Goal: Task Accomplishment & Management: Use online tool/utility

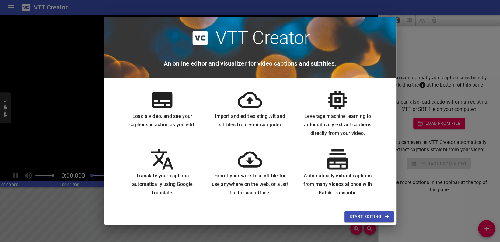
click at [361, 219] on span "Start Editing" at bounding box center [368, 217] width 39 height 8
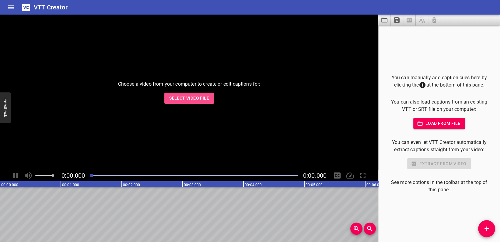
click at [197, 100] on span "Select Video File" at bounding box center [189, 99] width 40 height 8
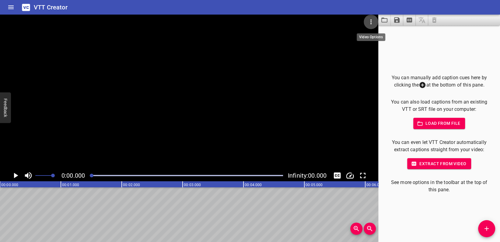
click at [372, 20] on icon "Video Options" at bounding box center [370, 21] width 7 height 7
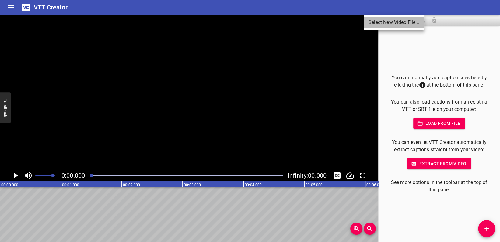
click at [384, 21] on li "Select New Video File..." at bounding box center [394, 22] width 61 height 11
click at [392, 20] on li "Select New Video File..." at bounding box center [394, 22] width 61 height 11
click at [387, 23] on li "Select New Video File..." at bounding box center [394, 22] width 61 height 11
click at [381, 92] on div at bounding box center [250, 121] width 500 height 242
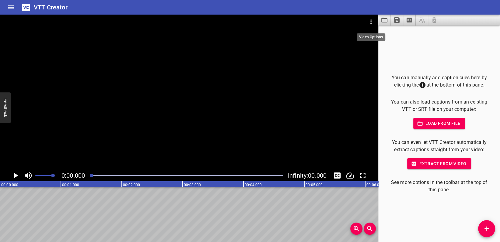
click at [368, 22] on icon "Video Options" at bounding box center [370, 21] width 7 height 7
click at [371, 21] on li "Select New Video File..." at bounding box center [394, 22] width 61 height 11
click at [395, 25] on li "Select New Video File..." at bounding box center [394, 22] width 61 height 11
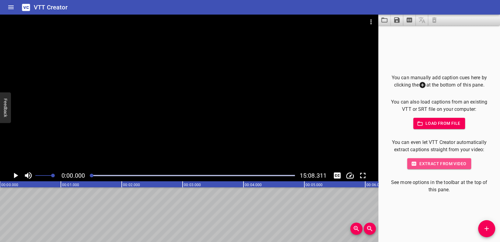
click at [433, 166] on span "Extract from video" at bounding box center [439, 164] width 54 height 8
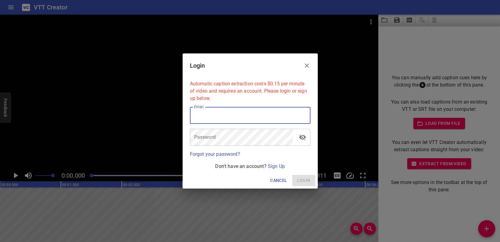
click at [247, 117] on input "email" at bounding box center [250, 115] width 120 height 17
type input "dianagonzalez1968@gmail.com"
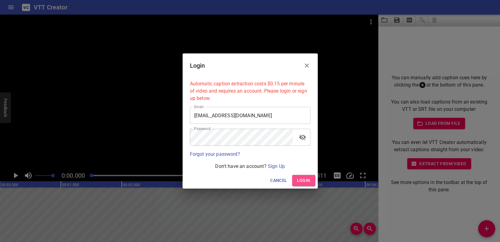
click at [310, 179] on span "Login" at bounding box center [303, 181] width 13 height 8
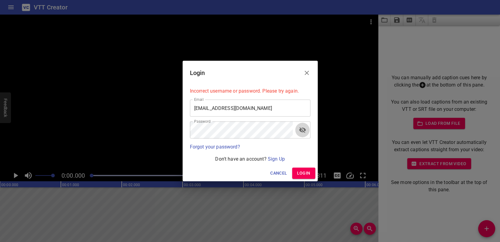
click at [302, 133] on icon "toggle password visibility" at bounding box center [302, 130] width 7 height 7
click at [277, 159] on link "Sign Up" at bounding box center [276, 159] width 17 height 6
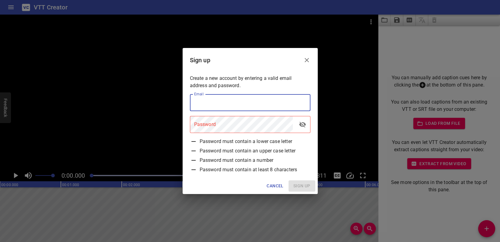
click at [231, 103] on input "email" at bounding box center [250, 102] width 120 height 17
type input "dianagonzalez1968@gmail.com"
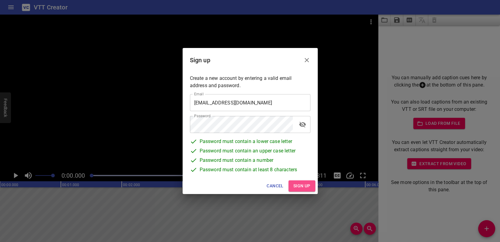
click at [296, 185] on span "Sign up" at bounding box center [301, 187] width 17 height 8
click at [301, 126] on icon "toggle password visibility" at bounding box center [302, 124] width 7 height 7
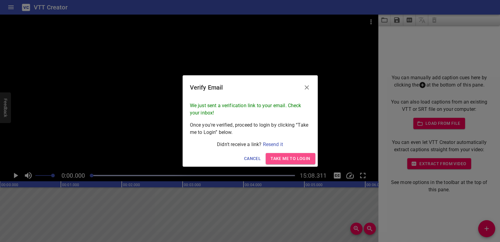
click at [301, 158] on span "Take me to Login" at bounding box center [290, 159] width 40 height 8
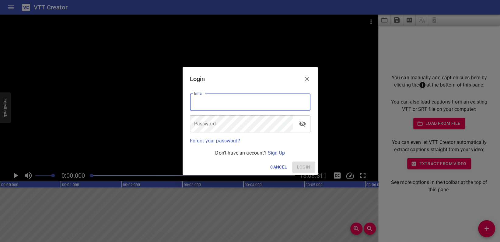
click at [248, 103] on input "email" at bounding box center [250, 102] width 120 height 17
click at [249, 104] on input "email" at bounding box center [250, 102] width 120 height 17
type input "dianagonzalez1968@gmail.com"
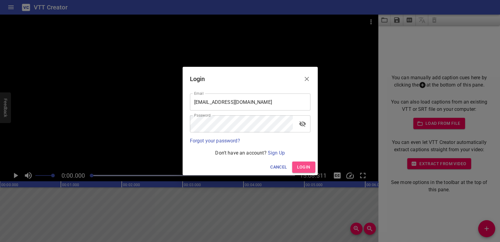
click at [306, 165] on span "Login" at bounding box center [303, 168] width 13 height 8
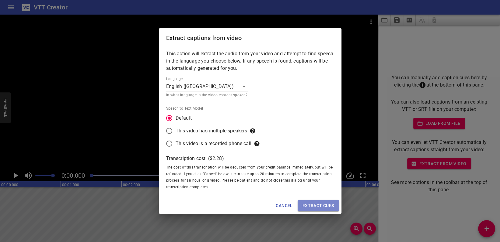
click at [321, 206] on span "Extract cues" at bounding box center [318, 206] width 32 height 8
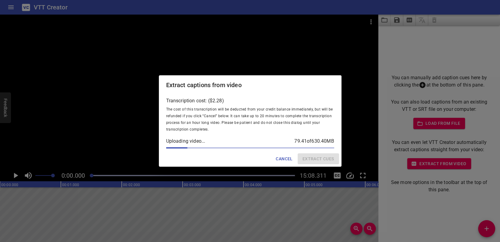
drag, startPoint x: 269, startPoint y: 171, endPoint x: 274, endPoint y: 164, distance: 8.9
click at [269, 171] on div "Extract captions from video Transcription cost: ($ 2.28 ) The cost of this tran…" at bounding box center [250, 121] width 500 height 242
click at [263, 160] on div "Cancel Extract cues" at bounding box center [250, 159] width 183 height 16
click at [217, 91] on div "Extract captions from video" at bounding box center [250, 84] width 183 height 19
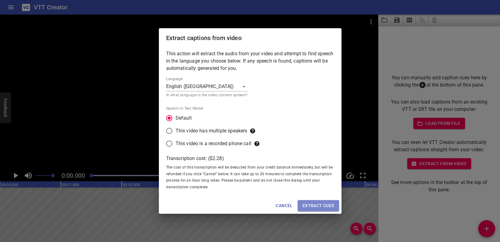
click at [317, 205] on span "Extract cues" at bounding box center [318, 206] width 32 height 8
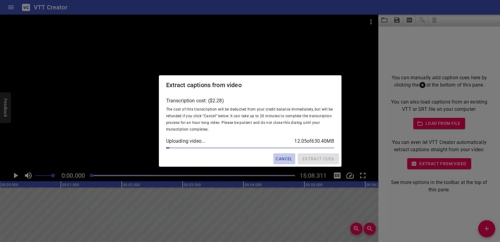
click at [285, 158] on span "Cancel" at bounding box center [284, 159] width 17 height 8
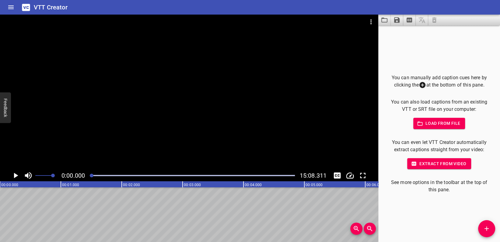
click at [408, 19] on icon "Extract captions from video" at bounding box center [408, 19] width 7 height 7
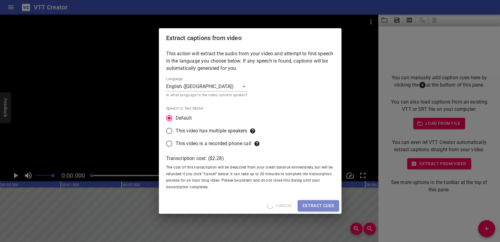
click at [314, 204] on span "Extract cues" at bounding box center [318, 206] width 32 height 8
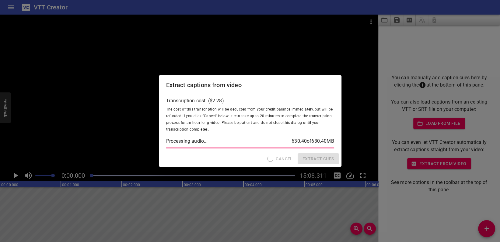
drag, startPoint x: 417, startPoint y: 131, endPoint x: 411, endPoint y: 131, distance: 6.1
click at [417, 131] on div "Extract captions from video Transcription cost: ($ 2.28 ) The cost of this tran…" at bounding box center [250, 121] width 500 height 242
click at [296, 235] on div "Extract captions from video Transcription cost: ($ 2.28 ) The cost of this tran…" at bounding box center [250, 121] width 500 height 242
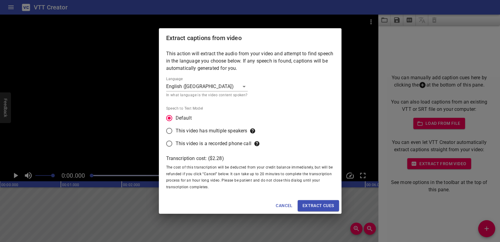
click at [238, 224] on div "Extract captions from video This action will extract the audio from your video …" at bounding box center [250, 121] width 500 height 242
click at [313, 202] on span "Extract cues" at bounding box center [318, 206] width 32 height 8
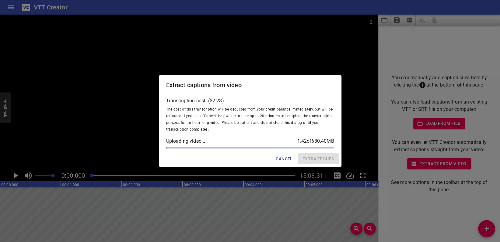
click at [287, 159] on span "Cancel" at bounding box center [284, 159] width 17 height 8
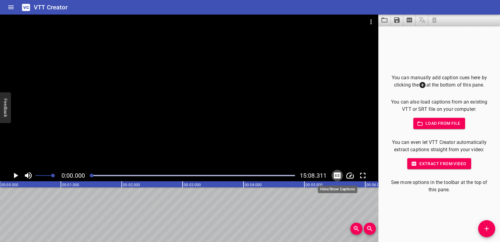
click at [336, 176] on icon "Toggle captions" at bounding box center [337, 176] width 7 height 6
click at [339, 176] on icon "Toggle captions" at bounding box center [336, 175] width 9 height 9
click at [339, 176] on icon "Toggle captions" at bounding box center [337, 176] width 7 height 6
click at [485, 230] on icon "Add Cue" at bounding box center [486, 228] width 7 height 7
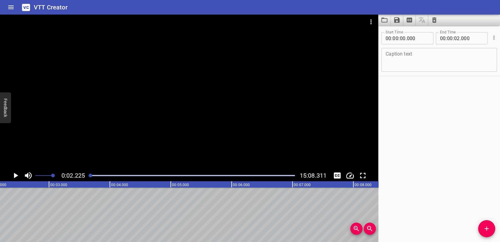
scroll to position [0, 135]
drag, startPoint x: 104, startPoint y: 204, endPoint x: 55, endPoint y: 177, distance: 56.0
click at [304, 149] on div at bounding box center [189, 92] width 378 height 155
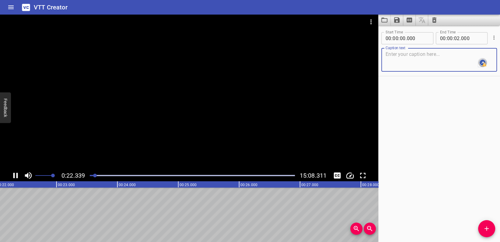
click at [394, 56] on textarea "To enrich screen reader interactions, please activate Accessibility in Grammarl…" at bounding box center [438, 59] width 107 height 17
click at [417, 38] on input "number" at bounding box center [417, 38] width 22 height 12
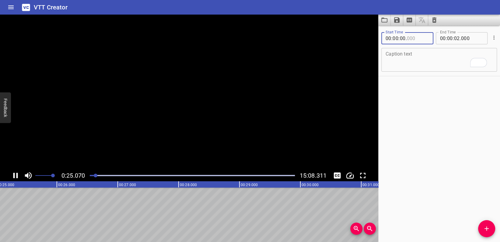
type input "000"
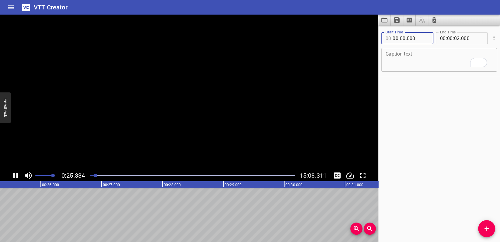
click at [385, 40] on input "number" at bounding box center [388, 38] width 6 height 12
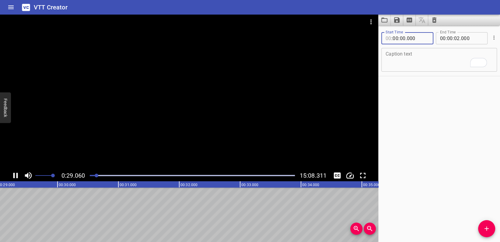
type input "00"
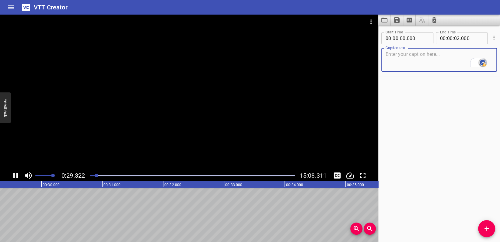
click at [389, 55] on textarea "To enrich screen reader interactions, please activate Accessibility in Grammarl…" at bounding box center [438, 59] width 107 height 17
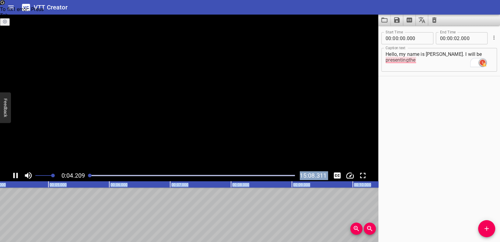
drag, startPoint x: 103, startPoint y: 177, endPoint x: 72, endPoint y: 181, distance: 31.0
click at [72, 181] on div "0:04.209 15:08.311 00:00.000 00:01.000 00:02.000 00:03.000 00:04.000 00:05.000 …" at bounding box center [189, 129] width 378 height 228
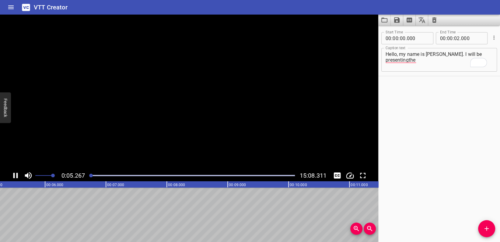
drag, startPoint x: 91, startPoint y: 176, endPoint x: 77, endPoint y: 176, distance: 14.6
click at [77, 176] on div "0:17.190 15:08.311" at bounding box center [189, 176] width 378 height 12
click at [15, 175] on icon "Play/Pause" at bounding box center [15, 175] width 9 height 9
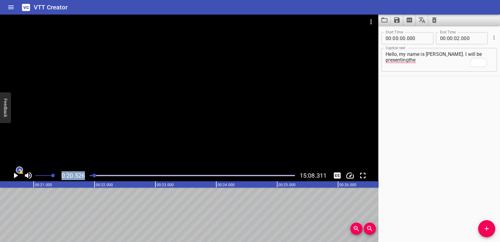
scroll to position [0, 1249]
click at [43, 177] on span at bounding box center [44, 176] width 18 height 9
click at [23, 173] on div at bounding box center [38, 176] width 30 height 12
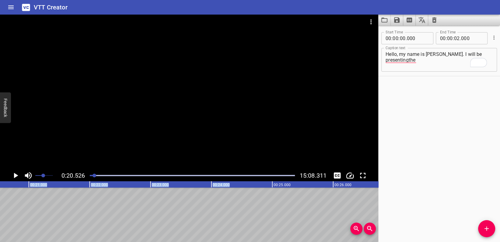
drag, startPoint x: 231, startPoint y: 183, endPoint x: 344, endPoint y: 196, distance: 114.5
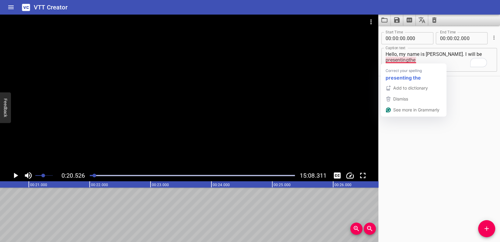
click at [410, 59] on textarea "Hello, my name is Diana Vidal. I will be presentingthe" at bounding box center [438, 59] width 107 height 17
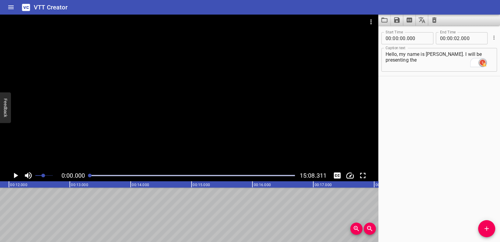
drag, startPoint x: 95, startPoint y: 176, endPoint x: 88, endPoint y: 176, distance: 6.4
click at [88, 176] on div at bounding box center [90, 176] width 4 height 4
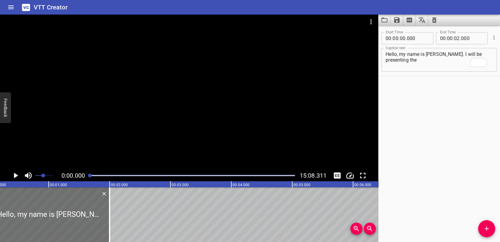
scroll to position [0, 0]
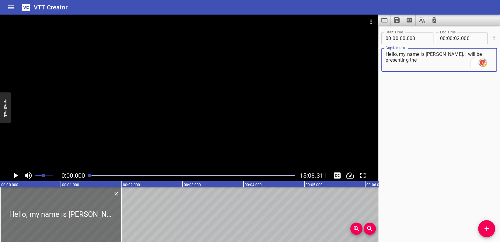
click at [423, 61] on textarea "Hello, my name is Diana Vidal. I will be presenting the" at bounding box center [438, 59] width 107 height 17
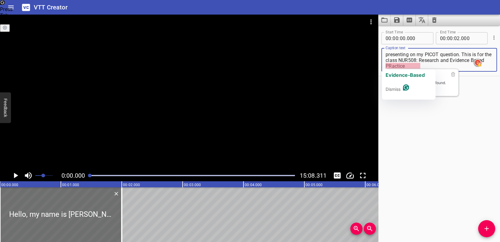
click at [405, 65] on textarea "Hello, my name is Diana Vidal. I will be presenting on my PICOT question. This …" at bounding box center [438, 59] width 107 height 17
click at [406, 65] on textarea "Hello, my name is Diana Vidal. I will be presenting on my PICOT question. This …" at bounding box center [438, 59] width 107 height 17
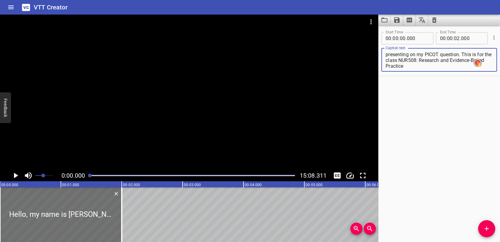
click at [450, 64] on textarea "Hello, my name is Diana Vidal. I will be presenting on my PICOT question. This …" at bounding box center [438, 59] width 107 height 17
type textarea "Hello, my name is Diana Vidal. I will be presenting on my PICOT question. This …"
drag, startPoint x: 89, startPoint y: 177, endPoint x: 106, endPoint y: 177, distance: 16.4
click at [106, 177] on div at bounding box center [105, 176] width 4 height 4
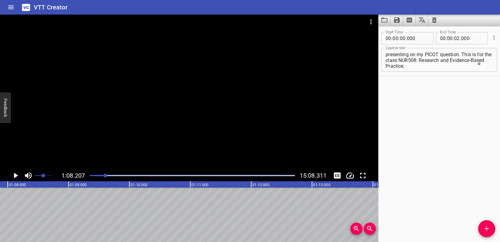
scroll to position [0, 4149]
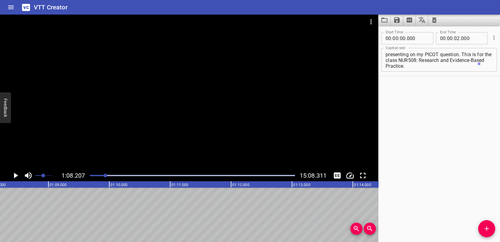
click at [106, 177] on div at bounding box center [105, 176] width 4 height 4
click at [203, 130] on div at bounding box center [189, 92] width 378 height 155
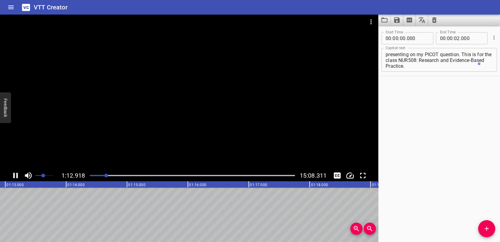
drag, startPoint x: 109, startPoint y: 177, endPoint x: 100, endPoint y: 177, distance: 8.5
click at [100, 177] on div at bounding box center [192, 176] width 212 height 9
click at [105, 176] on div "Play progress" at bounding box center [192, 175] width 205 height 1
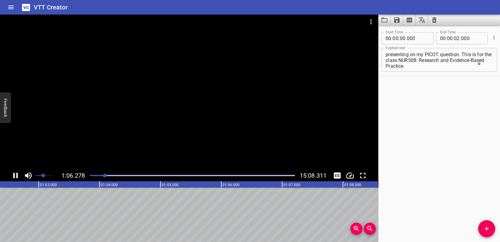
click at [87, 177] on div at bounding box center [192, 176] width 212 height 9
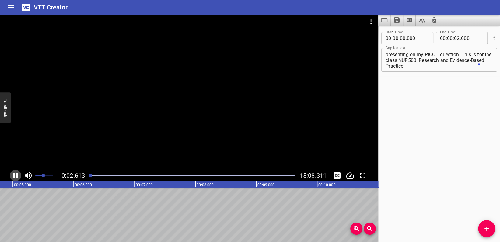
click at [18, 176] on icon "Play/Pause" at bounding box center [15, 175] width 9 height 9
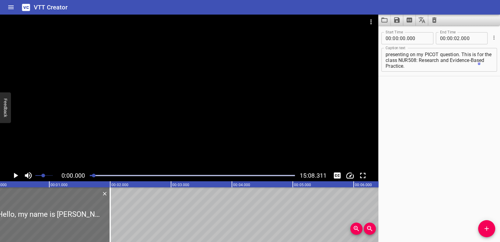
scroll to position [0, 0]
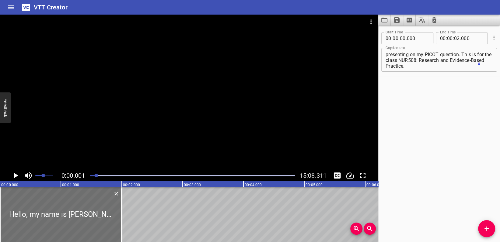
drag, startPoint x: 92, startPoint y: 176, endPoint x: 96, endPoint y: 176, distance: 4.0
click at [96, 176] on div at bounding box center [96, 176] width 4 height 4
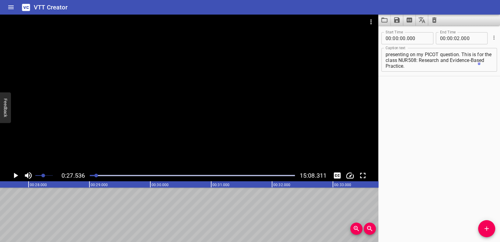
scroll to position [0, 1675]
click at [97, 175] on div at bounding box center [192, 175] width 205 height 1
click at [472, 38] on input "number" at bounding box center [472, 38] width 22 height 12
type input "000"
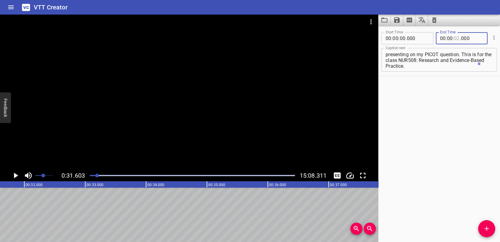
click at [456, 39] on input "number" at bounding box center [457, 38] width 6 height 12
type input "20"
type input "000"
click at [16, 175] on icon "Play/Pause" at bounding box center [16, 175] width 4 height 5
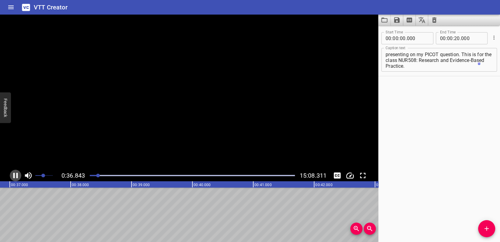
click at [16, 175] on icon "Play/Pause" at bounding box center [15, 175] width 5 height 5
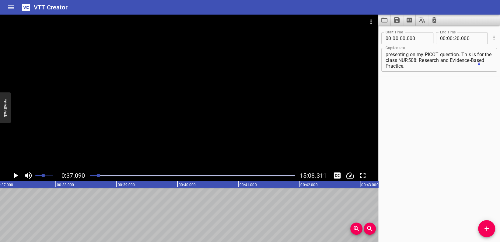
drag, startPoint x: 100, startPoint y: 176, endPoint x: 89, endPoint y: 176, distance: 11.0
click at [89, 176] on div at bounding box center [192, 176] width 212 height 9
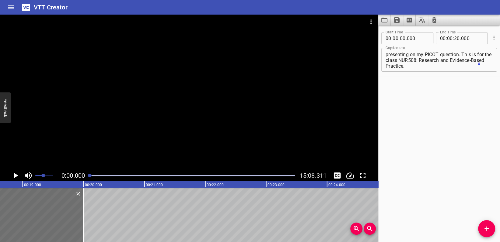
click at [89, 176] on div at bounding box center [90, 176] width 4 height 4
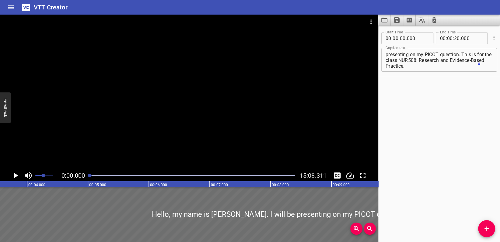
scroll to position [0, 0]
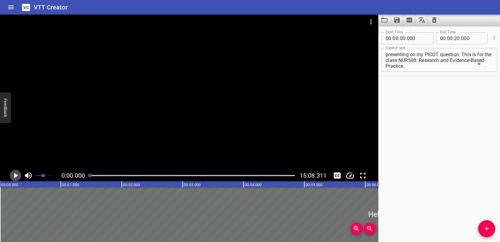
click at [15, 175] on icon "Play/Pause" at bounding box center [16, 175] width 4 height 5
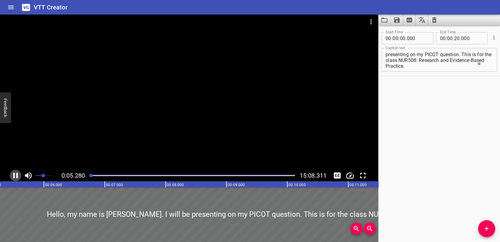
click at [16, 175] on icon "Play/Pause" at bounding box center [15, 175] width 5 height 5
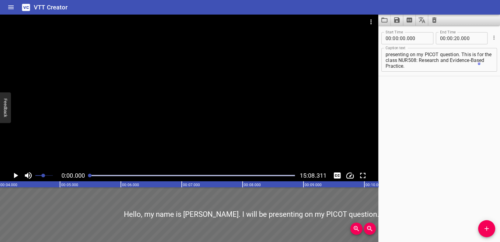
drag, startPoint x: 91, startPoint y: 176, endPoint x: 87, endPoint y: 176, distance: 4.0
click at [87, 176] on div at bounding box center [192, 176] width 212 height 9
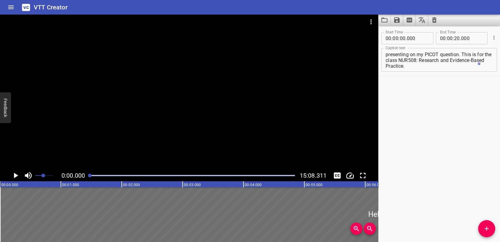
click at [15, 174] on icon "Play/Pause" at bounding box center [16, 175] width 4 height 5
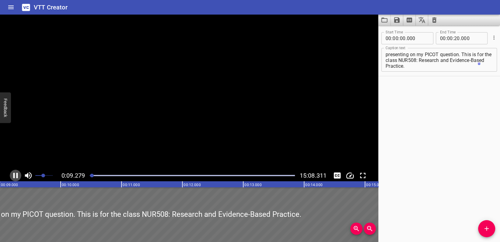
click at [15, 174] on icon "Play/Pause" at bounding box center [15, 175] width 9 height 9
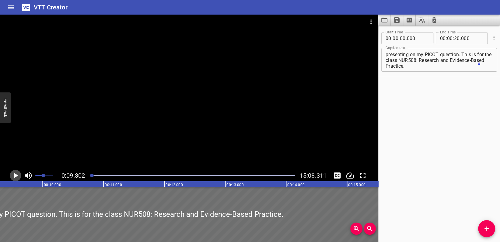
click at [15, 174] on icon "Play/Pause" at bounding box center [16, 175] width 4 height 5
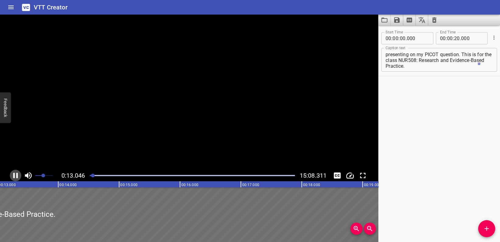
click at [15, 174] on icon "Play/Pause" at bounding box center [15, 175] width 9 height 9
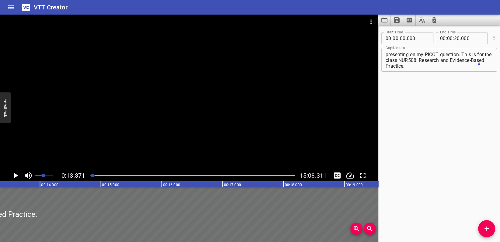
scroll to position [0, 813]
click at [449, 38] on input "number" at bounding box center [450, 38] width 6 height 12
type input "14"
type input "00"
type input "000"
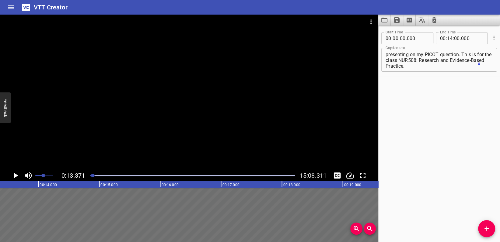
click at [463, 89] on div "Start Time 00 : 00 : 00 . 000 Start Time End Time 00 : 14 : 00 . 000 End Time C…" at bounding box center [439, 134] width 122 height 217
click at [483, 228] on icon "Add Cue" at bounding box center [486, 228] width 7 height 7
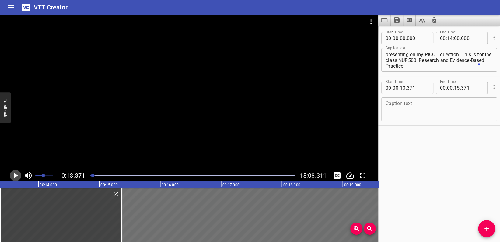
click at [14, 174] on icon "Play/Pause" at bounding box center [15, 175] width 9 height 9
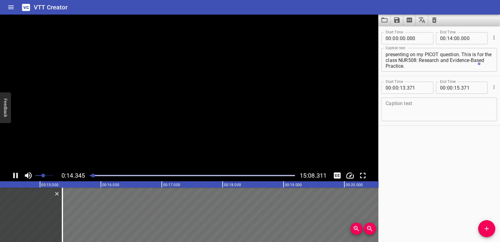
click at [14, 174] on icon "Play/Pause" at bounding box center [15, 175] width 5 height 5
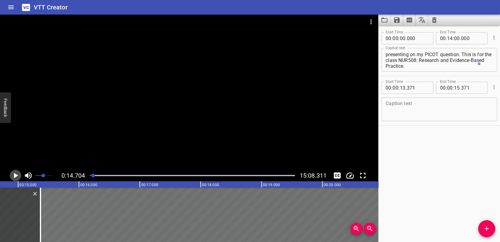
click at [14, 174] on icon "Play/Pause" at bounding box center [15, 175] width 9 height 9
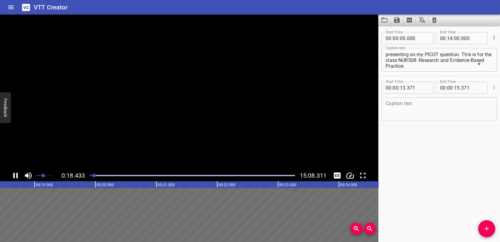
click at [14, 174] on icon "Play/Pause" at bounding box center [15, 175] width 5 height 5
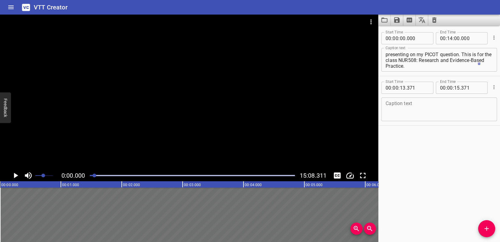
click at [95, 176] on div at bounding box center [94, 176] width 4 height 4
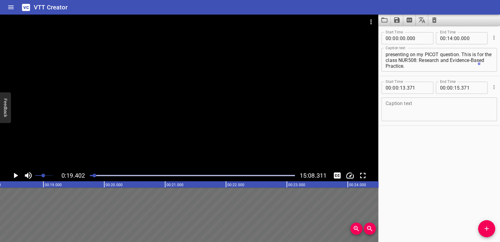
scroll to position [0, 1180]
click at [95, 176] on div at bounding box center [94, 176] width 4 height 4
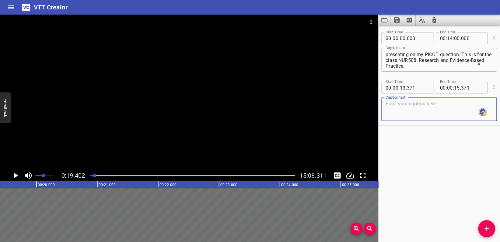
click at [395, 106] on textarea at bounding box center [438, 109] width 107 height 17
click at [456, 105] on textarea "The PICOT question for this presenttion is:" at bounding box center [438, 109] width 107 height 17
click at [0, 0] on span "presentation" at bounding box center [0, 0] width 0 height 0
click at [488, 103] on div "The PICOT question for this presentation is: Caption text" at bounding box center [439, 110] width 116 height 24
click at [478, 105] on textarea "The PICOT question for this presentation is:" at bounding box center [438, 109] width 107 height 17
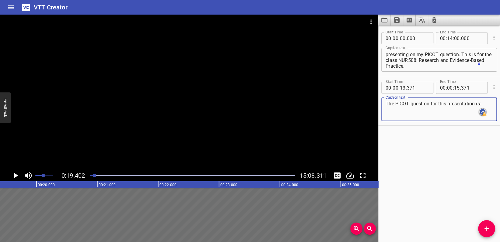
click at [0, 0] on span ":" at bounding box center [0, 0] width 0 height 0
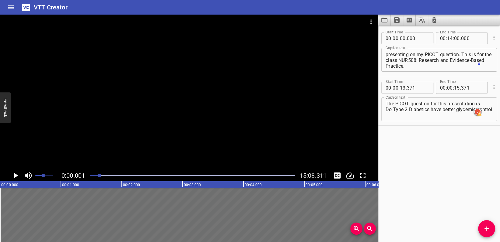
scroll to position [0, 0]
drag, startPoint x: 95, startPoint y: 176, endPoint x: 103, endPoint y: 176, distance: 8.0
click at [103, 176] on div at bounding box center [103, 176] width 4 height 4
click at [96, 174] on div at bounding box center [96, 176] width 4 height 4
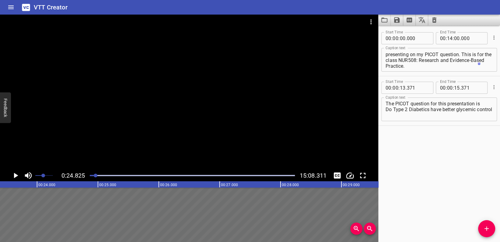
scroll to position [0, 1510]
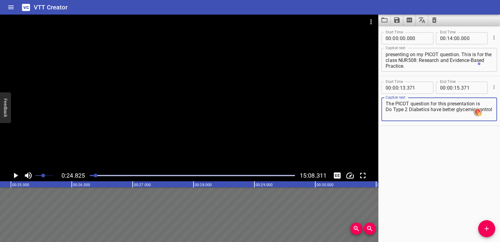
drag, startPoint x: 404, startPoint y: 116, endPoint x: 417, endPoint y: 119, distance: 13.4
click at [404, 116] on textarea "The PICOT question for this presentation is Do Type 2 Diabetics have better gly…" at bounding box center [438, 109] width 107 height 17
click at [411, 108] on textarea "The PICOT question for this presentation is Do Type 2 Diabetics have better gly…" at bounding box center [438, 109] width 107 height 17
click at [0, 0] on span "care" at bounding box center [0, 0] width 0 height 0
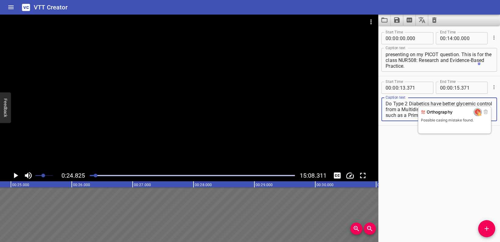
click at [0, 0] on span "multidisciplinary team" at bounding box center [0, 0] width 0 height 0
click at [0, 0] on span "primary care provider?" at bounding box center [0, 0] width 0 height 0
click at [0, 0] on span "diabetics" at bounding box center [0, 0] width 0 height 0
click at [0, 0] on span "type" at bounding box center [0, 0] width 0 height 0
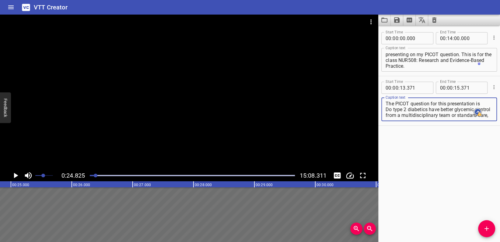
type textarea "The PICOT question for this presentation is Do type 2 diabetics have better gly…"
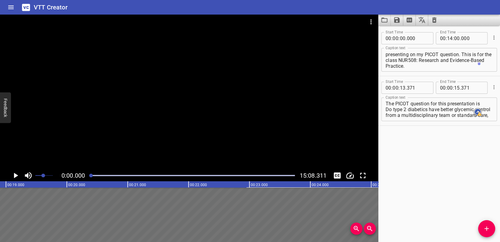
drag, startPoint x: 94, startPoint y: 176, endPoint x: 66, endPoint y: 177, distance: 28.3
click at [87, 176] on div at bounding box center [192, 176] width 212 height 9
click at [14, 175] on icon "Play/Pause" at bounding box center [16, 175] width 4 height 5
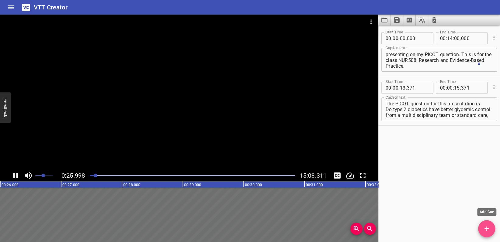
click at [486, 230] on icon "Add Cue" at bounding box center [486, 228] width 7 height 7
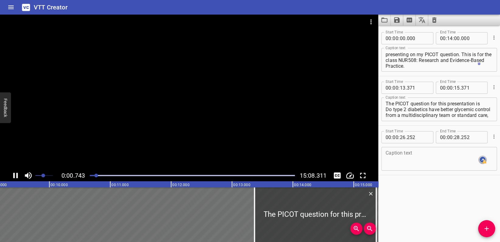
click at [97, 176] on div at bounding box center [96, 176] width 4 height 4
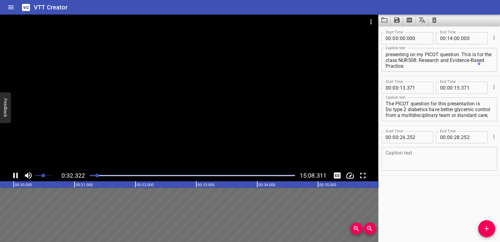
click at [97, 176] on div at bounding box center [97, 176] width 4 height 4
click at [450, 38] on input "number" at bounding box center [450, 38] width 6 height 12
type input "14"
click at [457, 39] on input "number" at bounding box center [457, 38] width 6 height 12
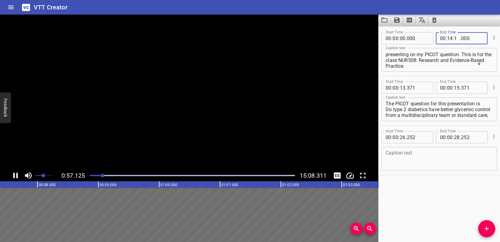
type input "14"
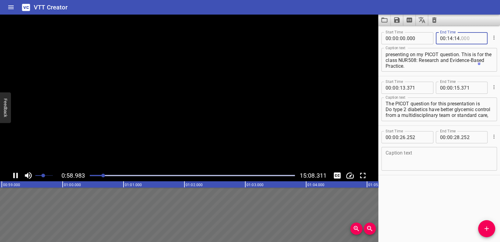
type input "000"
click at [450, 39] on input "number" at bounding box center [450, 38] width 6 height 12
type input "00"
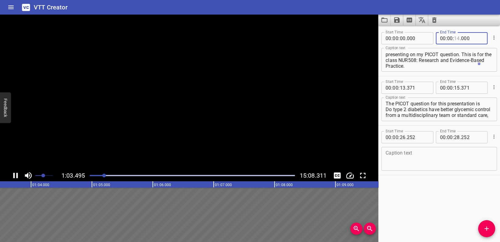
type input "14"
click at [494, 47] on div "Start Time 00 : 00 : 00 . 000 Start Time End Time 00 : 00 : 14 . 000 End Time C…" at bounding box center [439, 51] width 122 height 49
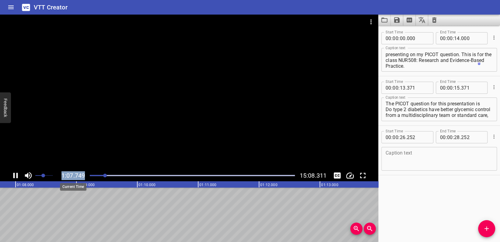
drag, startPoint x: 104, startPoint y: 177, endPoint x: 82, endPoint y: 176, distance: 21.4
click at [83, 176] on div "1:07.749 15:08.311" at bounding box center [189, 176] width 378 height 12
click at [89, 174] on div at bounding box center [192, 176] width 212 height 9
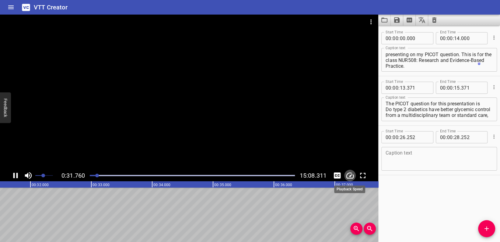
click at [351, 174] on icon "Change Playback Speed" at bounding box center [349, 175] width 9 height 9
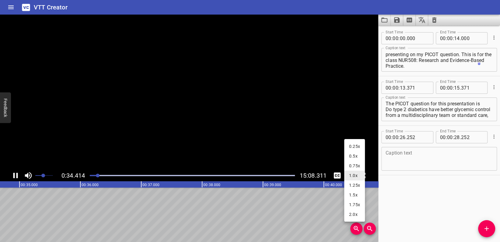
click at [360, 157] on li "0.5x" at bounding box center [354, 156] width 21 height 10
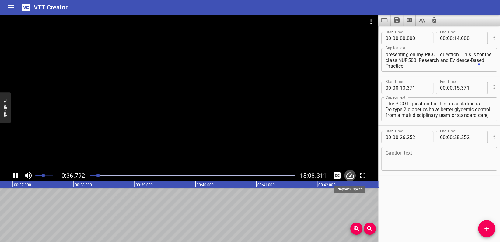
click at [354, 175] on button "Change Playback Speed" at bounding box center [350, 176] width 12 height 12
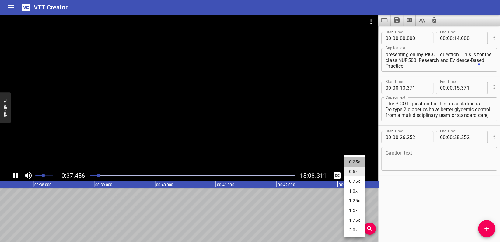
click at [356, 158] on li "0.25x" at bounding box center [354, 162] width 21 height 10
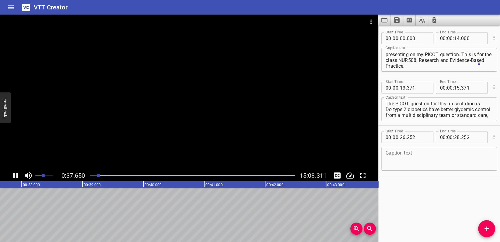
click at [356, 161] on div at bounding box center [189, 92] width 378 height 155
click at [349, 176] on icon "Change Playback Speed" at bounding box center [350, 176] width 8 height 6
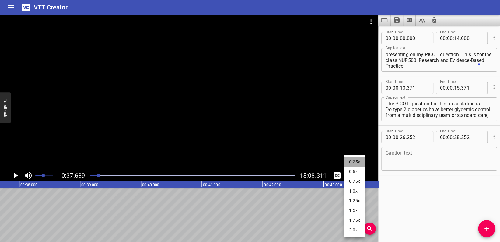
click at [356, 163] on li "0.25x" at bounding box center [354, 162] width 21 height 10
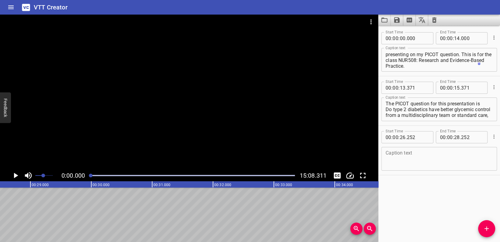
drag, startPoint x: 98, startPoint y: 177, endPoint x: 91, endPoint y: 177, distance: 7.3
click at [91, 177] on div at bounding box center [91, 176] width 4 height 4
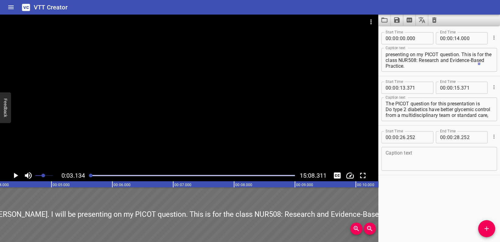
scroll to position [0, 190]
click at [14, 172] on icon "Play/Pause" at bounding box center [15, 175] width 9 height 9
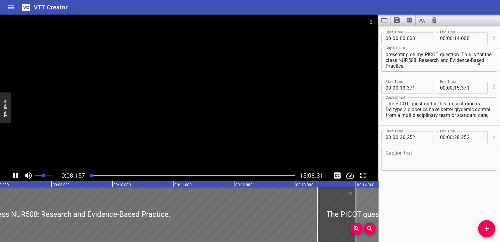
click at [346, 198] on div at bounding box center [378, 215] width 122 height 55
type input "435"
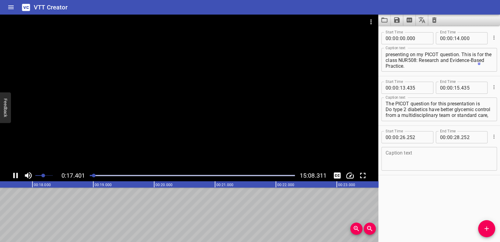
click at [13, 175] on icon "Play/Pause" at bounding box center [15, 175] width 5 height 5
click at [363, 175] on icon "Toggle fullscreen" at bounding box center [362, 175] width 9 height 9
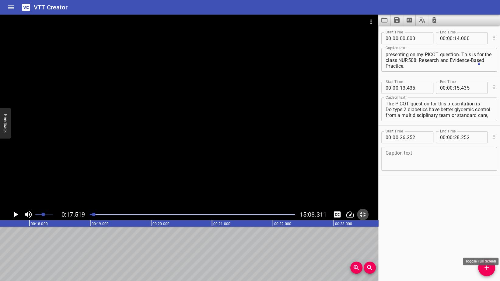
click at [365, 217] on icon "Toggle fullscreen" at bounding box center [362, 214] width 5 height 5
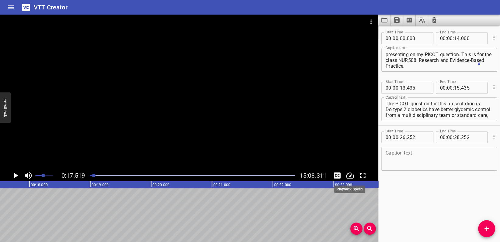
click at [347, 175] on icon "Change Playback Speed" at bounding box center [349, 175] width 9 height 9
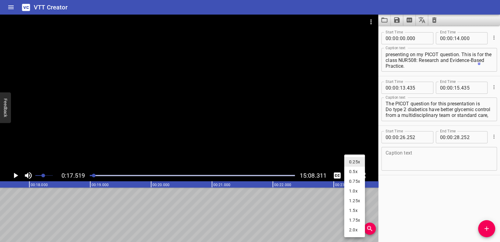
click at [356, 157] on li "0.25x" at bounding box center [354, 162] width 21 height 10
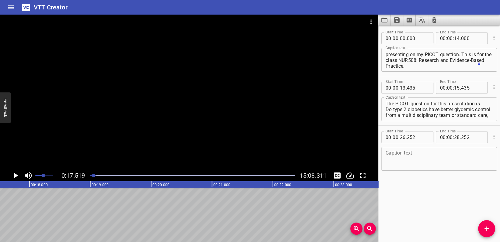
drag, startPoint x: 38, startPoint y: 184, endPoint x: 39, endPoint y: 187, distance: 3.1
click at [38, 184] on text "00:18.000" at bounding box center [39, 185] width 17 height 4
click at [354, 229] on icon "Zoom In" at bounding box center [355, 228] width 5 height 5
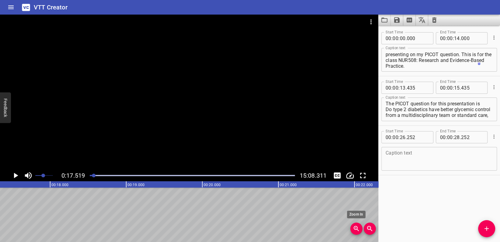
scroll to position [0, 1332]
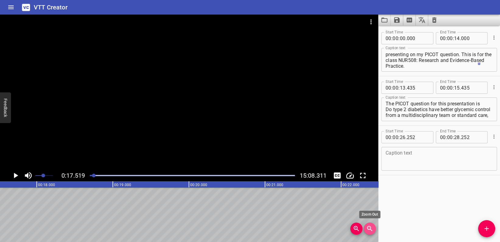
click at [370, 228] on icon "Zoom Out" at bounding box center [369, 228] width 5 height 5
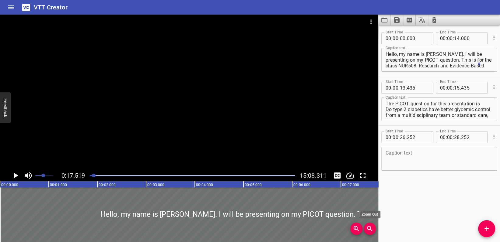
scroll to position [5, 0]
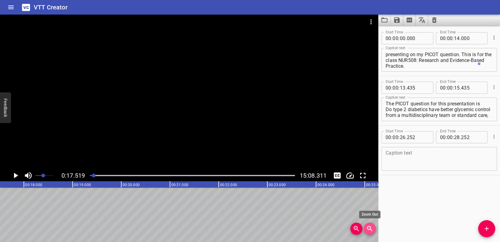
click at [370, 228] on icon "Zoom Out" at bounding box center [369, 228] width 5 height 5
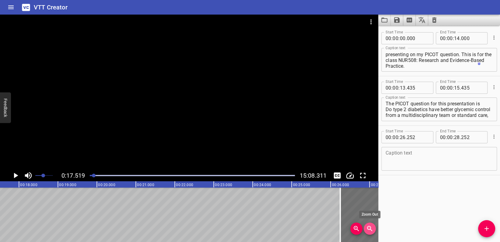
click at [370, 228] on icon "Zoom Out" at bounding box center [369, 228] width 5 height 5
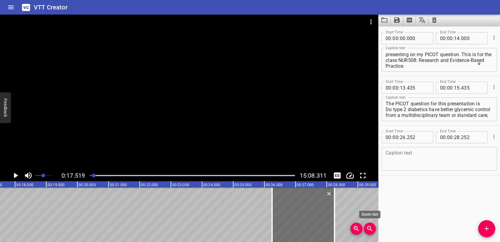
click at [370, 228] on icon "Zoom Out" at bounding box center [369, 228] width 5 height 5
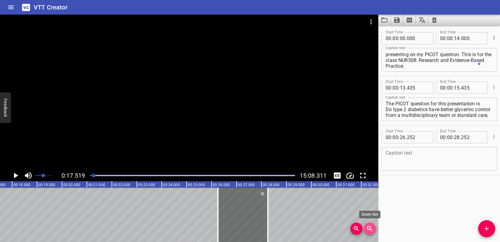
click at [370, 228] on icon "Zoom Out" at bounding box center [369, 228] width 5 height 5
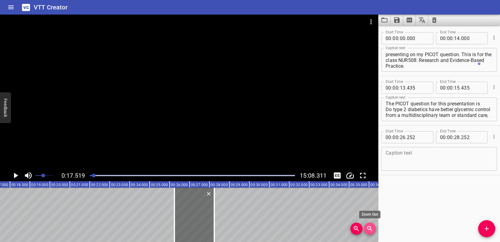
click at [370, 228] on icon "Zoom Out" at bounding box center [369, 228] width 5 height 5
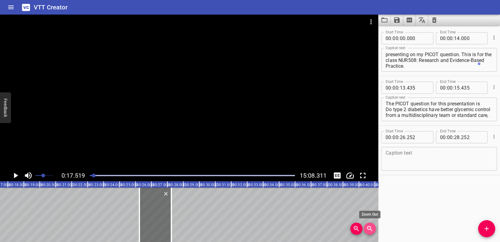
click at [370, 228] on icon "Zoom Out" at bounding box center [369, 228] width 5 height 5
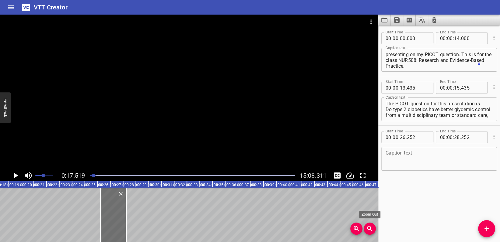
click at [370, 228] on icon "Zoom Out" at bounding box center [369, 228] width 5 height 5
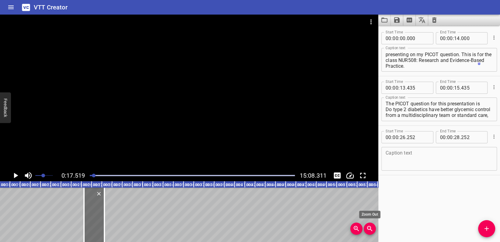
click at [370, 228] on icon "Zoom Out" at bounding box center [369, 228] width 5 height 5
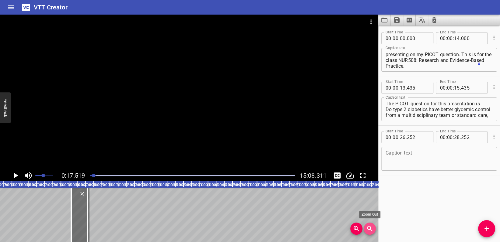
click at [370, 228] on icon "Zoom Out" at bounding box center [369, 228] width 5 height 5
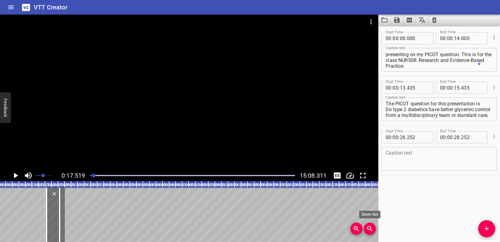
scroll to position [0, 114]
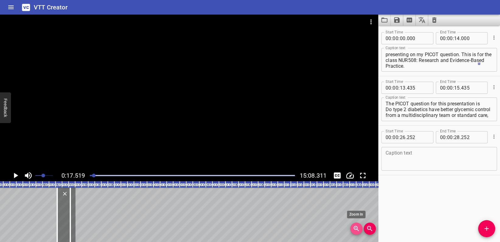
click at [356, 226] on icon "Zoom In" at bounding box center [356, 228] width 7 height 7
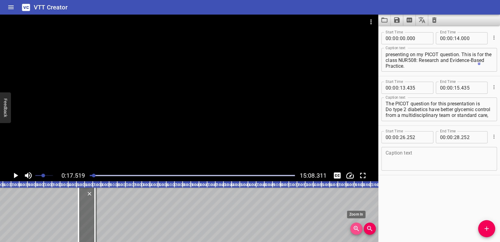
click at [356, 226] on icon "Zoom In" at bounding box center [356, 228] width 7 height 7
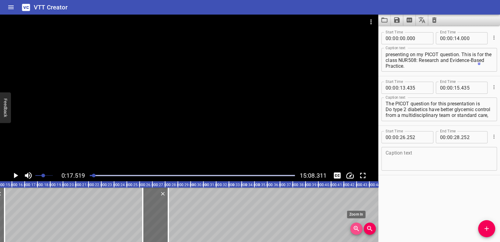
click at [356, 226] on icon "Zoom In" at bounding box center [356, 228] width 7 height 7
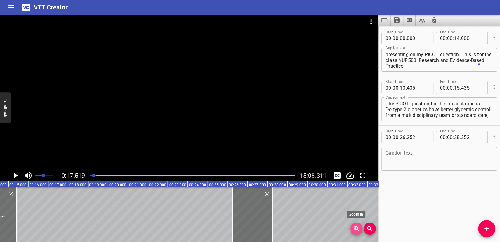
click at [356, 226] on icon "Zoom In" at bounding box center [356, 228] width 7 height 7
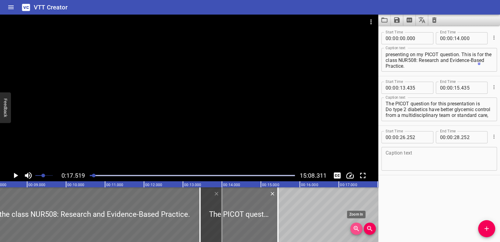
click at [356, 226] on icon "Zoom In" at bounding box center [356, 228] width 7 height 7
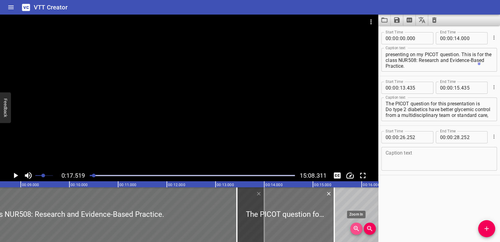
click at [356, 226] on icon "Zoom In" at bounding box center [356, 228] width 7 height 7
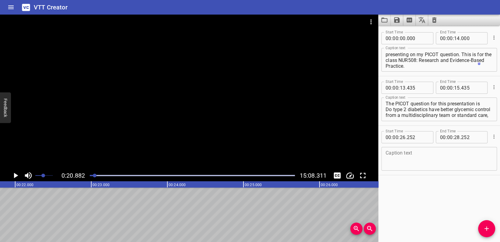
scroll to position [0, 1588]
drag, startPoint x: 95, startPoint y: 173, endPoint x: 88, endPoint y: 174, distance: 6.4
click at [88, 174] on div at bounding box center [192, 176] width 212 height 9
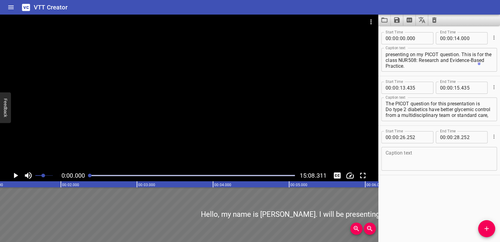
scroll to position [0, 0]
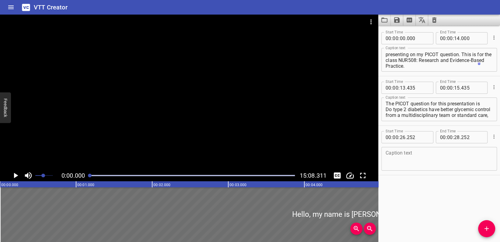
click at [90, 175] on div at bounding box center [90, 176] width 4 height 4
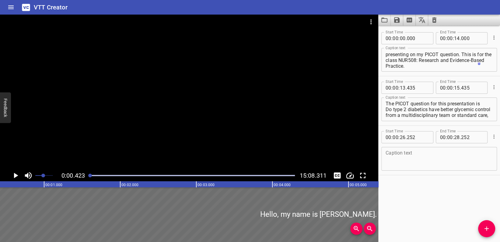
click at [90, 175] on div at bounding box center [90, 176] width 4 height 4
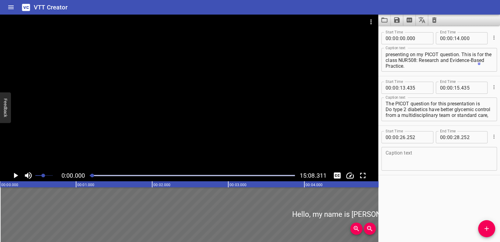
click at [92, 176] on div at bounding box center [92, 176] width 4 height 4
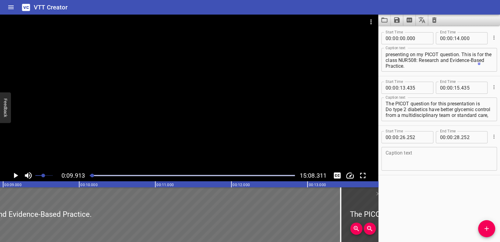
scroll to position [0, 753]
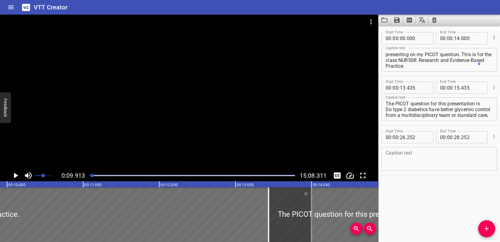
click at [92, 176] on div at bounding box center [92, 176] width 4 height 4
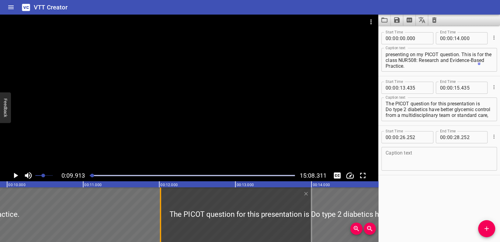
drag, startPoint x: 270, startPoint y: 201, endPoint x: 162, endPoint y: 197, distance: 108.1
click at [162, 197] on div at bounding box center [160, 215] width 6 height 55
type input "12"
type input "015"
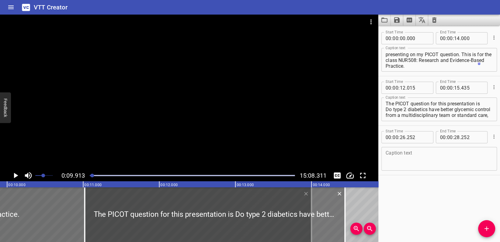
drag, startPoint x: 306, startPoint y: 208, endPoint x: 230, endPoint y: 207, distance: 75.7
click at [230, 207] on div at bounding box center [215, 215] width 260 height 55
type input "11"
type input "019"
type input "14"
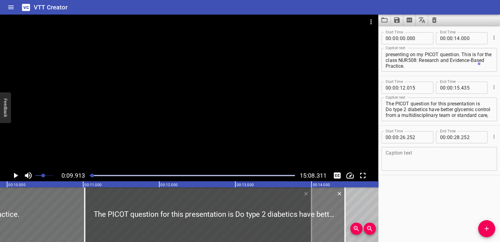
type input "439"
click at [309, 210] on div at bounding box center [214, 215] width 260 height 55
type input "007"
type input "427"
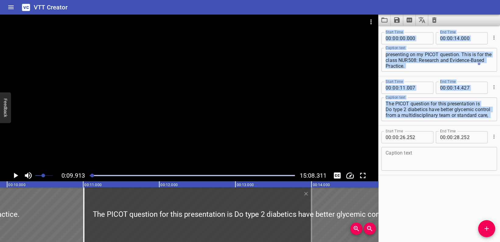
drag, startPoint x: 342, startPoint y: 214, endPoint x: 407, endPoint y: 214, distance: 65.1
click at [407, 214] on main "0:09.913 15:08.311 00:00.000 00:01.000 00:02.000 00:03.000 00:04.000 00:05.000 …" at bounding box center [250, 129] width 500 height 228
type input "15"
type input "283"
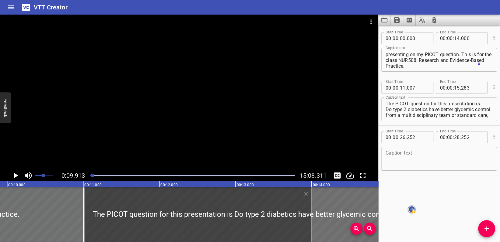
click at [91, 177] on div at bounding box center [192, 176] width 212 height 9
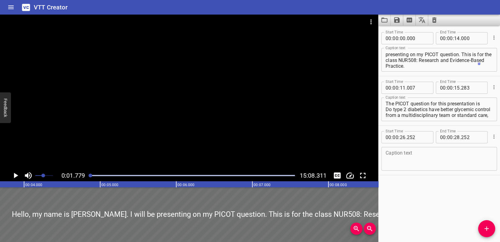
scroll to position [0, 135]
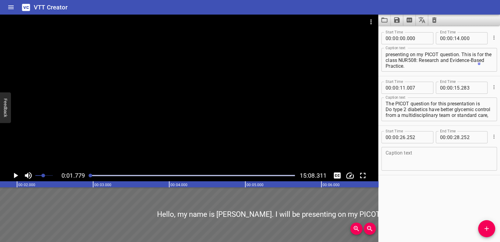
click at [16, 175] on icon "Play/Pause" at bounding box center [16, 175] width 4 height 5
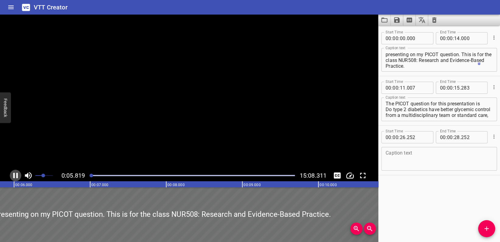
click at [12, 176] on icon "Play/Pause" at bounding box center [15, 175] width 9 height 9
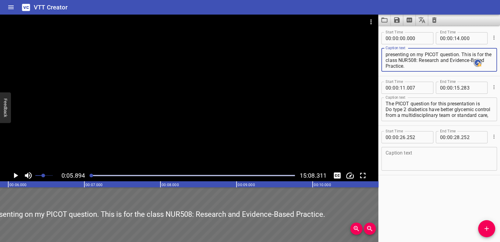
drag, startPoint x: 447, startPoint y: 66, endPoint x: 456, endPoint y: 66, distance: 9.4
click at [447, 66] on textarea "Hello, my name is Diana Vidal. I will be presenting on my PICOT question. This …" at bounding box center [438, 59] width 107 height 17
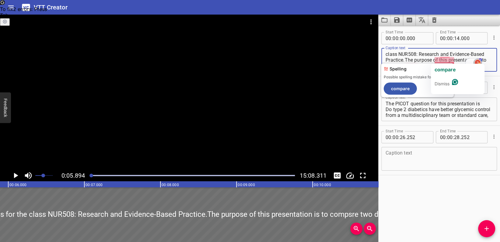
click at [444, 60] on textarea "Hello, my name is Diana Vidal. I will be presenting on my PICOT question. This …" at bounding box center [438, 59] width 107 height 17
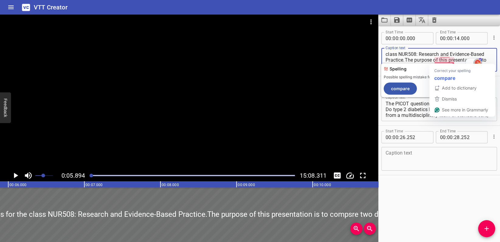
click at [446, 61] on textarea "Hello, my name is Diana Vidal. I will be presenting on my PICOT question. This …" at bounding box center [438, 59] width 107 height 17
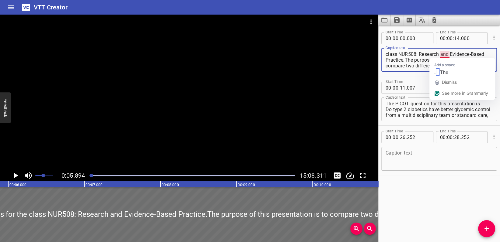
click at [445, 54] on textarea "Hello, my name is Diana Vidal. I will be presenting on my PICOT question. This …" at bounding box center [438, 59] width 107 height 17
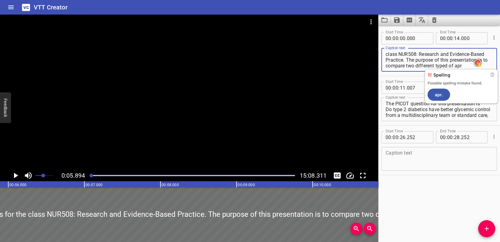
click at [431, 66] on textarea "Hello, my name is Diana Vidal. I will be presenting on my PICOT question. This …" at bounding box center [438, 59] width 107 height 17
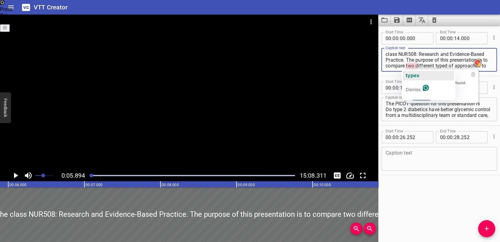
click at [410, 75] on span "types" at bounding box center [412, 75] width 14 height 6
click at [469, 68] on textarea "Hello, my name is Diana Vidal. I will be presenting on my PICOT question. This …" at bounding box center [438, 59] width 107 height 17
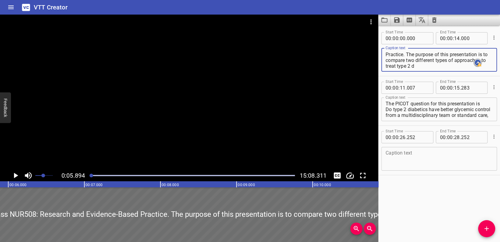
scroll to position [23, 0]
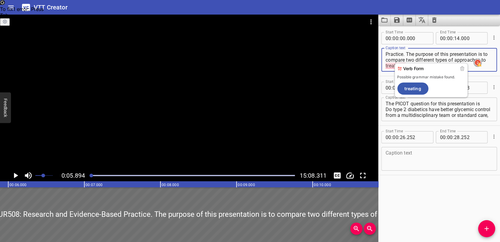
click at [461, 59] on textarea "Hello, my name is Diana Vidal. I will be presenting on my PICOT question. This …" at bounding box center [438, 59] width 107 height 17
click at [460, 60] on textarea "Hello, my name is Diana Vidal. I will be presenting on my PICOT question. This …" at bounding box center [438, 59] width 107 height 17
click at [463, 61] on textarea "Hello, my name is Diana Vidal. I will be presenting on my PICOT question. This …" at bounding box center [438, 59] width 107 height 17
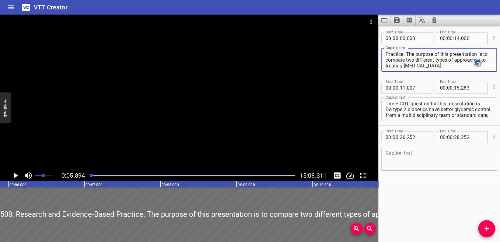
type textarea "Hello, my name is [PERSON_NAME]. I will be presenting on my PICOT question. Thi…"
click at [18, 176] on icon "Play/Pause" at bounding box center [16, 175] width 4 height 5
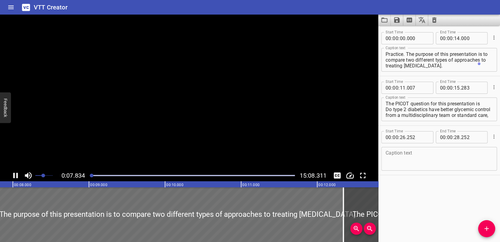
drag, startPoint x: 307, startPoint y: 206, endPoint x: 358, endPoint y: 207, distance: 51.1
click at [358, 207] on div at bounding box center [505, 215] width 325 height 55
type input "12"
type input "475"
type input "16"
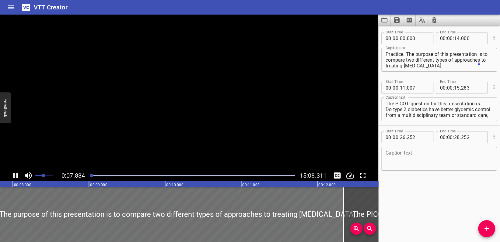
type input "751"
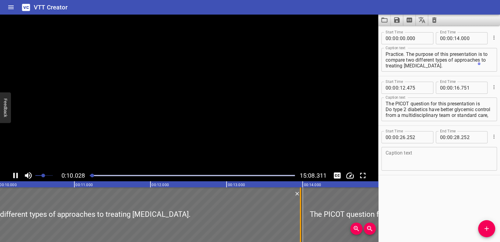
drag, startPoint x: 234, startPoint y: 190, endPoint x: 312, endPoint y: 199, distance: 78.4
click at [303, 199] on div at bounding box center [300, 215] width 6 height 55
type input "14"
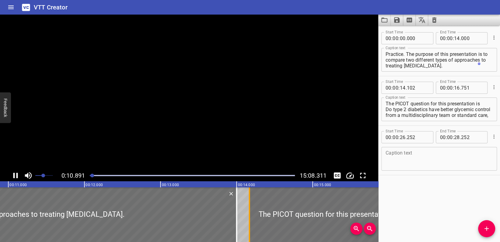
click at [267, 202] on div "The PICOT question for this presentation is Do type 2 diabetics have better gly…" at bounding box center [347, 215] width 196 height 55
type input "441"
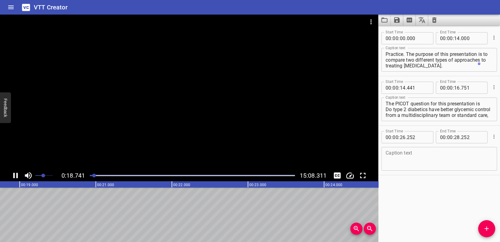
click at [15, 173] on div "0:18.741 15:08.311" at bounding box center [189, 98] width 378 height 167
click at [15, 173] on icon "Play/Pause" at bounding box center [15, 175] width 9 height 9
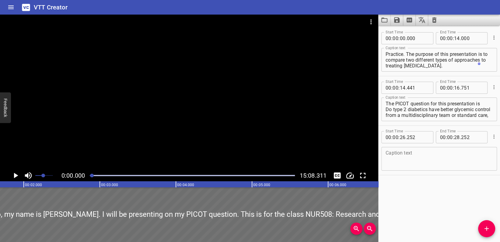
click at [92, 176] on div at bounding box center [92, 176] width 4 height 4
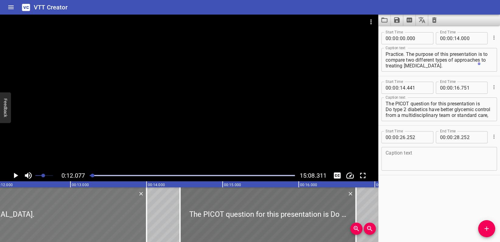
click at [268, 229] on div at bounding box center [268, 215] width 176 height 55
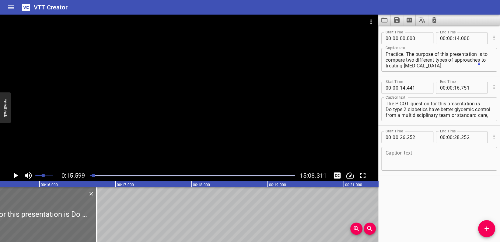
scroll to position [0, 1186]
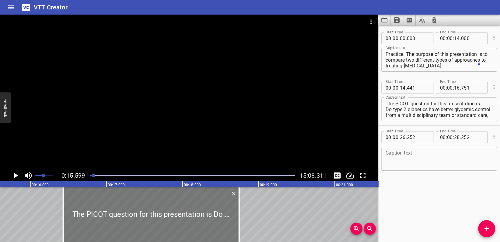
drag, startPoint x: 37, startPoint y: 204, endPoint x: 188, endPoint y: 220, distance: 151.4
click at [188, 220] on div at bounding box center [151, 215] width 176 height 55
type input "16"
type input "429"
type input "18"
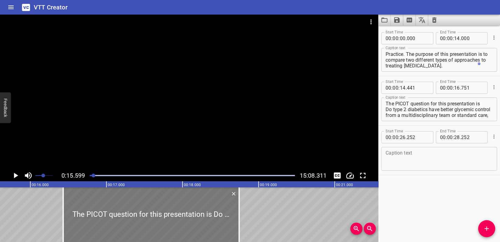
type input "739"
click at [477, 117] on textarea "The PICOT question for this presentation is Do type 2 diabetics have better gly…" at bounding box center [438, 109] width 107 height 17
drag, startPoint x: 242, startPoint y: 213, endPoint x: 255, endPoint y: 213, distance: 12.5
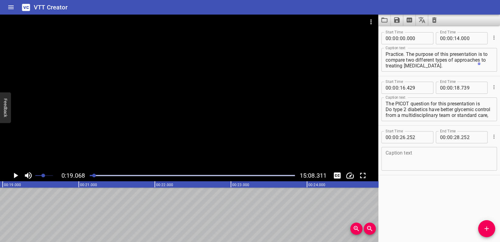
scroll to position [0, 1450]
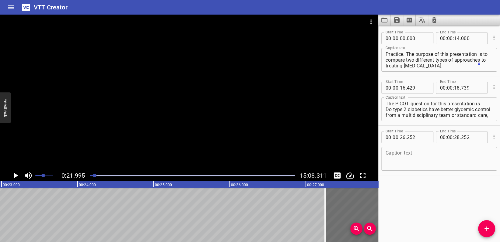
scroll to position [0, 1672]
drag, startPoint x: 6, startPoint y: 192, endPoint x: 196, endPoint y: 218, distance: 191.7
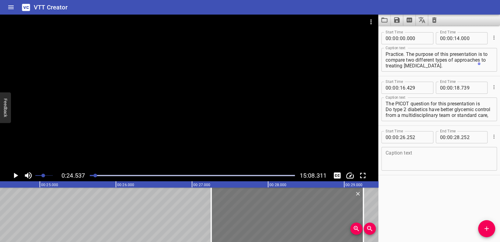
scroll to position [0, 1866]
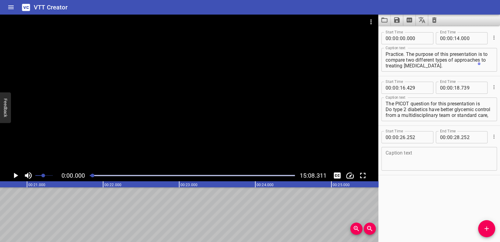
click at [92, 176] on div at bounding box center [93, 176] width 4 height 4
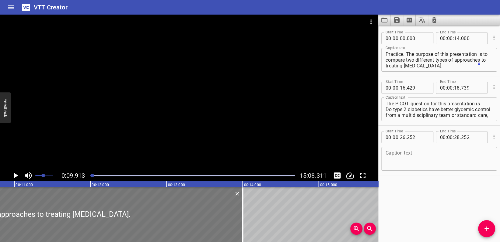
scroll to position [0, 753]
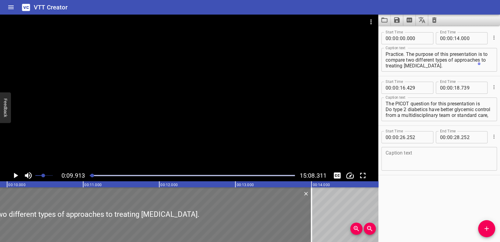
drag, startPoint x: 287, startPoint y: 230, endPoint x: 102, endPoint y: 205, distance: 187.3
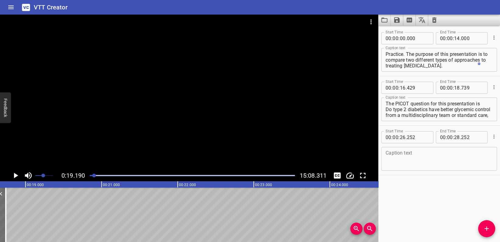
scroll to position [0, 1459]
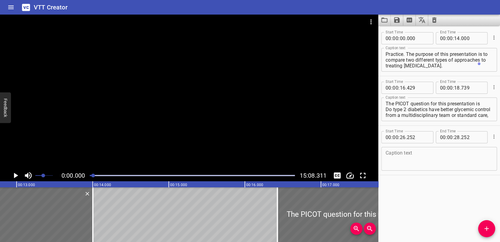
click at [93, 174] on div at bounding box center [93, 176] width 4 height 4
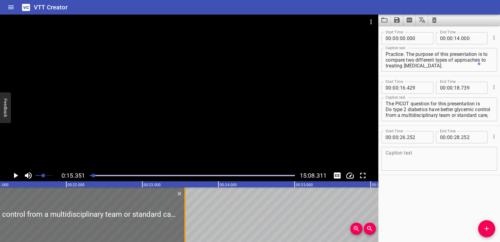
scroll to position [0, 1540]
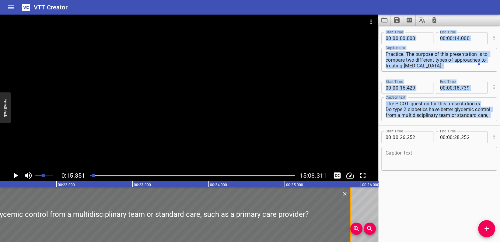
drag, startPoint x: 259, startPoint y: 218, endPoint x: 352, endPoint y: 218, distance: 92.5
click at [352, 218] on div at bounding box center [350, 215] width 6 height 55
type input "24"
click at [16, 174] on icon "Play/Pause" at bounding box center [15, 175] width 9 height 9
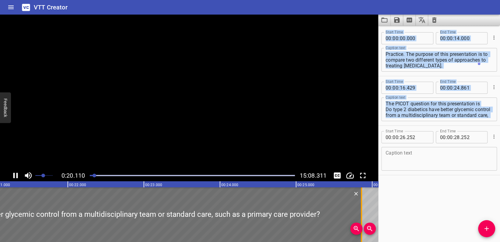
click at [364, 205] on div at bounding box center [361, 215] width 6 height 55
type input "987"
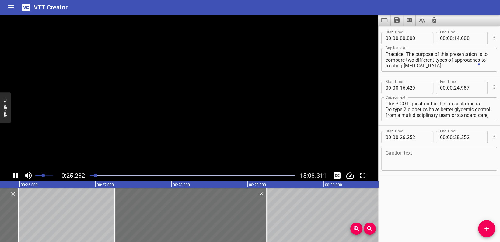
click at [176, 199] on div at bounding box center [191, 215] width 152 height 55
type input "27"
type input "025"
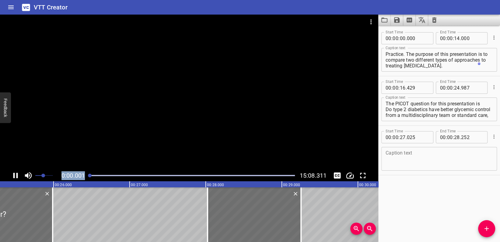
drag, startPoint x: 97, startPoint y: 177, endPoint x: 79, endPoint y: 176, distance: 17.7
click at [79, 176] on div "0:00.001 15:08.311" at bounding box center [189, 176] width 378 height 12
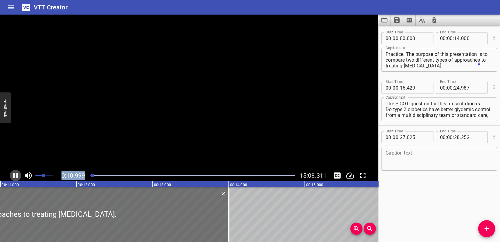
click at [13, 174] on icon "Play/Pause" at bounding box center [15, 175] width 5 height 5
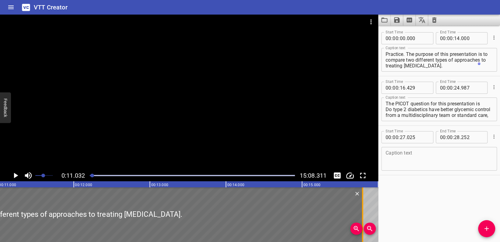
drag, startPoint x: 223, startPoint y: 209, endPoint x: 360, endPoint y: 219, distance: 136.9
click at [360, 219] on div at bounding box center [362, 215] width 6 height 55
type input "15"
type input "796"
click at [16, 175] on icon "Play/Pause" at bounding box center [16, 175] width 4 height 5
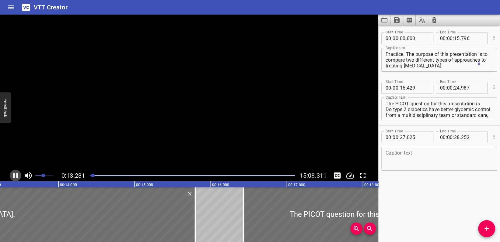
click at [13, 175] on icon "Play/Pause" at bounding box center [15, 175] width 5 height 5
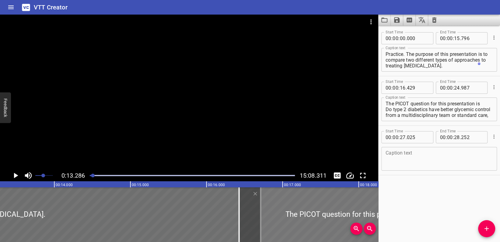
drag, startPoint x: 190, startPoint y: 224, endPoint x: 260, endPoint y: 224, distance: 69.7
type input "16"
type input "712"
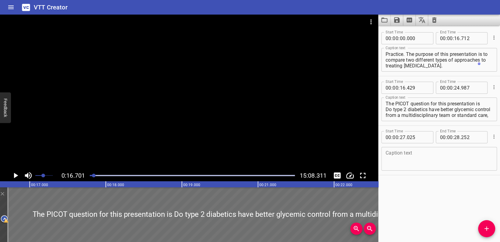
scroll to position [0, 1270]
click at [16, 176] on icon "Play/Pause" at bounding box center [16, 175] width 4 height 5
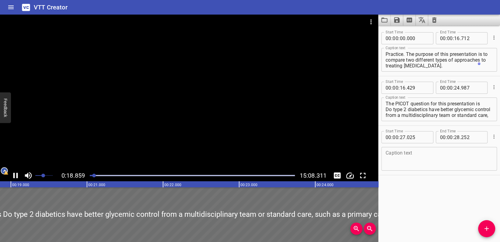
click at [17, 174] on icon "Play/Pause" at bounding box center [15, 175] width 5 height 5
click at [404, 88] on input "number" at bounding box center [402, 88] width 6 height 12
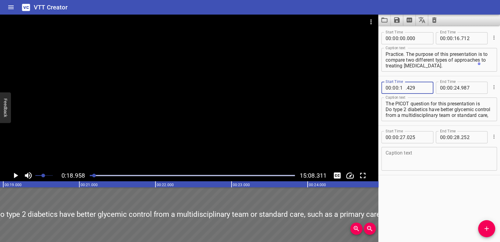
type input "18"
type input "429"
drag, startPoint x: 476, startPoint y: 92, endPoint x: 464, endPoint y: 108, distance: 20.3
click at [476, 94] on div "Start Time 00 : 00 : 18 . 429 Start Time End Time 00 : 00 : 24 . End Time" at bounding box center [439, 87] width 116 height 16
type input "987"
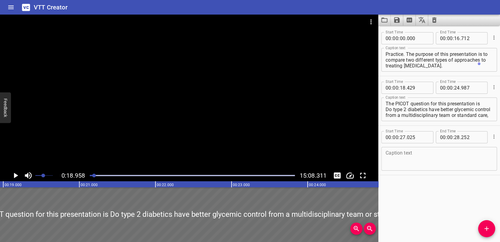
click at [91, 177] on div at bounding box center [192, 176] width 212 height 9
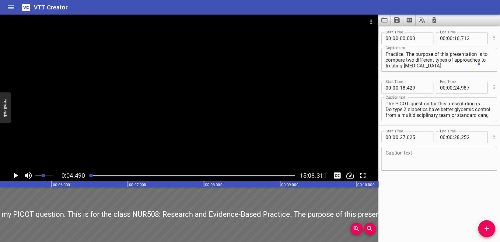
scroll to position [0, 341]
click at [13, 176] on icon "Play/Pause" at bounding box center [15, 175] width 9 height 9
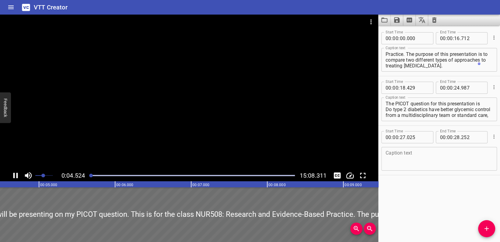
scroll to position [0, 344]
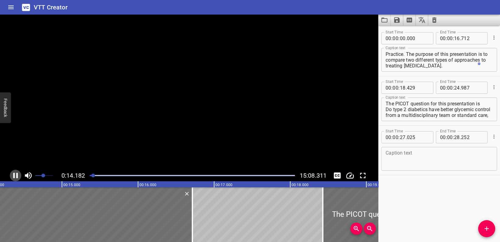
click at [14, 175] on icon "Play/Pause" at bounding box center [15, 175] width 5 height 5
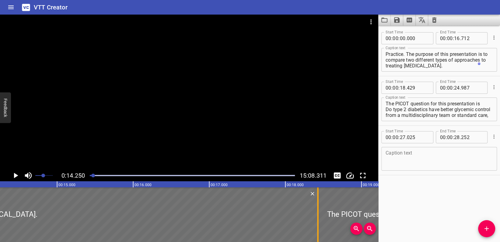
drag, startPoint x: 187, startPoint y: 215, endPoint x: 317, endPoint y: 213, distance: 130.5
type input "18"
type input "428"
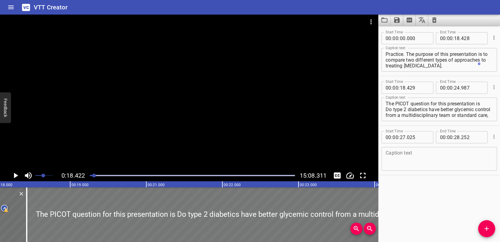
scroll to position [0, 1401]
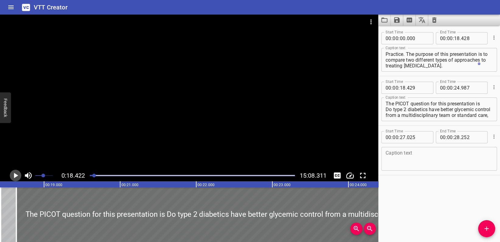
click at [16, 175] on icon "Play/Pause" at bounding box center [16, 175] width 4 height 5
type input "17"
type input "589"
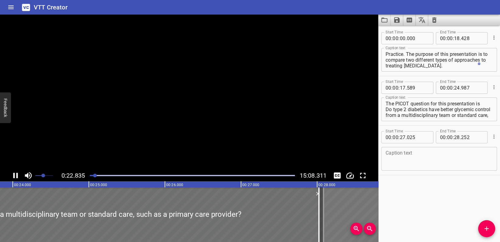
drag, startPoint x: 291, startPoint y: 206, endPoint x: 334, endPoint y: 206, distance: 42.6
type input "27"
type input "240"
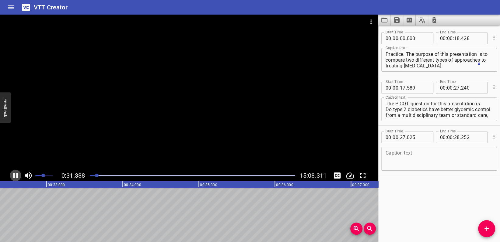
click at [15, 174] on icon "Play/Pause" at bounding box center [15, 175] width 9 height 9
drag, startPoint x: 18, startPoint y: 188, endPoint x: 179, endPoint y: 210, distance: 162.7
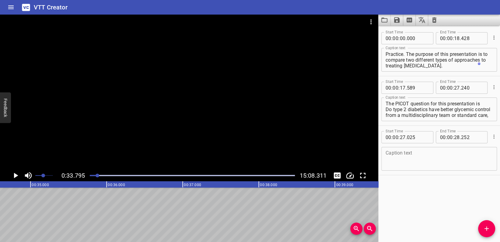
scroll to position [0, 2570]
click at [356, 228] on icon "Zoom In" at bounding box center [356, 228] width 7 height 7
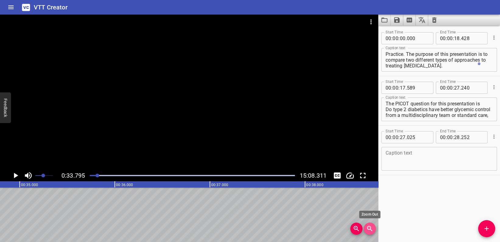
click at [366, 228] on icon "Zoom Out" at bounding box center [369, 228] width 7 height 7
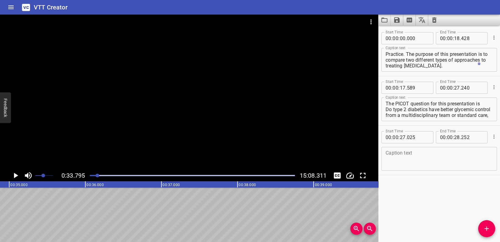
scroll to position [0, 2570]
drag, startPoint x: 18, startPoint y: 185, endPoint x: 111, endPoint y: 199, distance: 94.4
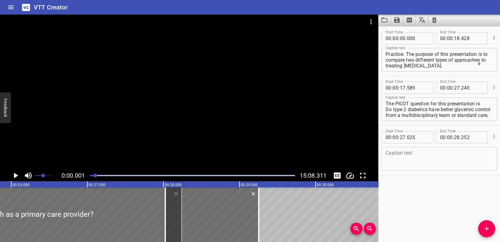
click at [96, 176] on div at bounding box center [95, 176] width 4 height 4
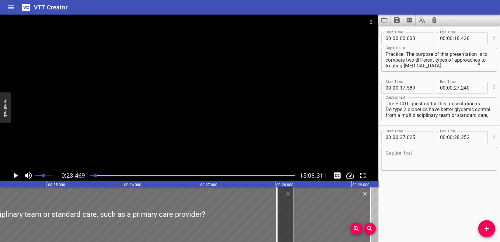
scroll to position [0, 1785]
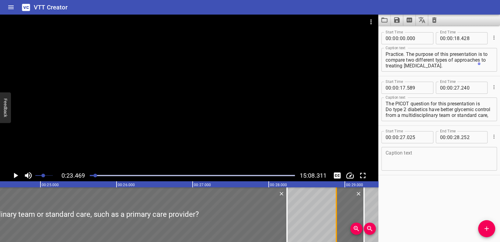
drag, startPoint x: 271, startPoint y: 218, endPoint x: 336, endPoint y: 220, distance: 65.7
click at [336, 220] on div at bounding box center [336, 215] width 6 height 55
type input "889"
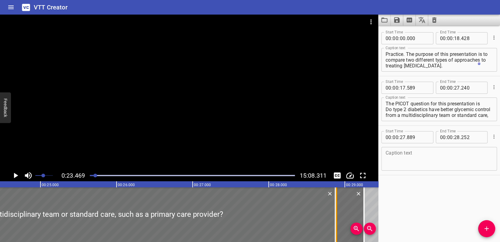
drag, startPoint x: 286, startPoint y: 215, endPoint x: 334, endPoint y: 215, distance: 48.4
type input "876"
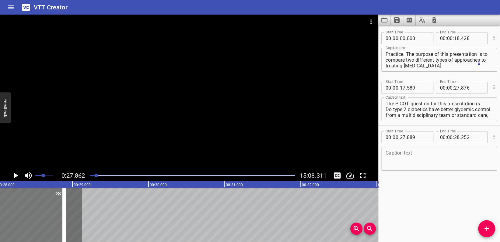
scroll to position [0, 2044]
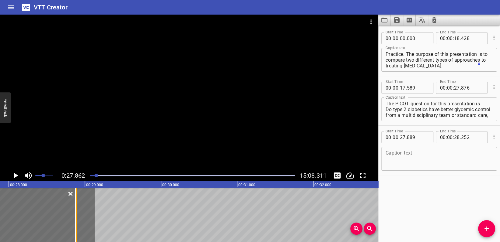
drag, startPoint x: 30, startPoint y: 199, endPoint x: 76, endPoint y: 204, distance: 45.9
click at [76, 204] on div at bounding box center [76, 215] width 1 height 55
type input "27"
type input "883"
click at [11, 176] on icon "Play/Pause" at bounding box center [15, 175] width 9 height 9
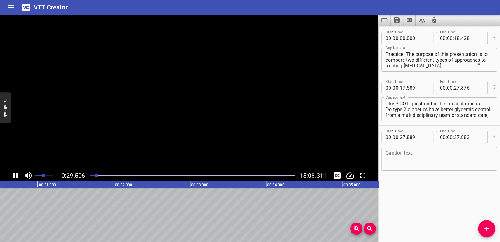
click at [17, 174] on icon "Play/Pause" at bounding box center [15, 175] width 5 height 5
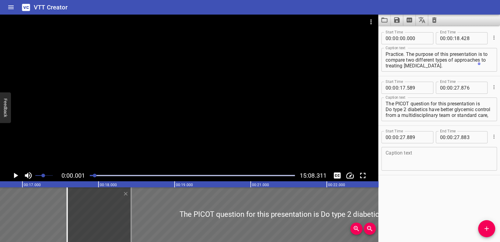
click at [95, 176] on div at bounding box center [95, 176] width 4 height 4
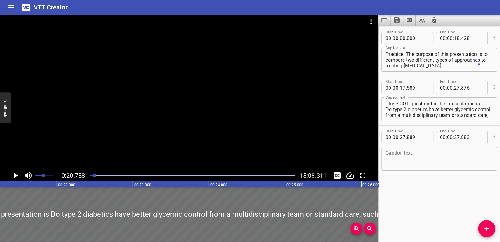
scroll to position [0, 1578]
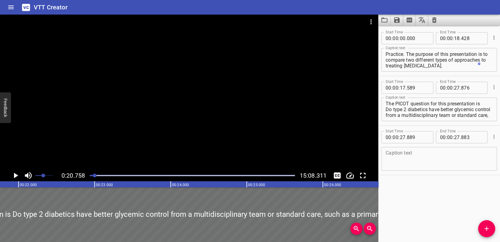
click at [95, 176] on div at bounding box center [95, 176] width 4 height 4
click at [258, 186] on text "00:25.000" at bounding box center [256, 185] width 17 height 4
click at [13, 175] on icon "Play/Pause" at bounding box center [15, 175] width 9 height 9
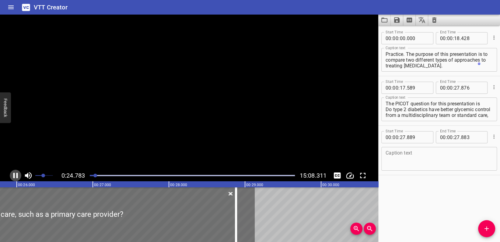
click at [13, 175] on icon "Play/Pause" at bounding box center [15, 175] width 9 height 9
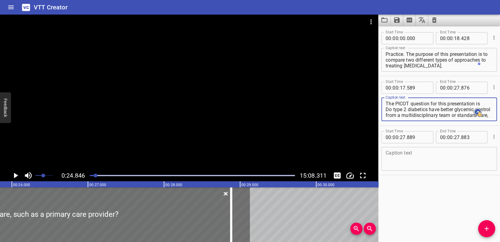
click at [479, 116] on html "VTT Creator Caption Editor Batch Transcribe Account Privacy Contact 0:24.846 15…" at bounding box center [250, 121] width 500 height 242
click at [410, 111] on textarea "The PICOT question for this presentation is Do type 2 diabetics have better gly…" at bounding box center [438, 109] width 107 height 17
type textarea "The PICOT question for this presentation is Do type 2 diabetics have better gly…"
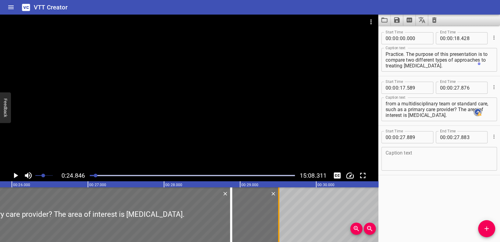
drag, startPoint x: 229, startPoint y: 209, endPoint x: 277, endPoint y: 209, distance: 48.1
click at [277, 209] on div at bounding box center [279, 215] width 6 height 55
type input "28"
type input "515"
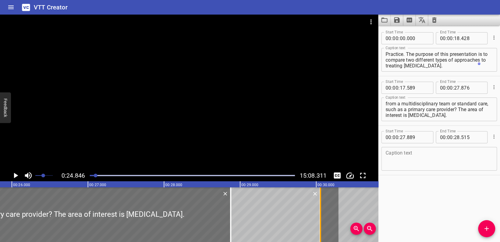
drag, startPoint x: 231, startPoint y: 211, endPoint x: 320, endPoint y: 211, distance: 88.5
click at [320, 211] on div at bounding box center [320, 215] width 0 height 55
type input "29"
type input "053"
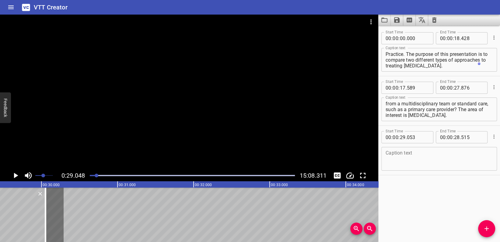
scroll to position [0, 2209]
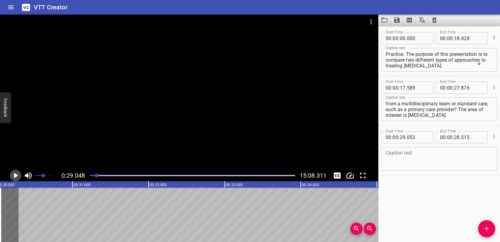
click at [14, 175] on icon "Play/Pause" at bounding box center [16, 175] width 4 height 5
click at [19, 176] on icon "Play/Pause" at bounding box center [15, 175] width 9 height 9
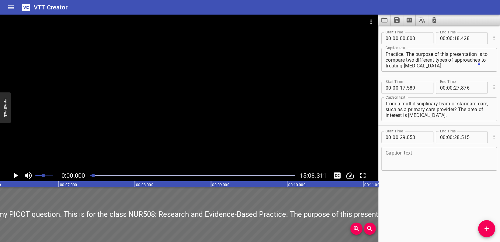
click at [93, 175] on div at bounding box center [93, 176] width 4 height 4
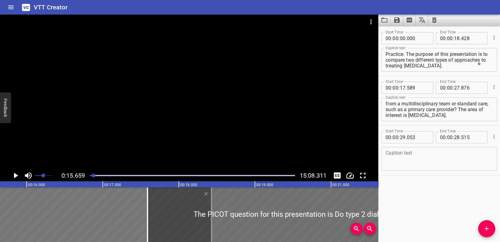
scroll to position [0, 1191]
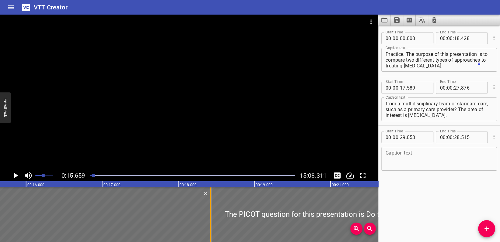
drag, startPoint x: 147, startPoint y: 214, endPoint x: 210, endPoint y: 214, distance: 63.6
click at [210, 214] on div at bounding box center [210, 215] width 1 height 55
type input "18"
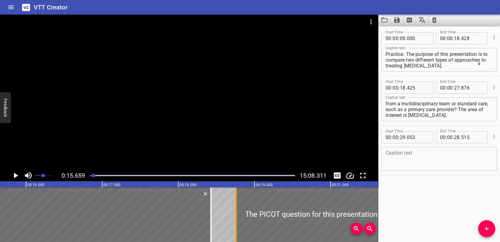
drag, startPoint x: 208, startPoint y: 208, endPoint x: 234, endPoint y: 207, distance: 25.6
click at [234, 207] on div at bounding box center [236, 215] width 6 height 55
type input "761"
drag, startPoint x: 208, startPoint y: 208, endPoint x: 232, endPoint y: 208, distance: 24.3
click at [232, 208] on div at bounding box center [235, 215] width 6 height 55
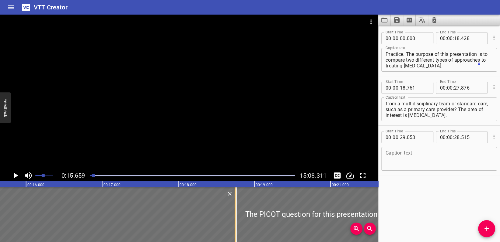
type input "748"
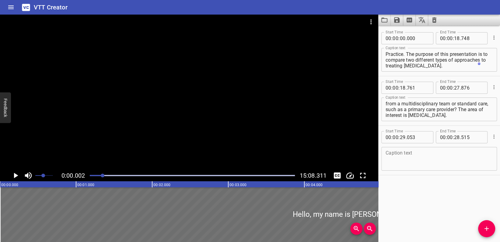
scroll to position [0, 0]
drag, startPoint x: 93, startPoint y: 175, endPoint x: 110, endPoint y: 176, distance: 16.5
click at [110, 176] on div at bounding box center [109, 176] width 4 height 4
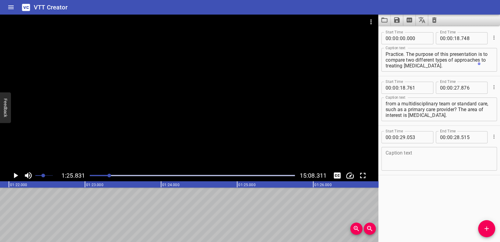
scroll to position [0, 6527]
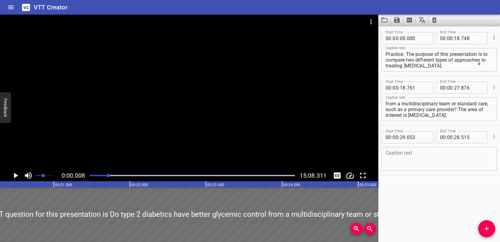
click at [109, 176] on div at bounding box center [108, 176] width 4 height 4
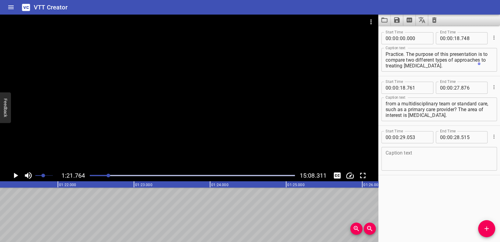
scroll to position [0, 6218]
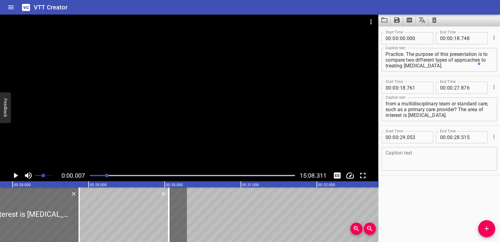
click at [107, 175] on div at bounding box center [107, 176] width 4 height 4
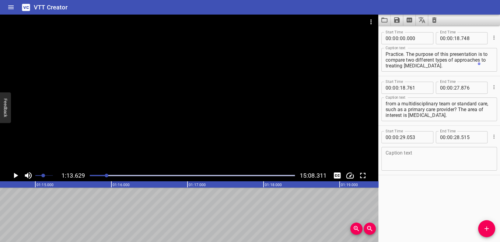
scroll to position [0, 5599]
click at [14, 176] on icon "Play/Pause" at bounding box center [16, 175] width 4 height 5
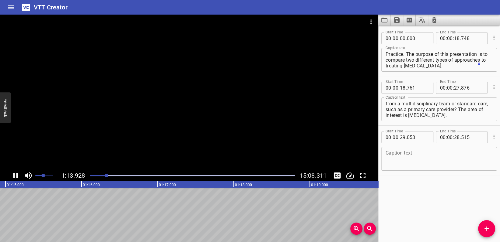
drag, startPoint x: 109, startPoint y: 174, endPoint x: 96, endPoint y: 174, distance: 13.4
click at [96, 174] on div at bounding box center [192, 176] width 212 height 9
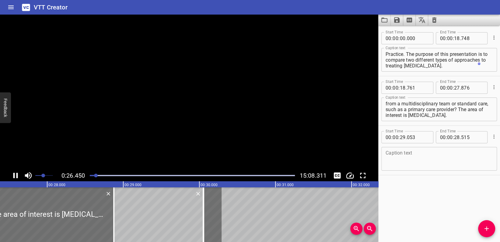
drag, startPoint x: 127, startPoint y: 204, endPoint x: 136, endPoint y: 204, distance: 9.4
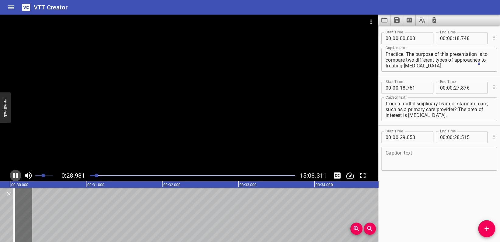
click at [17, 174] on icon "Play/Pause" at bounding box center [15, 175] width 5 height 5
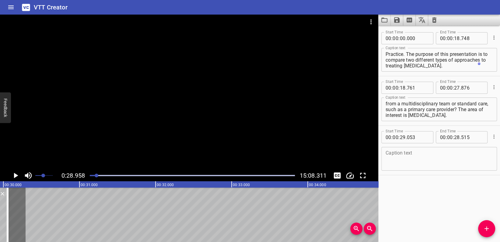
drag, startPoint x: 7, startPoint y: 194, endPoint x: 49, endPoint y: 202, distance: 42.4
type input "29"
type input "063"
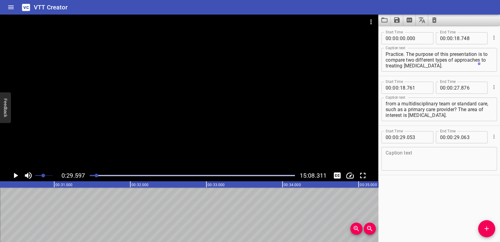
scroll to position [0, 2251]
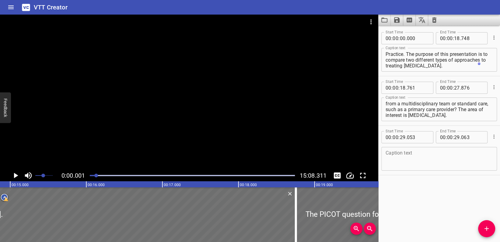
click at [96, 176] on div at bounding box center [96, 176] width 4 height 4
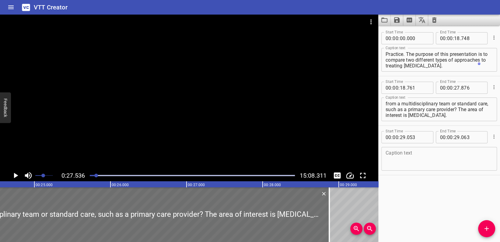
scroll to position [0, 2094]
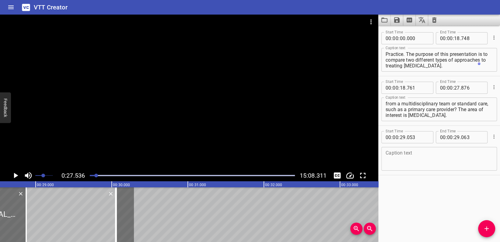
click at [95, 176] on div at bounding box center [96, 176] width 4 height 4
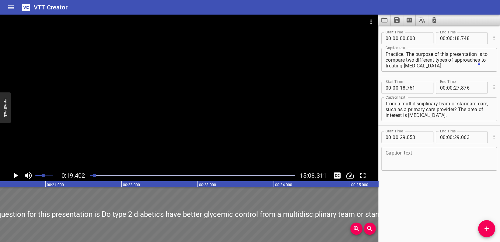
click at [88, 202] on div at bounding box center [297, 215] width 693 height 55
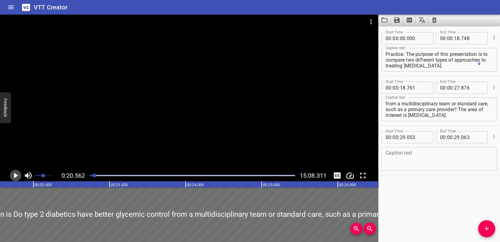
click at [15, 177] on icon "Play/Pause" at bounding box center [16, 175] width 4 height 5
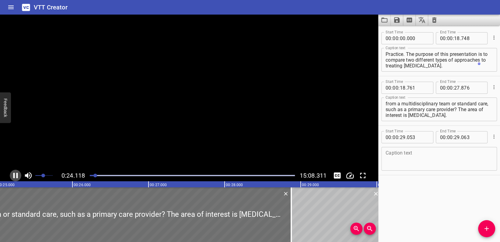
click at [15, 177] on icon "Play/Pause" at bounding box center [15, 175] width 9 height 9
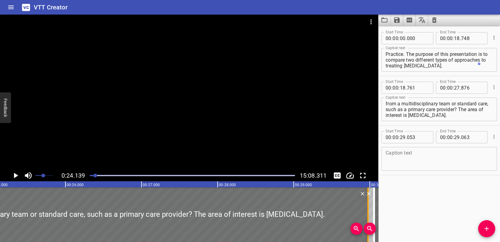
drag, startPoint x: 283, startPoint y: 221, endPoint x: 366, endPoint y: 215, distance: 83.9
click at [366, 215] on div at bounding box center [368, 215] width 6 height 55
type input "28"
type input "976"
click at [16, 174] on icon "Play/Pause" at bounding box center [16, 175] width 4 height 5
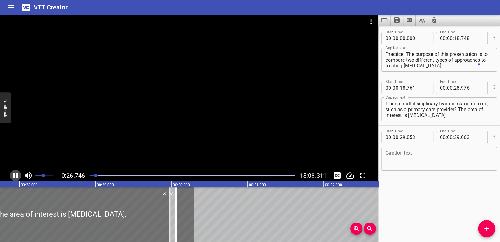
click at [13, 174] on icon "Play/Pause" at bounding box center [15, 175] width 5 height 5
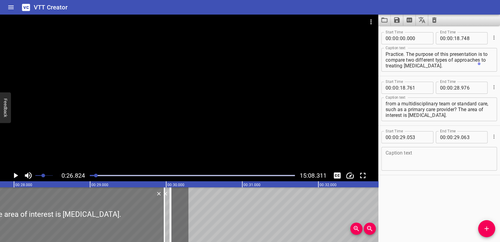
scroll to position [0, 2040]
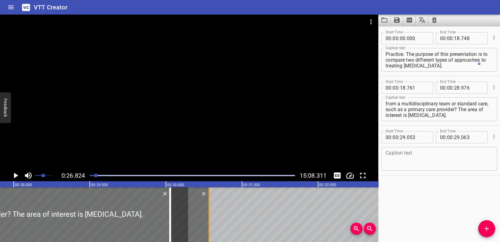
drag, startPoint x: 168, startPoint y: 220, endPoint x: 207, endPoint y: 220, distance: 38.9
click at [207, 220] on div at bounding box center [209, 215] width 6 height 55
type input "29"
type input "568"
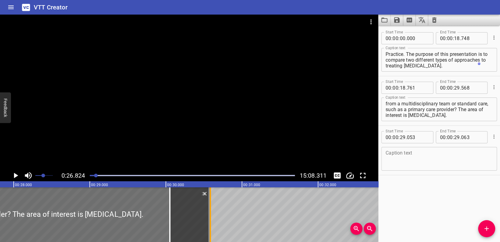
drag, startPoint x: 168, startPoint y: 219, endPoint x: 208, endPoint y: 220, distance: 39.8
click at [208, 220] on div at bounding box center [210, 215] width 6 height 55
type input "587"
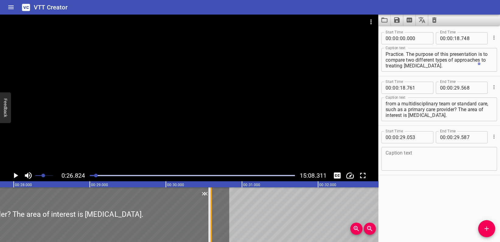
drag, startPoint x: 167, startPoint y: 217, endPoint x: 208, endPoint y: 217, distance: 41.1
click at [211, 217] on div at bounding box center [211, 215] width 0 height 55
type input "593"
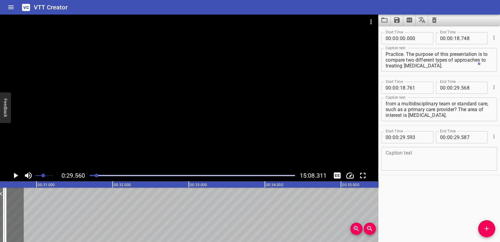
scroll to position [0, 2248]
click at [16, 175] on icon "Play/Pause" at bounding box center [16, 175] width 4 height 5
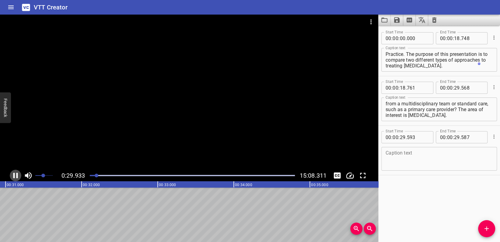
click at [15, 175] on icon "Play/Pause" at bounding box center [15, 175] width 9 height 9
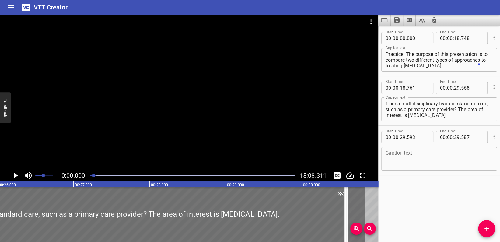
click at [94, 176] on div at bounding box center [94, 176] width 4 height 4
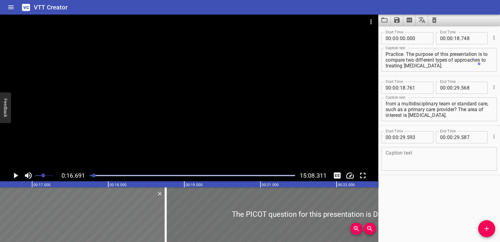
scroll to position [0, 1269]
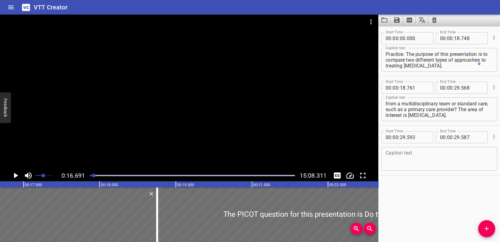
click at [14, 174] on icon "Play/Pause" at bounding box center [15, 175] width 9 height 9
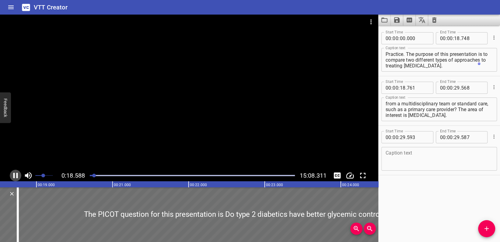
click at [18, 175] on icon "Play/Pause" at bounding box center [15, 175] width 5 height 5
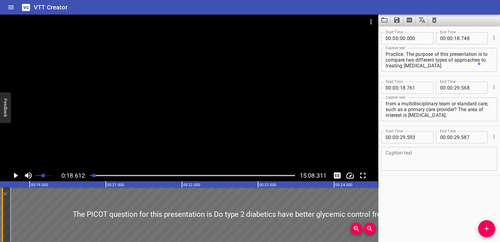
drag, startPoint x: 9, startPoint y: 210, endPoint x: 0, endPoint y: 208, distance: 9.4
click at [0, 208] on div at bounding box center [2, 215] width 6 height 55
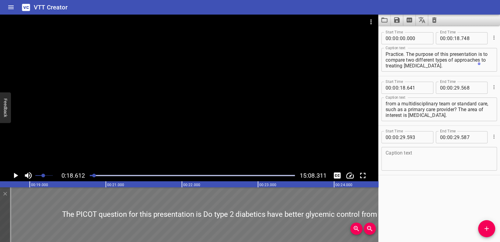
drag, startPoint x: 11, startPoint y: 207, endPoint x: 0, endPoint y: 205, distance: 10.8
click at [0, 205] on div at bounding box center [407, 215] width 831 height 55
type input "501"
type input "428"
drag, startPoint x: 9, startPoint y: 204, endPoint x: 0, endPoint y: 201, distance: 9.9
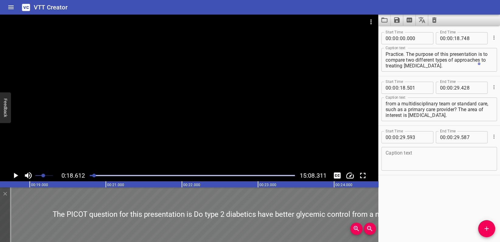
click at [0, 201] on div at bounding box center [397, 215] width 831 height 55
type input "377"
type input "304"
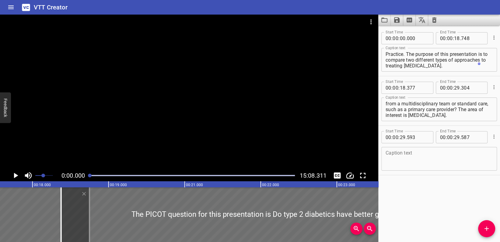
drag, startPoint x: 93, startPoint y: 176, endPoint x: 80, endPoint y: 179, distance: 13.7
click at [84, 176] on div "0:00.000 15:08.311" at bounding box center [189, 176] width 378 height 12
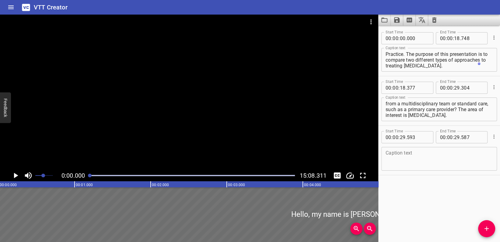
scroll to position [0, 0]
click at [14, 176] on icon "Play/Pause" at bounding box center [16, 175] width 4 height 5
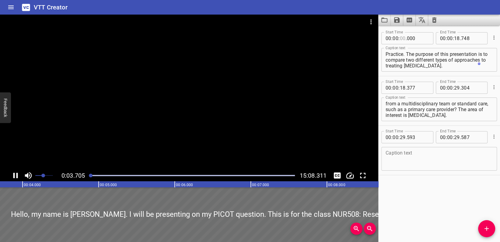
click at [404, 38] on input "number" at bounding box center [402, 38] width 6 height 12
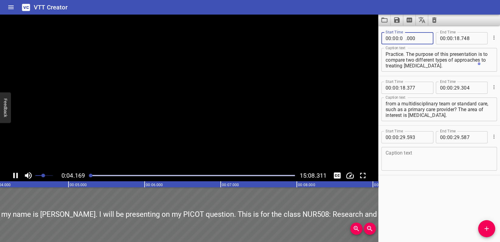
type input "04"
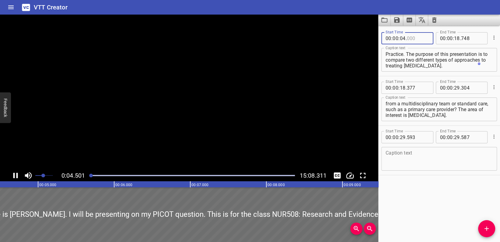
type input "000"
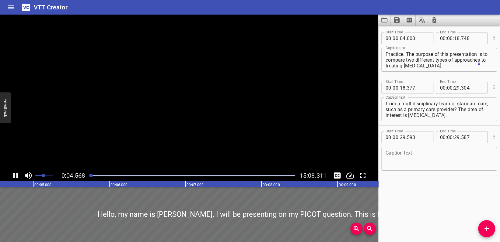
click at [431, 75] on div "Start Time 00 : 00 : 04 . 000 Start Time End Time 00 : 00 : 18 . 748 End Time C…" at bounding box center [439, 51] width 122 height 49
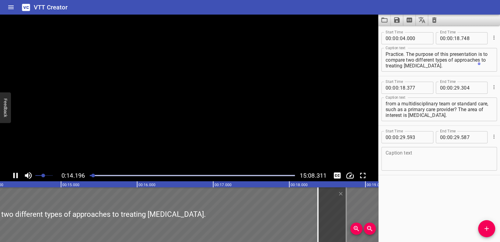
click at [17, 175] on icon "Play/Pause" at bounding box center [15, 175] width 5 height 5
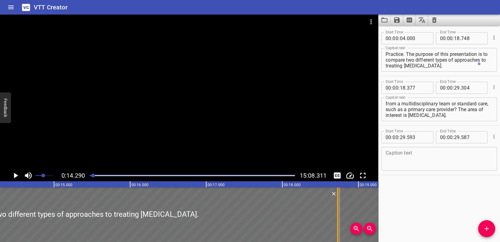
drag, startPoint x: 311, startPoint y: 214, endPoint x: 338, endPoint y: 214, distance: 26.8
click at [338, 214] on div at bounding box center [338, 215] width 6 height 55
click at [14, 176] on icon "Play/Pause" at bounding box center [15, 175] width 9 height 9
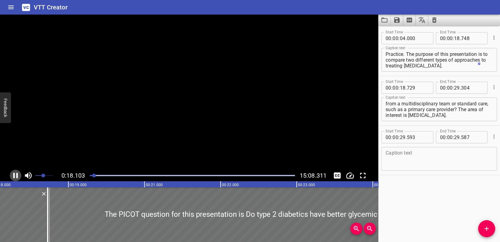
click at [13, 177] on icon "Play/Pause" at bounding box center [15, 175] width 5 height 5
drag, startPoint x: 44, startPoint y: 204, endPoint x: 54, endPoint y: 208, distance: 10.8
click at [54, 208] on div at bounding box center [53, 215] width 6 height 55
type input "857"
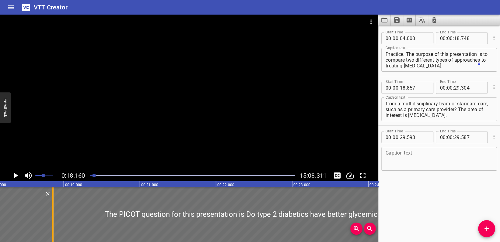
drag, startPoint x: 44, startPoint y: 209, endPoint x: 53, endPoint y: 210, distance: 8.6
type input "860"
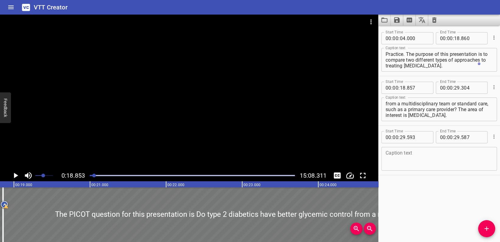
scroll to position [0, 1433]
click at [14, 176] on icon "Play/Pause" at bounding box center [16, 175] width 4 height 5
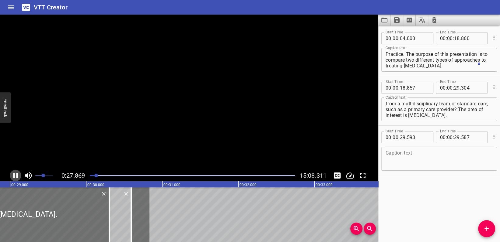
click at [15, 176] on icon "Play/Pause" at bounding box center [15, 175] width 9 height 9
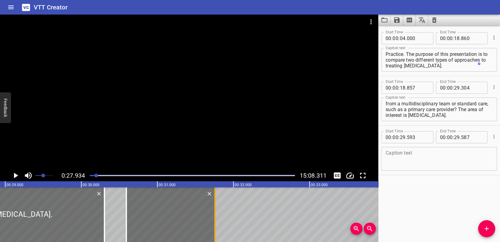
drag, startPoint x: 126, startPoint y: 216, endPoint x: 214, endPoint y: 218, distance: 88.2
click at [214, 218] on div at bounding box center [214, 215] width 1 height 55
type input "30"
type input "759"
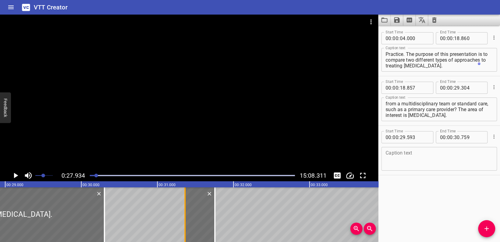
drag, startPoint x: 125, startPoint y: 221, endPoint x: 188, endPoint y: 222, distance: 62.4
click at [186, 222] on div at bounding box center [184, 215] width 1 height 55
type input "30"
type input "413"
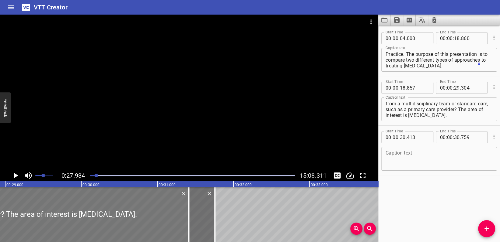
drag, startPoint x: 99, startPoint y: 216, endPoint x: 184, endPoint y: 217, distance: 84.6
type input "19"
type input "969"
type input "30"
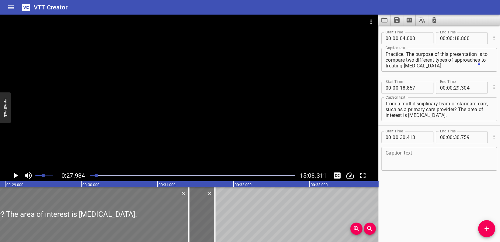
type input "416"
click at [13, 176] on icon "Play/Pause" at bounding box center [15, 175] width 9 height 9
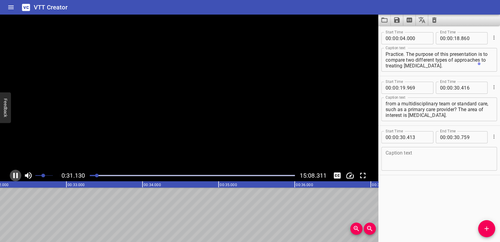
click at [14, 176] on icon "Play/Pause" at bounding box center [15, 175] width 5 height 5
click at [16, 177] on icon "Play/Pause" at bounding box center [16, 175] width 4 height 5
click at [16, 173] on icon "Play/Pause" at bounding box center [15, 175] width 9 height 9
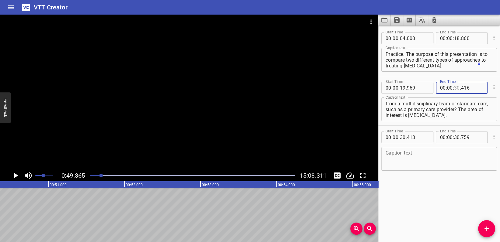
click at [456, 87] on input "number" at bounding box center [457, 88] width 6 height 12
type input "49"
type input "416"
click at [15, 176] on icon "Play/Pause" at bounding box center [16, 175] width 4 height 5
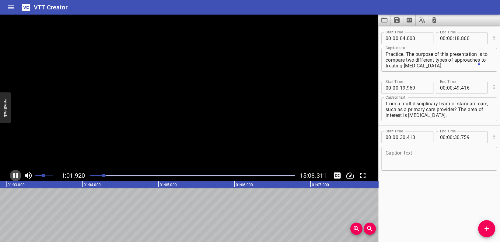
click at [14, 177] on icon "Play/Pause" at bounding box center [15, 175] width 5 height 5
click at [14, 177] on icon "Play/Pause" at bounding box center [16, 175] width 4 height 5
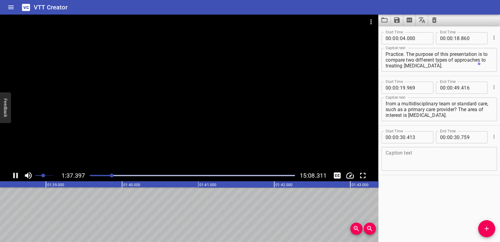
click at [116, 176] on div "Play progress" at bounding box center [192, 175] width 205 height 1
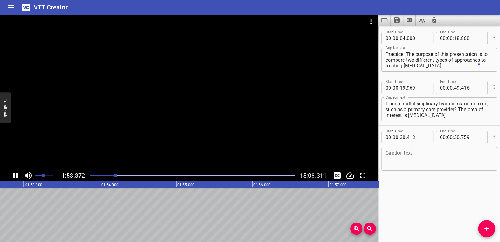
click at [122, 176] on div "Play progress" at bounding box center [192, 175] width 205 height 1
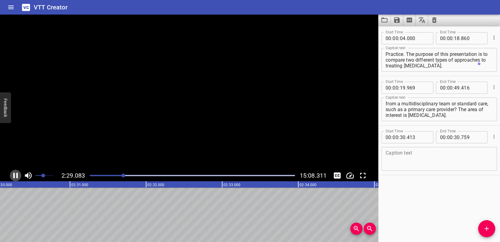
click at [16, 178] on icon "Play/Pause" at bounding box center [15, 175] width 9 height 9
click at [11, 6] on icon "Home" at bounding box center [10, 7] width 7 height 7
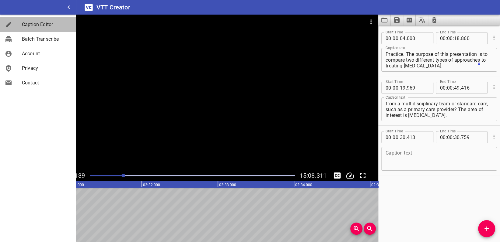
click at [46, 25] on span "Caption Editor" at bounding box center [46, 24] width 49 height 7
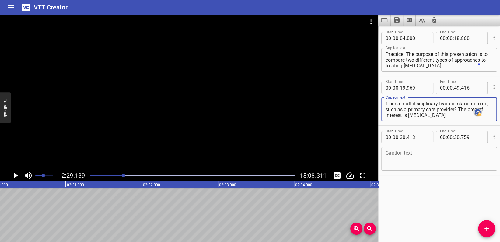
click at [413, 116] on textarea "The PICOT question for this presentation is Do type 2 diabetics have better gly…" at bounding box center [438, 109] width 107 height 17
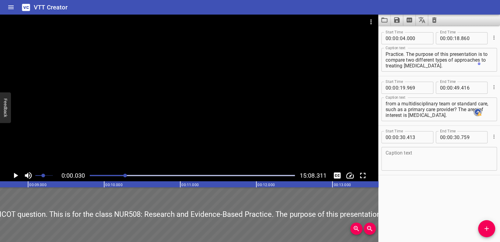
click at [125, 175] on div at bounding box center [125, 176] width 4 height 4
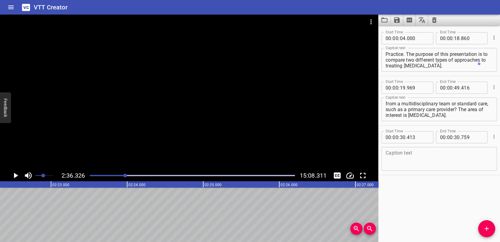
scroll to position [0, 11888]
click at [137, 175] on div at bounding box center [192, 176] width 212 height 9
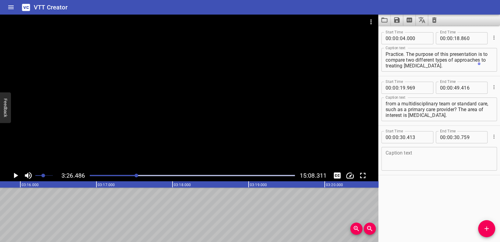
scroll to position [0, 15702]
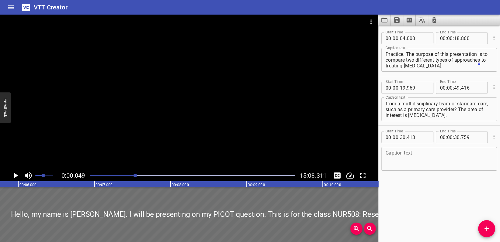
click at [135, 175] on div at bounding box center [135, 176] width 4 height 4
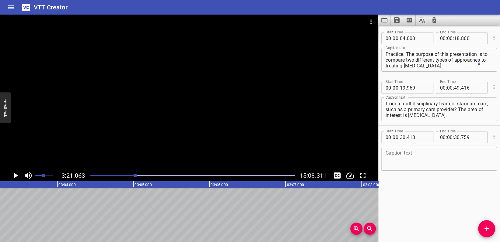
scroll to position [0, 15290]
click at [134, 175] on div at bounding box center [135, 176] width 4 height 4
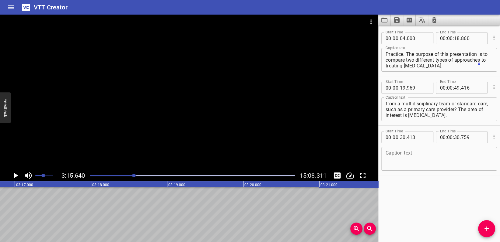
scroll to position [0, 14878]
click at [132, 176] on div at bounding box center [134, 176] width 4 height 4
click at [130, 176] on div at bounding box center [192, 176] width 212 height 9
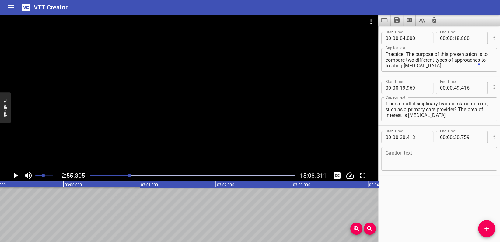
scroll to position [0, 13331]
click at [125, 176] on div at bounding box center [192, 176] width 212 height 9
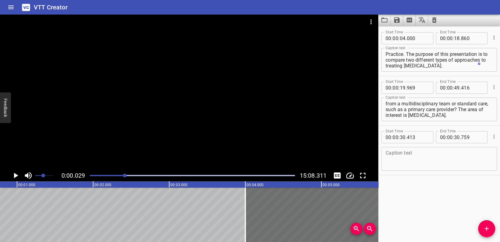
scroll to position [0, 2]
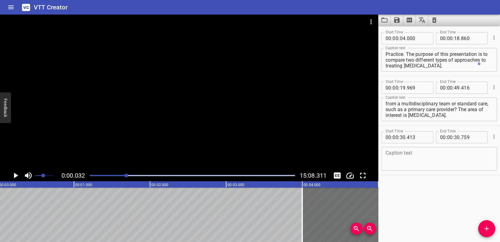
click at [127, 176] on div at bounding box center [126, 176] width 4 height 4
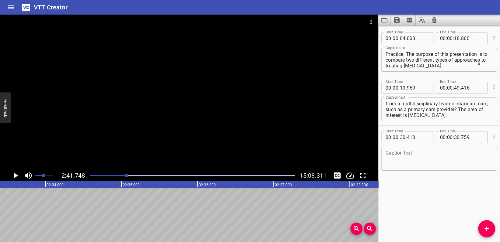
scroll to position [0, 12300]
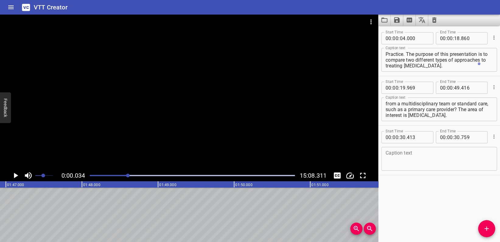
click at [128, 176] on div at bounding box center [128, 176] width 4 height 4
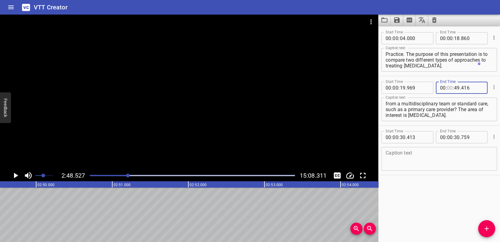
click at [449, 89] on input "number" at bounding box center [450, 88] width 6 height 12
type input "02"
type input "48"
click at [467, 89] on input "number" at bounding box center [472, 88] width 22 height 12
type input "000"
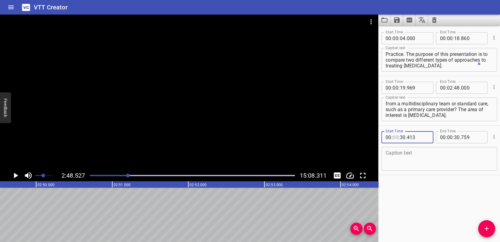
click at [397, 138] on input "number" at bounding box center [395, 137] width 6 height 12
type input "02"
type input "30"
click at [405, 138] on span "." at bounding box center [405, 137] width 1 height 12
click at [404, 138] on input "number" at bounding box center [402, 137] width 6 height 12
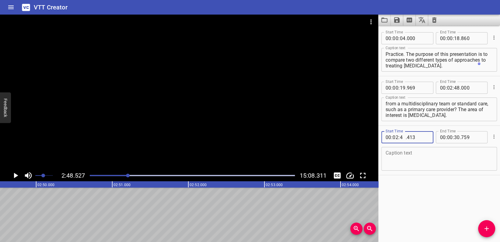
type input "49"
type input "000"
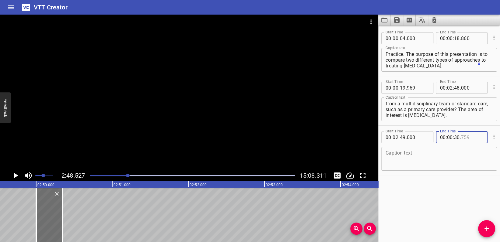
click at [466, 134] on input "number" at bounding box center [472, 137] width 22 height 12
type input "759"
drag, startPoint x: 62, startPoint y: 199, endPoint x: 148, endPoint y: 218, distance: 88.6
type input "32"
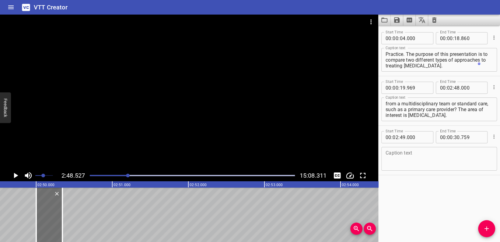
type input "311"
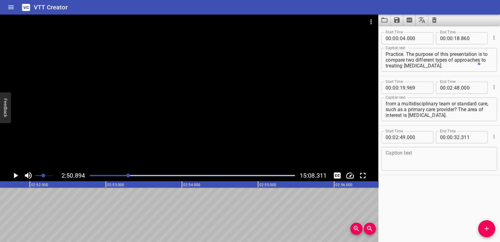
scroll to position [0, 12996]
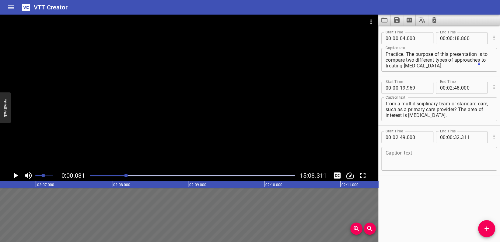
click at [126, 177] on div at bounding box center [126, 176] width 4 height 4
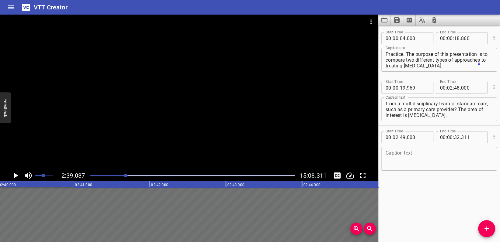
click at [106, 176] on div "Play progress" at bounding box center [23, 175] width 205 height 1
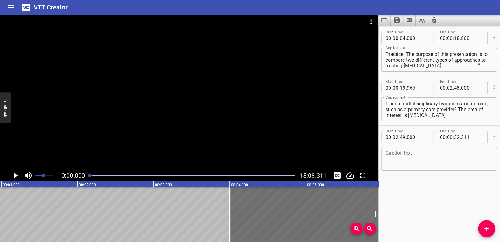
scroll to position [0, 0]
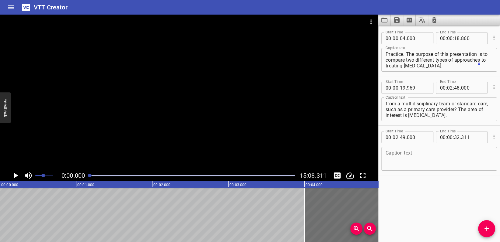
drag, startPoint x: 105, startPoint y: 176, endPoint x: 90, endPoint y: 176, distance: 15.5
click at [90, 176] on div at bounding box center [90, 176] width 4 height 4
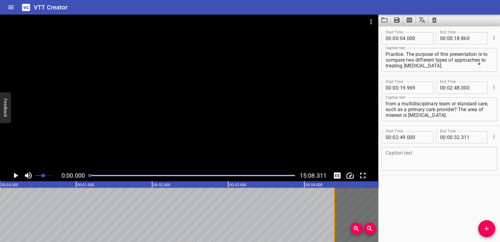
drag, startPoint x: 304, startPoint y: 206, endPoint x: 334, endPoint y: 207, distance: 29.8
click at [334, 207] on div at bounding box center [333, 215] width 1 height 55
type input "392"
click at [12, 175] on icon "Play/Pause" at bounding box center [15, 175] width 9 height 9
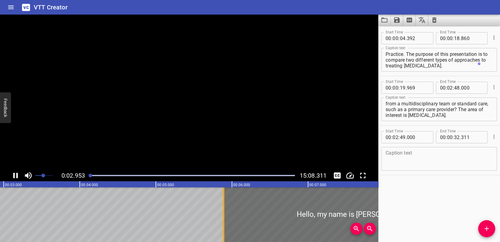
drag, startPoint x: 128, startPoint y: 215, endPoint x: 229, endPoint y: 217, distance: 101.0
type input "05"
type input "983"
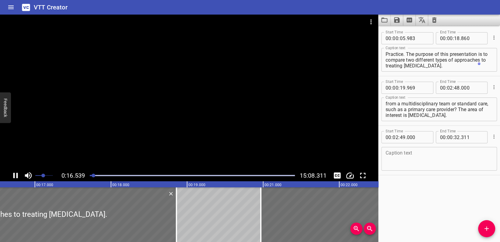
click at [14, 176] on icon "Play/Pause" at bounding box center [15, 175] width 5 height 5
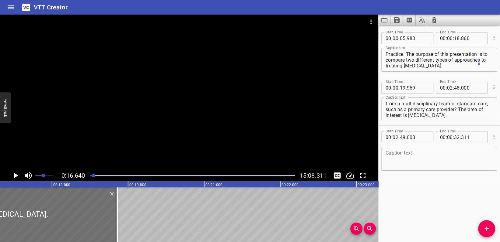
scroll to position [0, 1515]
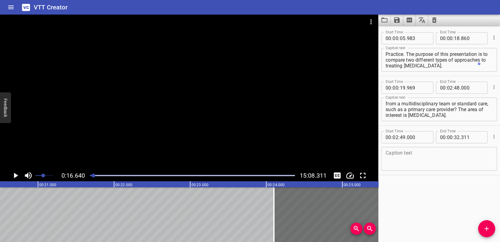
drag, startPoint x: 255, startPoint y: 217, endPoint x: 391, endPoint y: 210, distance: 136.5
click at [391, 210] on main "0:16.640 15:08.311 00:00.000 00:01.000 00:02.000 00:03.000 00:04.000 00:05.000 …" at bounding box center [250, 129] width 500 height 228
type input "25"
type input "043"
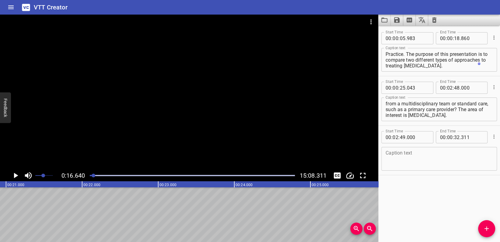
click at [14, 174] on icon "Play/Pause" at bounding box center [16, 175] width 4 height 5
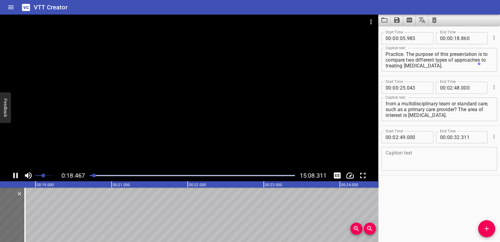
click at [18, 177] on icon "Play/Pause" at bounding box center [15, 175] width 9 height 9
click at [405, 88] on input "number" at bounding box center [402, 88] width 6 height 12
type input "18"
type input "090"
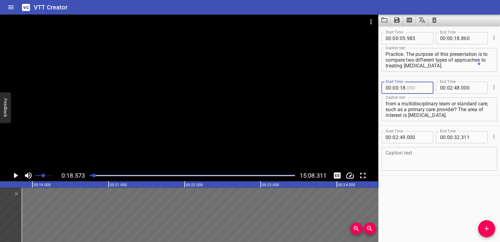
click at [421, 90] on input "number" at bounding box center [417, 88] width 22 height 12
type input "090"
click at [16, 174] on icon "Play/Pause" at bounding box center [16, 175] width 4 height 5
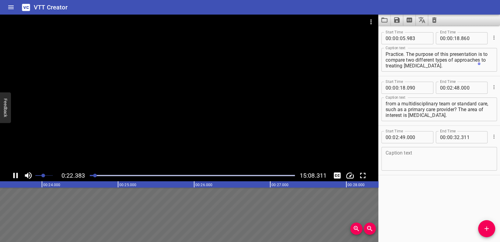
click at [16, 175] on icon "Play/Pause" at bounding box center [15, 175] width 9 height 9
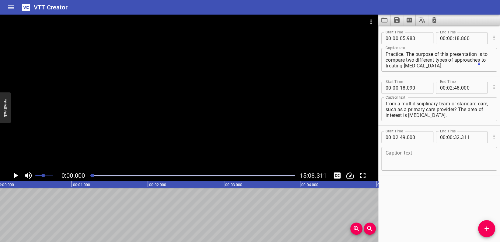
click at [93, 175] on div at bounding box center [93, 176] width 4 height 4
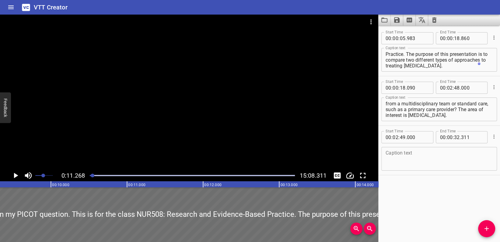
scroll to position [0, 857]
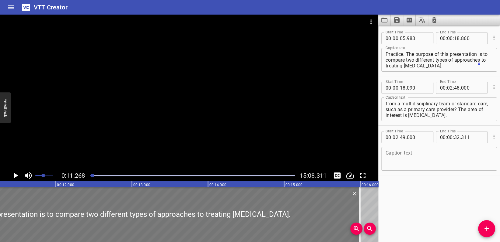
drag, startPoint x: 342, startPoint y: 207, endPoint x: 124, endPoint y: 204, distance: 217.8
type input "03"
type input "119"
type input "15"
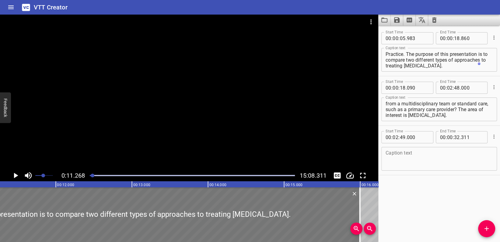
type input "996"
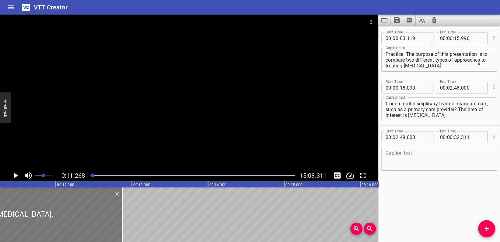
drag, startPoint x: 338, startPoint y: 206, endPoint x: 63, endPoint y: 195, distance: 275.2
type input "00"
type input "000"
type input "12"
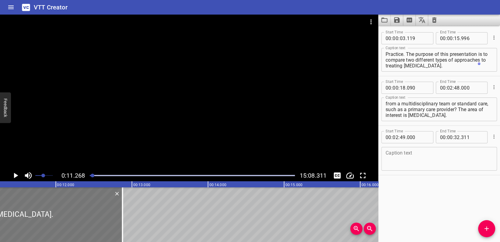
type input "877"
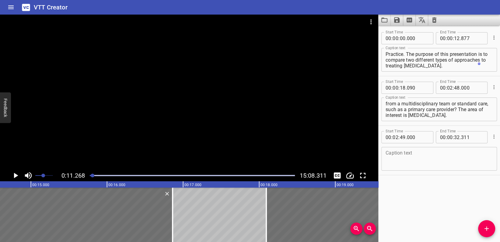
scroll to position [0, 1195]
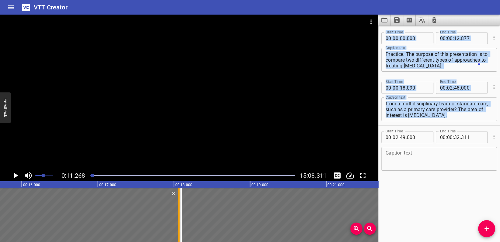
drag, startPoint x: 120, startPoint y: 216, endPoint x: 176, endPoint y: 224, distance: 56.9
click at [176, 224] on div at bounding box center [179, 215] width 6 height 55
type input "18"
type input "061"
click at [316, 213] on div at bounding box center [315, 215] width 6 height 55
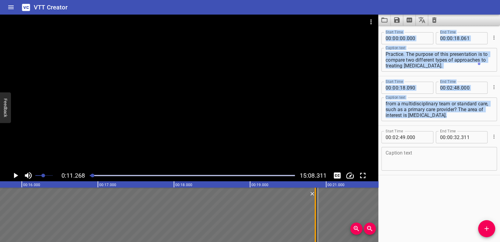
type input "19"
type input "889"
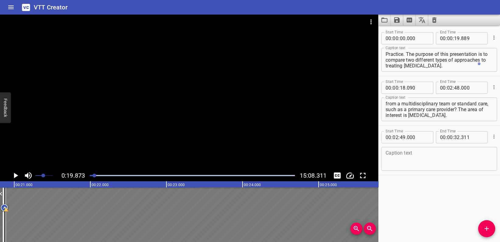
scroll to position [0, 1511]
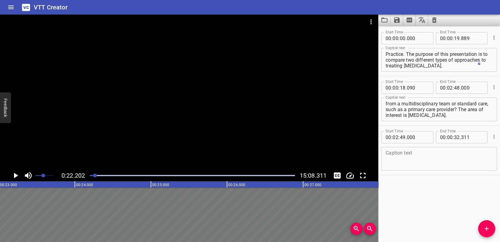
scroll to position [0, 1688]
click at [15, 175] on icon "Play/Pause" at bounding box center [16, 175] width 4 height 5
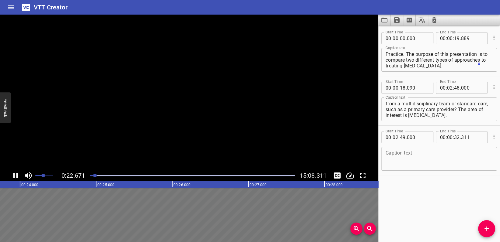
drag, startPoint x: 148, startPoint y: 204, endPoint x: 245, endPoint y: 221, distance: 98.9
type input "19"
type input "612"
type input "49"
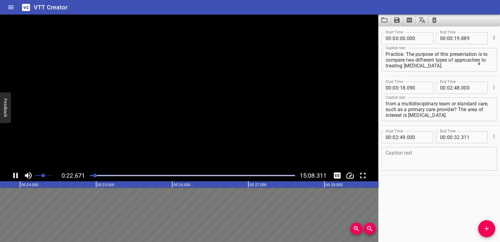
type input "522"
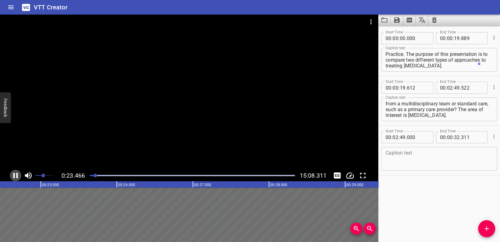
click at [14, 175] on icon "Play/Pause" at bounding box center [15, 175] width 5 height 5
drag, startPoint x: 20, startPoint y: 217, endPoint x: 168, endPoint y: 224, distance: 148.3
type input "21"
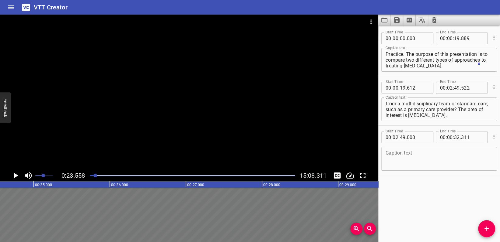
type input "572"
type input "51"
type input "482"
drag, startPoint x: 40, startPoint y: 194, endPoint x: 211, endPoint y: 207, distance: 171.1
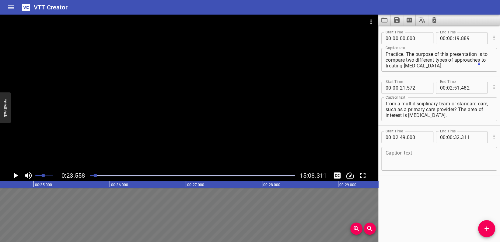
type input "23"
type input "816"
type input "53"
type input "726"
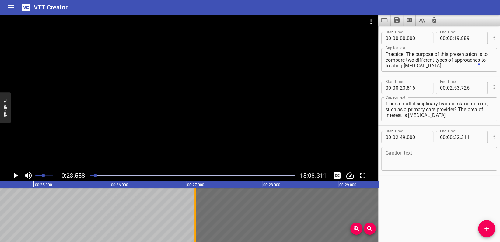
drag, startPoint x: 18, startPoint y: 200, endPoint x: 195, endPoint y: 207, distance: 176.9
click at [195, 207] on div at bounding box center [195, 215] width 6 height 55
type input "26"
type input "144"
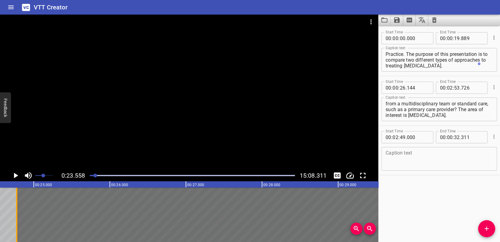
drag, startPoint x: 197, startPoint y: 212, endPoint x: 16, endPoint y: 204, distance: 181.2
click at [16, 205] on div at bounding box center [16, 215] width 1 height 55
type input "23"
type input "768"
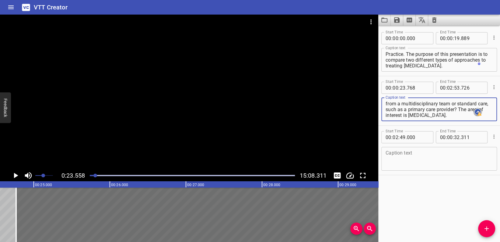
drag, startPoint x: 410, startPoint y: 116, endPoint x: 430, endPoint y: 121, distance: 21.3
click at [410, 116] on textarea "The PICOT question for this presentation is Do type 2 diabetics have better gly…" at bounding box center [438, 109] width 107 height 17
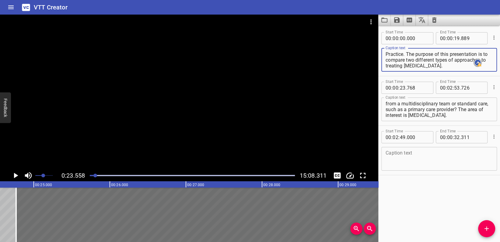
click at [433, 66] on textarea "Hello, my name is Diana Vidal. I will be presenting on my PICOT question. This …" at bounding box center [438, 59] width 107 height 17
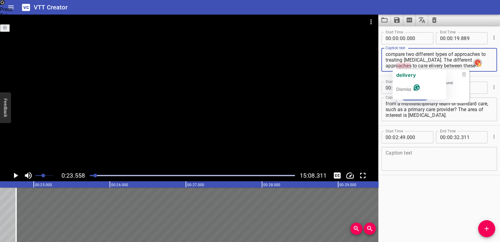
click at [397, 66] on textarea "Hello, my name is Diana Vidal. I will be presenting on my PICOT question. This …" at bounding box center [438, 59] width 107 height 17
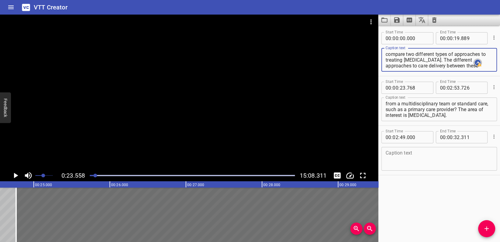
click at [458, 68] on textarea "Hello, my name is Diana Vidal. I will be presenting on my PICOT question. This …" at bounding box center [438, 59] width 107 height 17
type textarea "Hello, my name is Diana Vidal. I will be presenting on my PICOT question. This …"
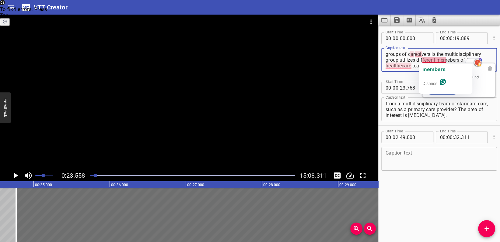
click at [435, 61] on textarea "Hello, my name is Diana Vidal. I will be presenting on my PICOT question. This …" at bounding box center [438, 59] width 107 height 17
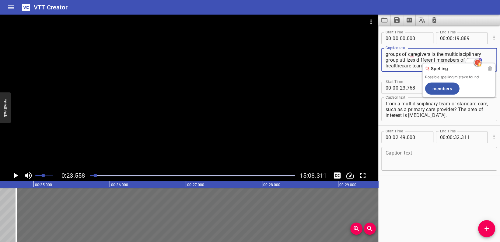
click at [440, 57] on textarea "Hello, my name is Diana Vidal. I will be presenting on my PICOT question. This …" at bounding box center [438, 59] width 107 height 17
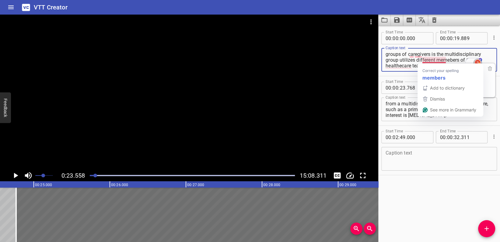
click at [436, 60] on textarea "Hello, my name is Diana Vidal. I will be presenting on my PICOT question. This …" at bounding box center [438, 59] width 107 height 17
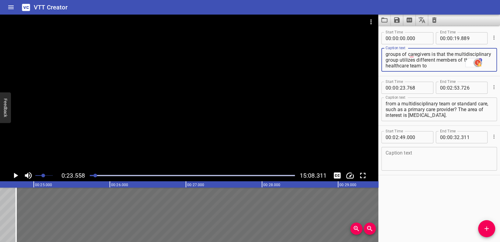
scroll to position [0, 0]
click at [431, 65] on textarea "Hello, my name is Diana Vidal. I will be presenting on my PICOT question. This …" at bounding box center [438, 59] width 107 height 17
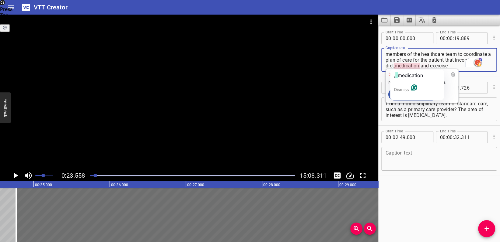
click at [394, 66] on textarea "Hello, my name is Diana Vidal. I will be presenting on my PICOT question. This …" at bounding box center [438, 59] width 107 height 17
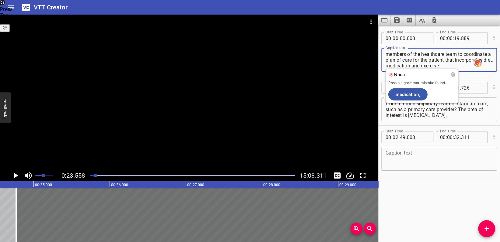
click at [409, 67] on textarea "Hello, my name is Diana Vidal. I will be presenting on my PICOT question. This …" at bounding box center [438, 59] width 107 height 17
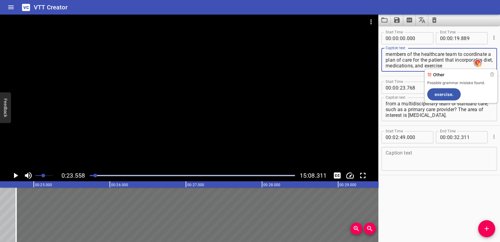
click at [434, 67] on textarea "Hello, my name is Diana Vidal. I will be presenting on my PICOT question. This …" at bounding box center [438, 59] width 107 height 17
click at [449, 66] on textarea "Hello, my name is Diana Vidal. I will be presenting on my PICOT question. This …" at bounding box center [438, 59] width 107 height 17
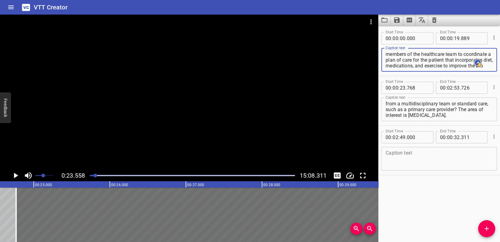
scroll to position [63, 0]
click at [422, 67] on textarea "Hello, my name is Diana Vidal. I will be presenting on my PICOT question. This …" at bounding box center [438, 59] width 107 height 17
type textarea "Hello, my name is Diana Vidal. I will be presenting on my PICOT question. This …"
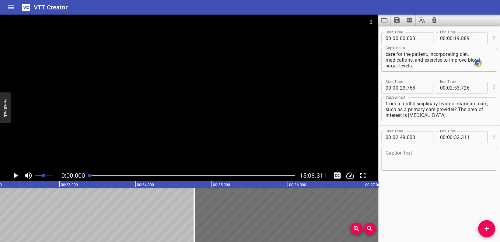
drag, startPoint x: 94, startPoint y: 176, endPoint x: 89, endPoint y: 176, distance: 5.3
click at [89, 176] on div at bounding box center [90, 176] width 4 height 4
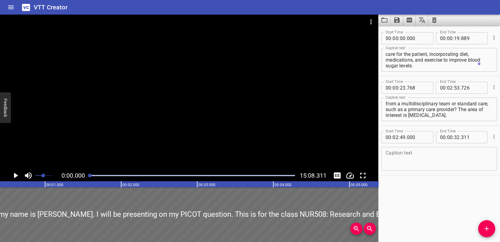
scroll to position [0, 0]
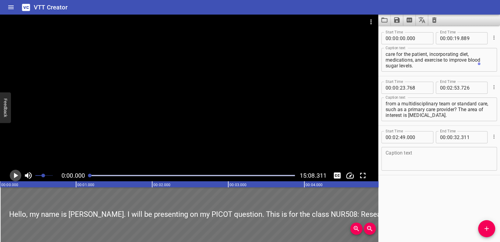
click at [15, 175] on icon "Play/Pause" at bounding box center [16, 175] width 4 height 5
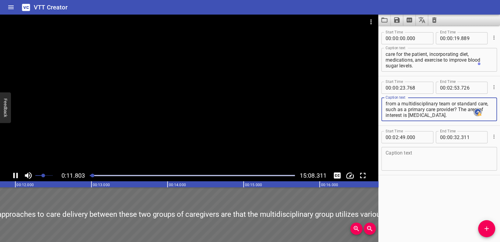
click at [417, 117] on textarea "The PICOT question for this presentation is Do type 2 diabetics have better gly…" at bounding box center [438, 109] width 107 height 17
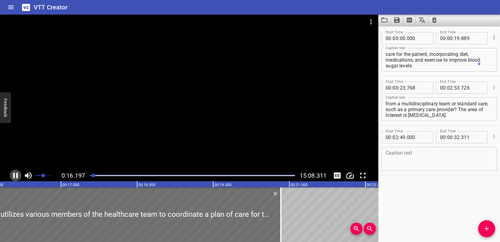
click at [16, 173] on icon "Play/Pause" at bounding box center [15, 175] width 9 height 9
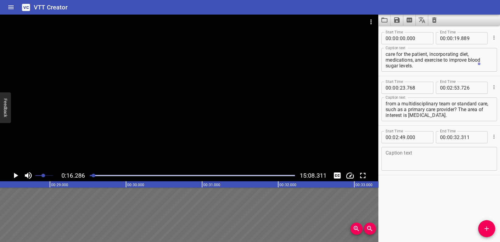
scroll to position [0, 2396]
drag, startPoint x: 274, startPoint y: 217, endPoint x: 318, endPoint y: 207, distance: 45.8
click at [399, 221] on main "0:16.286 15:08.311 00:00.000 00:01.000 00:02.000 00:03.000 00:04.000 00:05.000 …" at bounding box center [250, 129] width 500 height 228
type input "36"
type input "781"
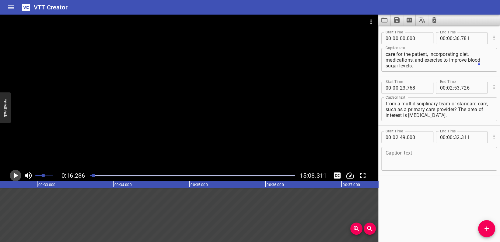
click at [13, 173] on icon "Play/Pause" at bounding box center [15, 175] width 9 height 9
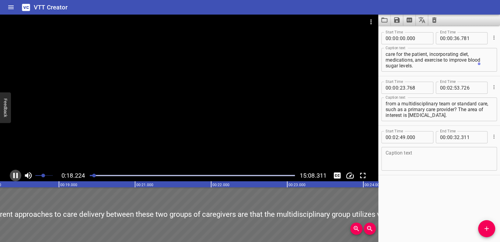
click at [16, 177] on icon "Play/Pause" at bounding box center [15, 175] width 9 height 9
drag, startPoint x: 346, startPoint y: 197, endPoint x: 232, endPoint y: 193, distance: 113.2
click at [242, 194] on div at bounding box center [8, 215] width 2797 height 55
click at [15, 173] on icon "Play/Pause" at bounding box center [15, 175] width 9 height 9
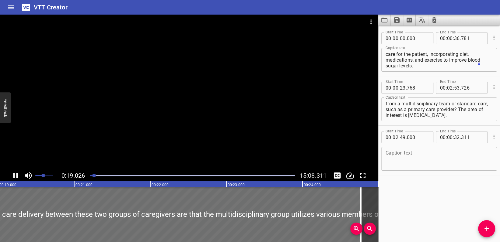
click at [15, 175] on icon "Play/Pause" at bounding box center [15, 175] width 9 height 9
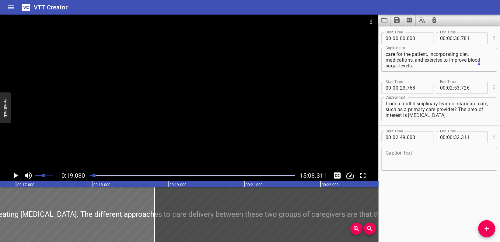
scroll to position [0, 1241]
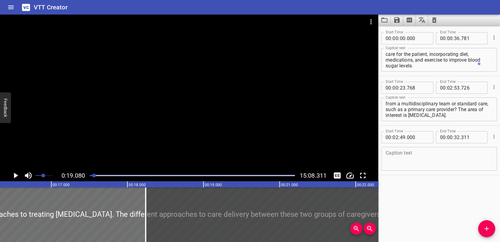
drag, startPoint x: 358, startPoint y: 208, endPoint x: 149, endPoint y: 208, distance: 209.3
click at [147, 209] on div at bounding box center [146, 215] width 6 height 55
type input "18"
type input "241"
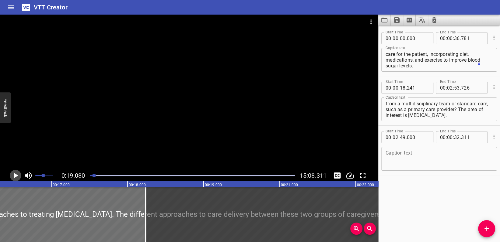
click at [15, 177] on icon "Play/Pause" at bounding box center [16, 175] width 4 height 5
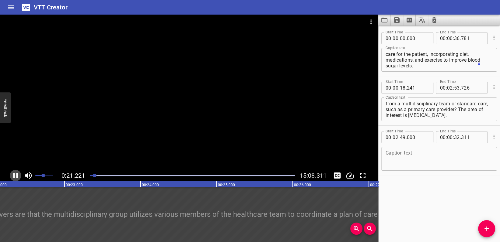
click at [16, 178] on icon "Play/Pause" at bounding box center [15, 175] width 9 height 9
click at [335, 177] on icon "Toggle captions" at bounding box center [337, 176] width 7 height 6
click at [336, 176] on icon "Toggle captions" at bounding box center [337, 176] width 7 height 6
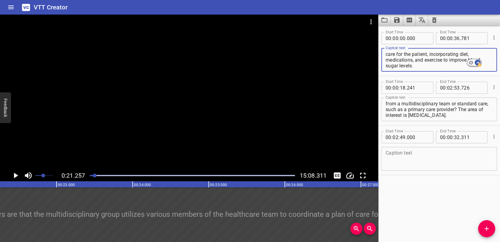
scroll to position [63, 0]
drag, startPoint x: 423, startPoint y: 57, endPoint x: 481, endPoint y: 70, distance: 59.8
click at [481, 70] on div "Hello, my name is Diana Vidal. I will be presenting on my PICOT question. This …" at bounding box center [439, 60] width 116 height 24
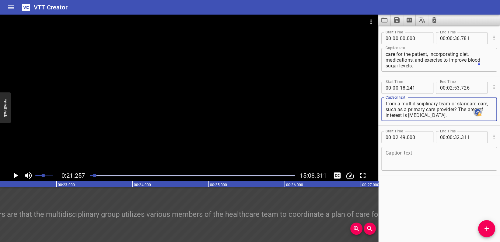
click at [409, 114] on textarea "The PICOT question for this presentation is Do type 2 diabetics have better gly…" at bounding box center [438, 109] width 107 height 17
paste textarea "The different approaches to care delivery between these two groups of caregiver…"
type textarea "The PICOT question for this presentation is Do type 2 diabetics have better gly…"
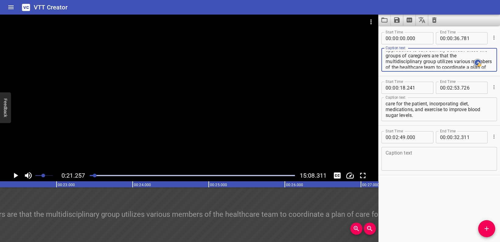
scroll to position [33, 0]
drag, startPoint x: 388, startPoint y: 54, endPoint x: 454, endPoint y: 63, distance: 66.6
click at [454, 63] on textarea "Hello, my name is Diana Vidal. I will be presenting on my PICOT question. This …" at bounding box center [438, 59] width 107 height 17
drag, startPoint x: 381, startPoint y: 56, endPoint x: 450, endPoint y: 60, distance: 69.2
click at [450, 60] on div "Hello, my name is Diana Vidal. I will be presenting on my PICOT question. This …" at bounding box center [439, 60] width 116 height 24
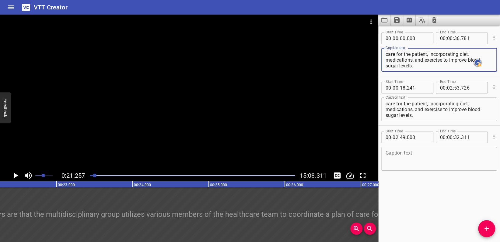
drag, startPoint x: 386, startPoint y: 55, endPoint x: 382, endPoint y: 59, distance: 6.2
click at [437, 63] on textarea "Hello, my name is Diana Vidal. I will be presenting on my PICOT question. This …" at bounding box center [438, 59] width 107 height 17
click at [382, 56] on div "Hello, my name is Diana Vidal. I will be presenting on my PICOT question. This …" at bounding box center [439, 60] width 116 height 24
drag, startPoint x: 383, startPoint y: 55, endPoint x: 434, endPoint y: 61, distance: 51.7
click at [434, 61] on div "Hello, my name is Diana Vidal. I will be presenting on my PICOT question. This …" at bounding box center [439, 60] width 116 height 24
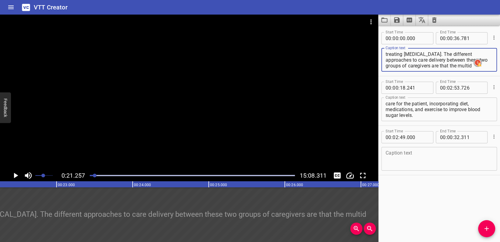
drag, startPoint x: 439, startPoint y: 56, endPoint x: 463, endPoint y: 79, distance: 33.8
click at [467, 77] on div "Start Time 00 : 00 : 00 . 000 Start Time End Time 00 : 00 : 36 . 781 End Time C…" at bounding box center [439, 101] width 122 height 149
type textarea "Hello, my name is [PERSON_NAME]. I will be presenting on my PICOT question. Thi…"
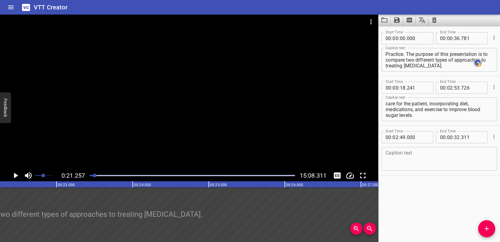
click at [257, 132] on div at bounding box center [189, 92] width 378 height 155
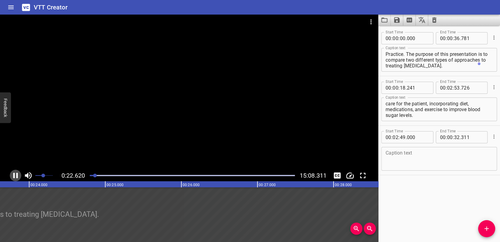
click at [16, 174] on icon "Play/Pause" at bounding box center [15, 175] width 9 height 9
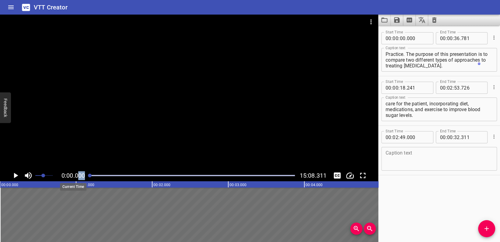
drag, startPoint x: 96, startPoint y: 176, endPoint x: 74, endPoint y: 177, distance: 21.9
click at [77, 176] on div "0:00.000 15:08.311" at bounding box center [189, 176] width 378 height 12
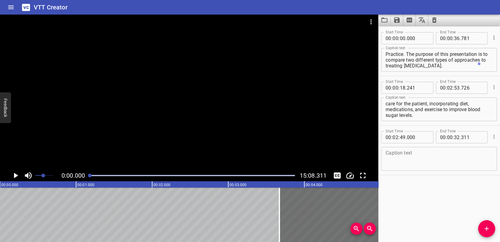
drag, startPoint x: 0, startPoint y: 193, endPoint x: 216, endPoint y: 198, distance: 216.3
click at [279, 199] on div at bounding box center [279, 215] width 1 height 55
type input "03"
type input "656"
click at [16, 176] on icon "Play/Pause" at bounding box center [16, 175] width 4 height 5
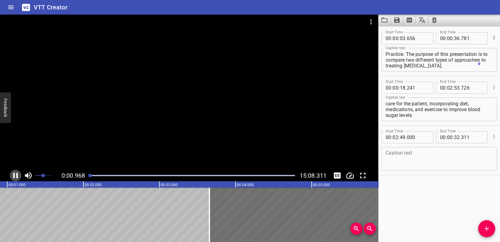
click at [15, 176] on icon "Play/Pause" at bounding box center [15, 175] width 9 height 9
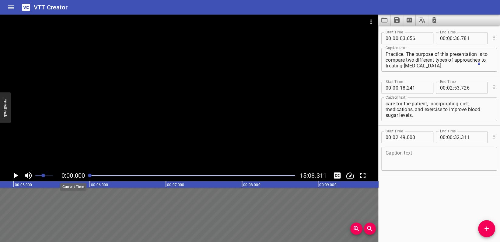
drag, startPoint x: 90, startPoint y: 176, endPoint x: 84, endPoint y: 176, distance: 6.7
click at [84, 176] on div "0:00.000 15:08.311" at bounding box center [189, 176] width 378 height 12
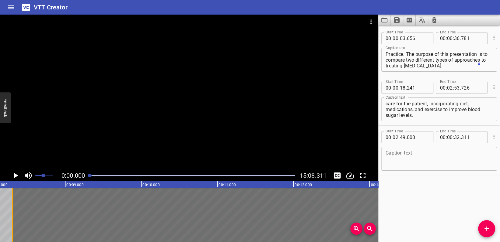
drag, startPoint x: 276, startPoint y: 219, endPoint x: 10, endPoint y: 191, distance: 267.3
click at [10, 191] on div at bounding box center [12, 215] width 6 height 55
type input "08"
type input "307"
click at [13, 176] on icon "Play/Pause" at bounding box center [15, 175] width 9 height 9
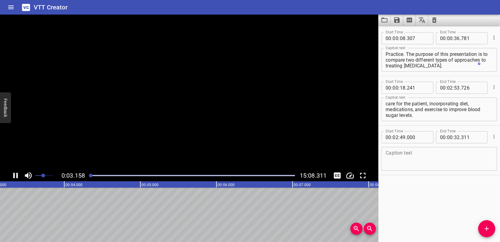
click at [14, 174] on icon "Play/Pause" at bounding box center [15, 175] width 5 height 5
click at [89, 177] on div at bounding box center [90, 176] width 4 height 4
drag, startPoint x: 11, startPoint y: 212, endPoint x: 194, endPoint y: 202, distance: 184.0
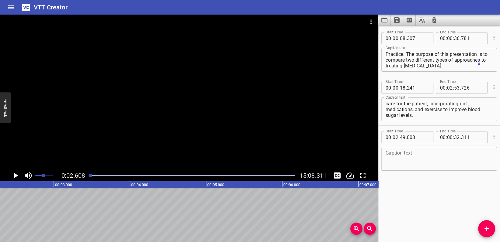
scroll to position [0, 198]
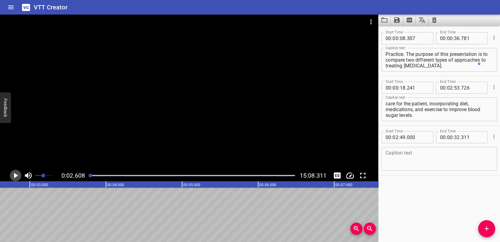
click at [16, 174] on icon "Play/Pause" at bounding box center [15, 175] width 9 height 9
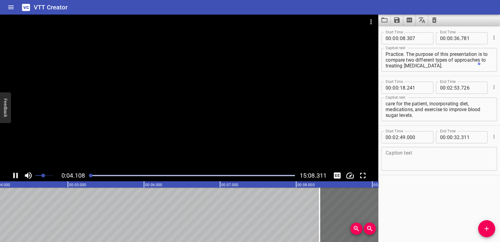
click at [14, 175] on icon "Play/Pause" at bounding box center [15, 175] width 5 height 5
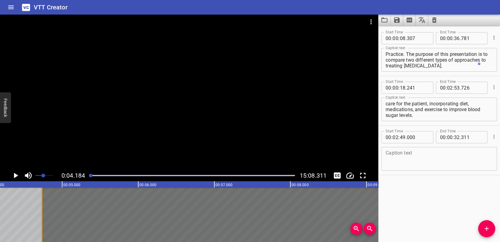
drag, startPoint x: 313, startPoint y: 210, endPoint x: 39, endPoint y: 216, distance: 273.8
click at [41, 217] on div at bounding box center [41, 215] width 1 height 55
type input "04"
type input "727"
click at [15, 177] on icon "Play/Pause" at bounding box center [16, 175] width 4 height 5
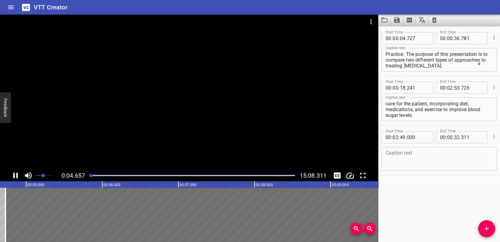
click at [15, 176] on icon "Play/Pause" at bounding box center [15, 175] width 9 height 9
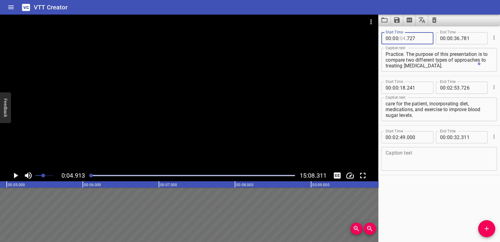
click at [405, 40] on input "number" at bounding box center [402, 38] width 6 height 12
type input "03"
drag, startPoint x: 93, startPoint y: 175, endPoint x: 87, endPoint y: 176, distance: 5.8
click at [87, 176] on div at bounding box center [192, 176] width 212 height 9
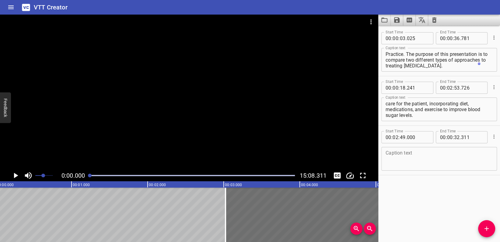
scroll to position [0, 0]
click at [13, 174] on icon "Play/Pause" at bounding box center [15, 175] width 9 height 9
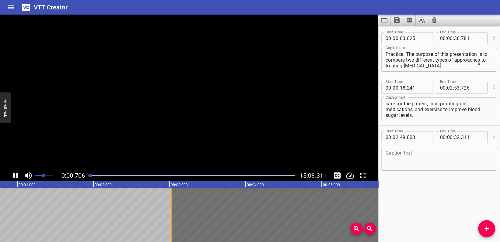
type input "162"
type input "917"
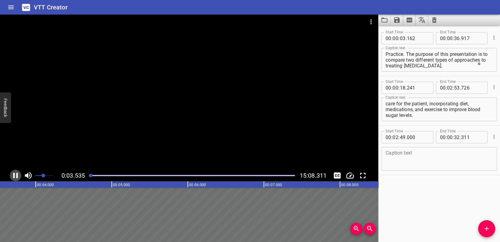
click at [15, 176] on icon "Play/Pause" at bounding box center [15, 175] width 9 height 9
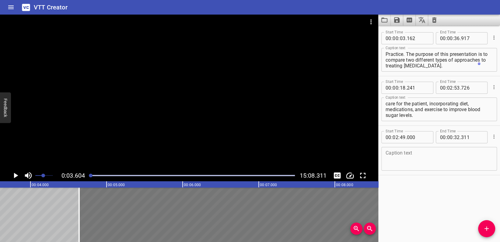
drag, startPoint x: 43, startPoint y: 208, endPoint x: 155, endPoint y: 225, distance: 113.9
type input "04"
type input "642"
type input "38"
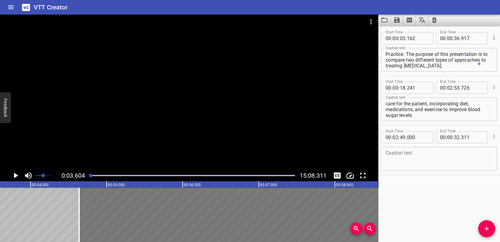
type input "397"
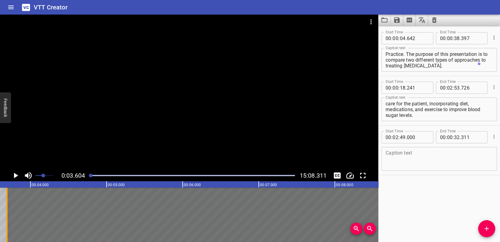
drag, startPoint x: 78, startPoint y: 213, endPoint x: 6, endPoint y: 197, distance: 73.9
click at [6, 197] on div at bounding box center [6, 215] width 1 height 55
type input "03"
type input "694"
click at [14, 176] on icon "Play/Pause" at bounding box center [16, 175] width 4 height 5
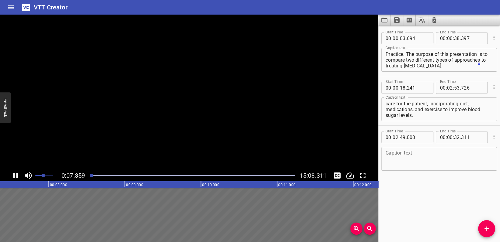
scroll to position [0, 0]
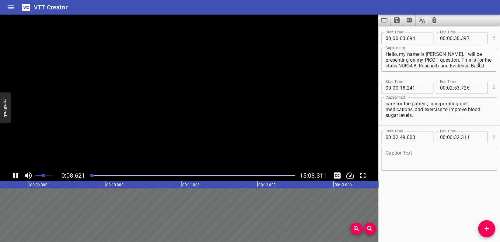
click at [460, 38] on span "." at bounding box center [460, 38] width 1 height 12
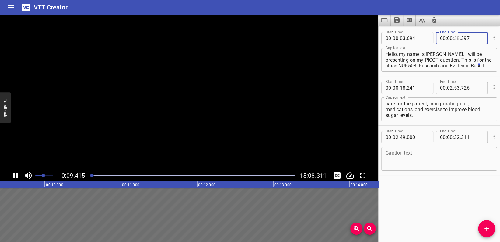
click at [454, 38] on input "number" at bounding box center [457, 38] width 6 height 12
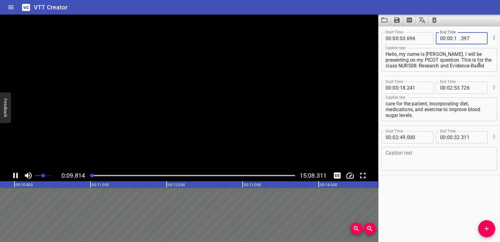
type input "18"
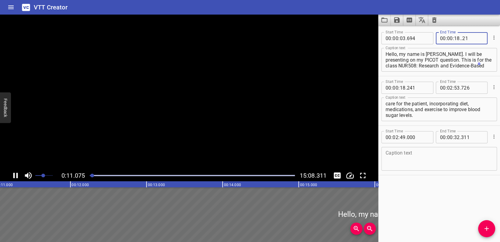
type input "000"
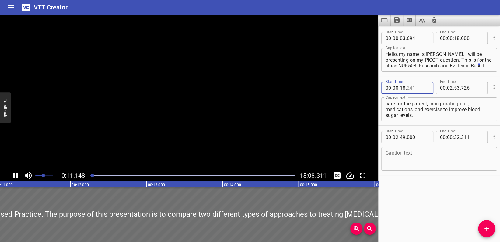
click at [424, 91] on input "number" at bounding box center [417, 88] width 22 height 12
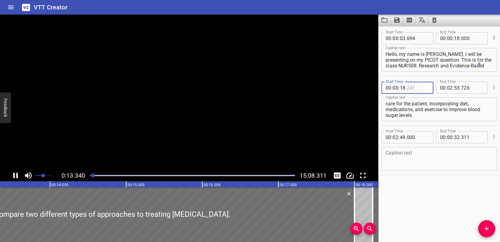
type input "241"
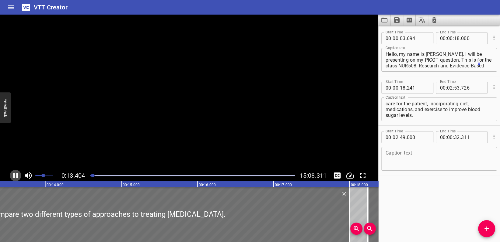
click at [13, 175] on icon "Play/Pause" at bounding box center [15, 175] width 5 height 5
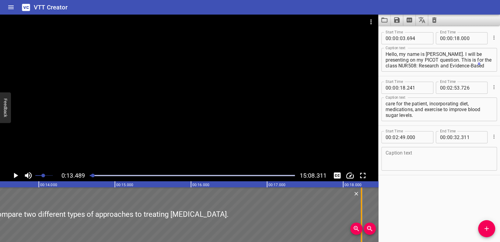
drag, startPoint x: 341, startPoint y: 210, endPoint x: 360, endPoint y: 208, distance: 18.6
type input "244"
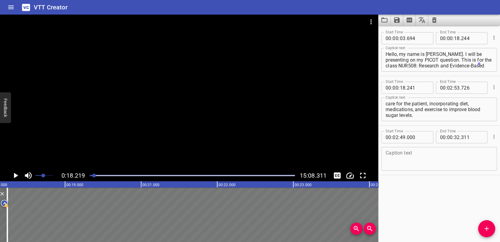
scroll to position [0, 1385]
click at [16, 174] on icon "Play/Pause" at bounding box center [16, 175] width 4 height 5
click at [15, 176] on icon "Play/Pause" at bounding box center [15, 175] width 9 height 9
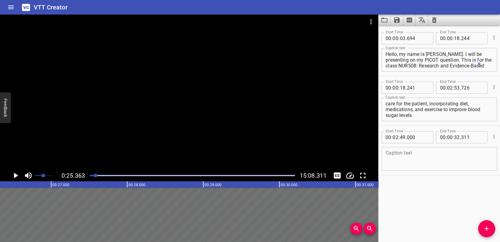
scroll to position [0, 1929]
click at [404, 88] on input "number" at bounding box center [402, 88] width 6 height 12
type input "25"
click at [416, 92] on input "number" at bounding box center [417, 88] width 22 height 12
type input "241"
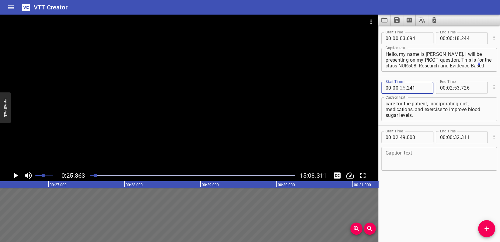
click at [405, 88] on input "number" at bounding box center [402, 88] width 6 height 12
type input "19"
type input "000"
click at [479, 87] on div "00 : 02 : 53 . 726" at bounding box center [462, 88] width 52 height 12
click at [16, 173] on icon "Play/Pause" at bounding box center [15, 175] width 9 height 9
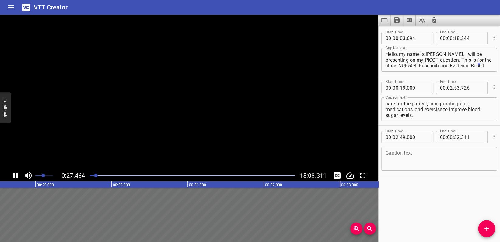
click at [422, 117] on textarea "The PICOT question for this presentation is Do type 2 diabetics have better gly…" at bounding box center [438, 109] width 107 height 17
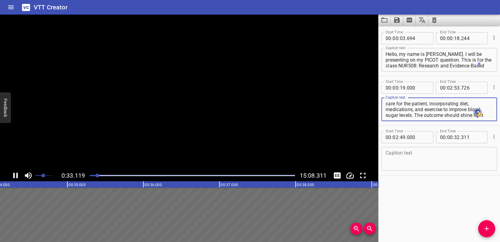
scroll to position [64, 0]
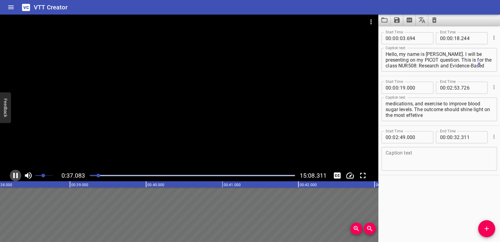
click at [14, 176] on icon "Play/Pause" at bounding box center [15, 175] width 5 height 5
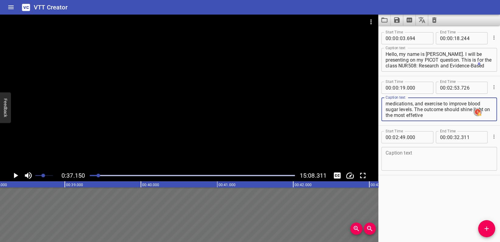
click at [444, 115] on textarea "The PICOT question for this presentation is Do type 2 diabetics have better gly…" at bounding box center [438, 109] width 107 height 17
click at [14, 172] on icon "Play/Pause" at bounding box center [15, 175] width 9 height 9
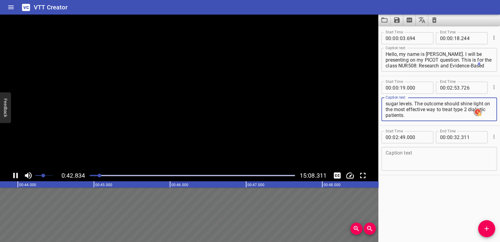
click at [437, 115] on textarea "The PICOT question for this presentation is Do type 2 diabetics have better gly…" at bounding box center [438, 109] width 107 height 17
click at [466, 102] on textarea "The PICOT question for this presentation is Do type 2 diabetics have better gly…" at bounding box center [438, 109] width 107 height 17
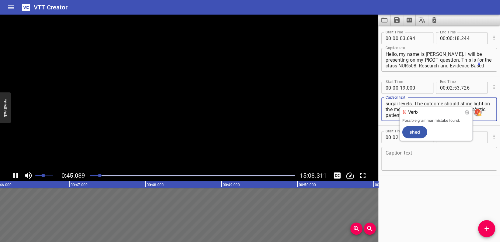
click at [472, 104] on textarea "The PICOT question for this presentation is Do type 2 diabetics have better gly…" at bounding box center [438, 109] width 107 height 17
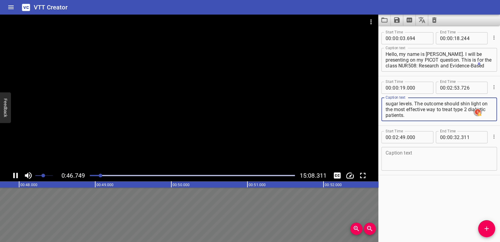
scroll to position [69, 0]
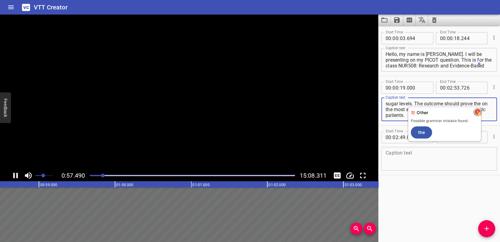
click at [0, 0] on div "the on" at bounding box center [0, 0] width 0 height 0
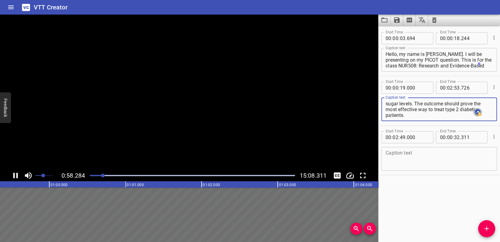
click at [416, 120] on div "The PICOT question for this presentation is Do type 2 diabetics have better gly…" at bounding box center [439, 110] width 116 height 24
drag, startPoint x: 409, startPoint y: 117, endPoint x: 434, endPoint y: 118, distance: 25.3
click at [410, 117] on textarea "The PICOT question for this presentation is Do type 2 diabetics have better gly…" at bounding box center [438, 109] width 107 height 17
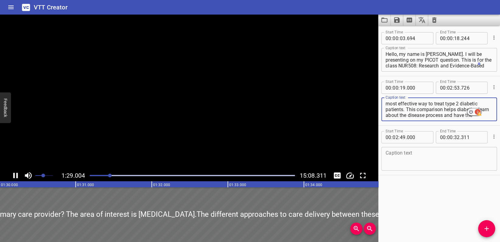
scroll to position [81, 0]
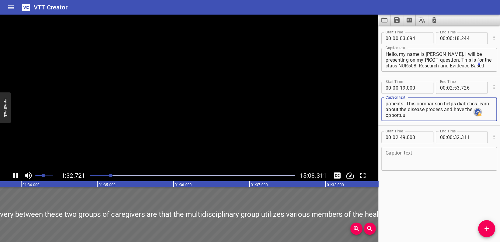
type textarea "The PICOT question for this presentation is Do type 2 diabetics have better gly…"
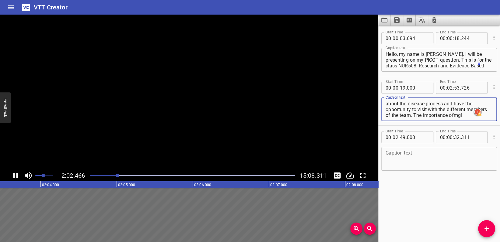
scroll to position [92, 0]
click at [0, 0] on span "glycemic" at bounding box center [0, 0] width 0 height 0
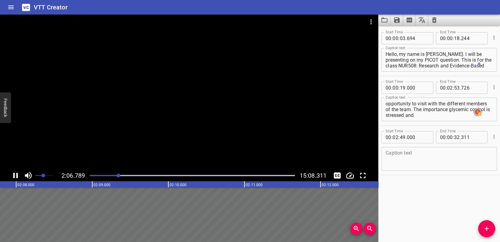
click at [384, 114] on div "The PICOT question for this presentation is Do type 2 diabetics have better gly…" at bounding box center [439, 110] width 116 height 24
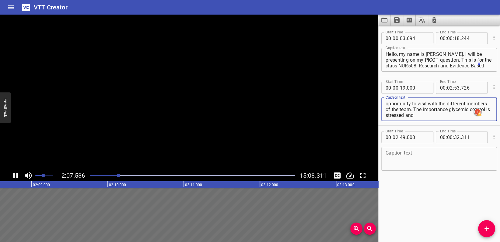
click at [384, 115] on div "The PICOT question for this presentation is Do type 2 diabetics have better gly…" at bounding box center [439, 110] width 116 height 24
click at [472, 108] on textarea "The PICOT question for this presentation is Do type 2 diabetics have better gly…" at bounding box center [438, 109] width 107 height 17
click at [459, 115] on textarea "The PICOT question for this presentation is Do type 2 diabetics have better gly…" at bounding box center [438, 109] width 107 height 17
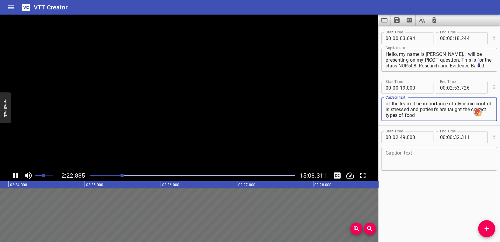
scroll to position [0, 10871]
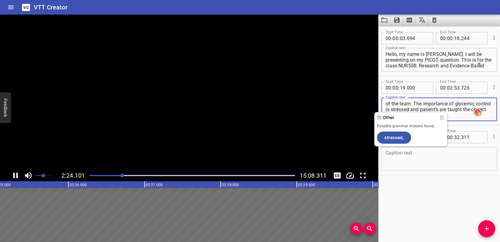
click at [437, 107] on textarea "The PICOT question for this presentation is Do type 2 diabetics have better gly…" at bounding box center [438, 109] width 107 height 17
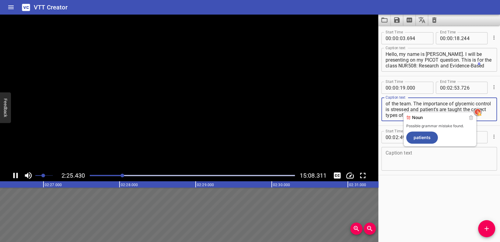
click at [464, 109] on textarea "The PICOT question for this presentation is Do type 2 diabetics have better gly…" at bounding box center [438, 109] width 107 height 17
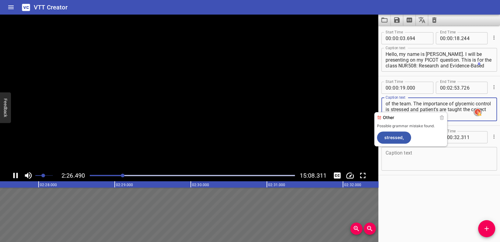
click at [446, 110] on textarea "The PICOT question for this presentation is Do type 2 diabetics have better gly…" at bounding box center [438, 109] width 107 height 17
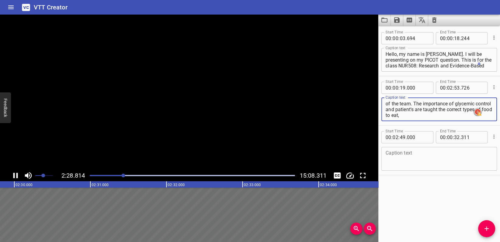
click at [459, 115] on textarea "The PICOT question for this presentation is Do type 2 diabetics have better gly…" at bounding box center [438, 109] width 107 height 17
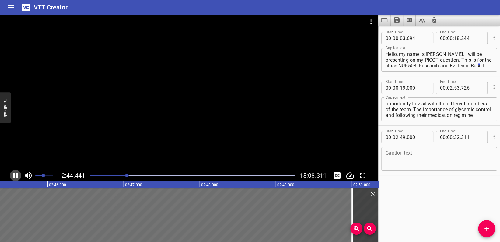
click at [13, 175] on icon "Play/Pause" at bounding box center [15, 175] width 5 height 5
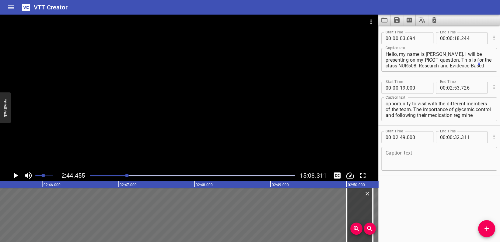
scroll to position [0, 12506]
click at [443, 117] on textarea "The PICOT question for this presentation is Do type 2 diabetics have better gly…" at bounding box center [438, 109] width 107 height 17
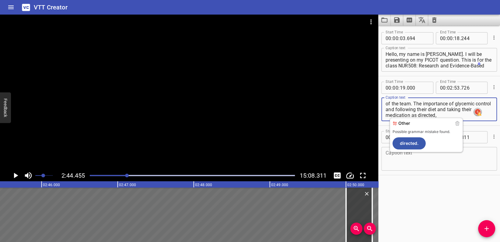
click at [457, 115] on textarea "The PICOT question for this presentation is Do type 2 diabetics have better gly…" at bounding box center [438, 109] width 107 height 17
click at [464, 117] on textarea "The PICOT question for this presentation is Do type 2 diabetics have better gly…" at bounding box center [438, 109] width 107 height 17
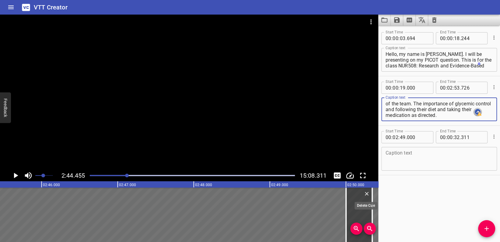
type textarea "The PICOT question for this presentation is Do type 2 diabetics have better gly…"
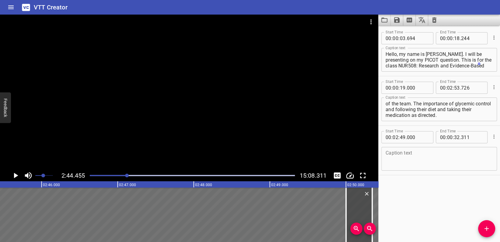
drag, startPoint x: 370, startPoint y: 195, endPoint x: 355, endPoint y: 195, distance: 14.6
click at [355, 195] on div at bounding box center [359, 215] width 26 height 55
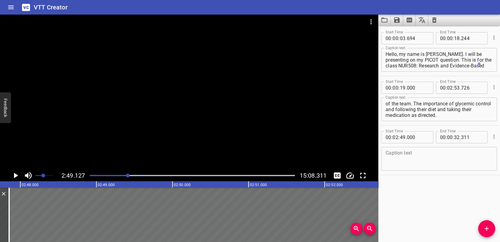
scroll to position [0, 12660]
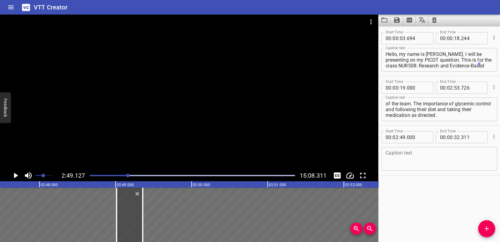
drag, startPoint x: 1, startPoint y: 205, endPoint x: 127, endPoint y: 201, distance: 126.0
click at [127, 201] on div at bounding box center [130, 215] width 26 height 55
type input "48"
type input "010"
type input "31"
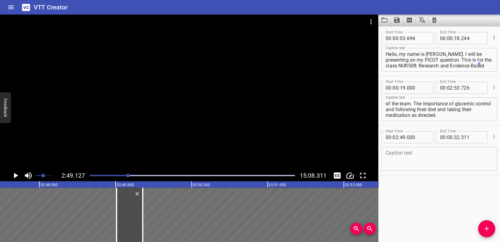
type input "321"
drag, startPoint x: 142, startPoint y: 206, endPoint x: 256, endPoint y: 222, distance: 115.5
type input "32"
type input "825"
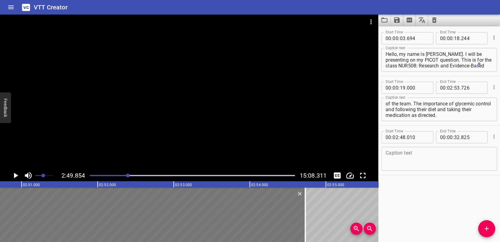
scroll to position [0, 12917]
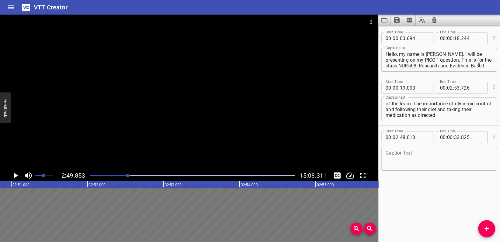
drag, startPoint x: 0, startPoint y: 203, endPoint x: 177, endPoint y: 229, distance: 178.9
type input "21"
type input "328"
type input "56"
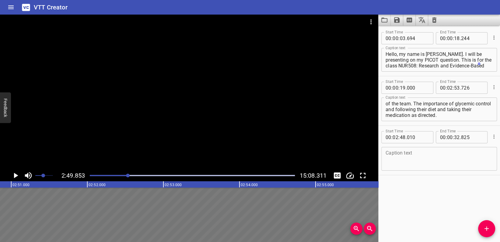
type input "054"
drag, startPoint x: 5, startPoint y: 215, endPoint x: 149, endPoint y: 228, distance: 144.7
type input "23"
type input "224"
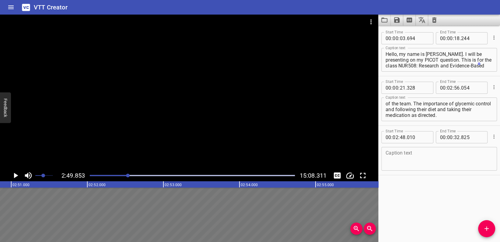
type input "57"
type input "950"
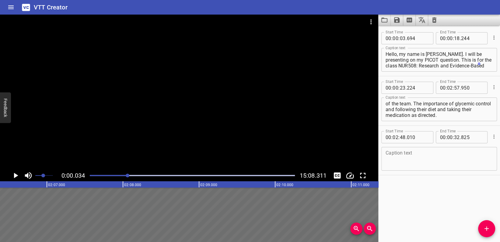
click at [128, 176] on div at bounding box center [128, 176] width 4 height 4
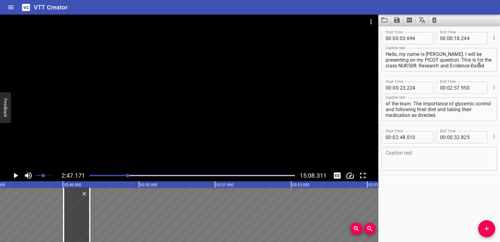
drag, startPoint x: 90, startPoint y: 205, endPoint x: 242, endPoint y: 221, distance: 152.0
type input "34"
type input "813"
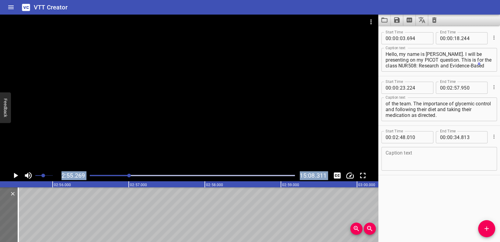
scroll to position [0, 13209]
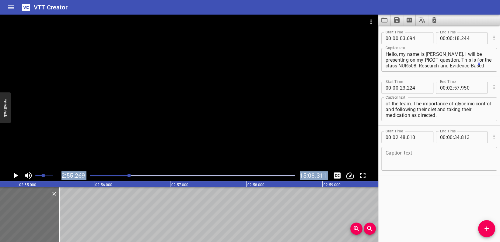
drag, startPoint x: 231, startPoint y: 214, endPoint x: 0, endPoint y: 174, distance: 233.9
click at [0, 174] on div "2:55.269 15:08.311 00:00.000 00:01.000 00:02.000 00:03.000 00:04.000 00:05.000 …" at bounding box center [189, 129] width 378 height 228
type input "53"
type input "346"
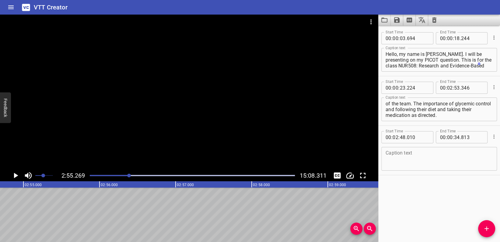
drag, startPoint x: 93, startPoint y: 211, endPoint x: 286, endPoint y: 224, distance: 193.6
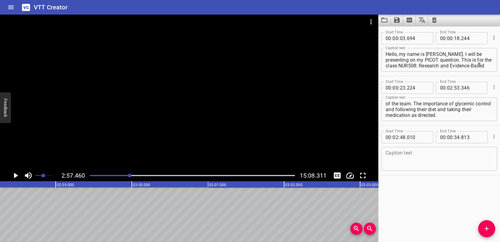
scroll to position [0, 13495]
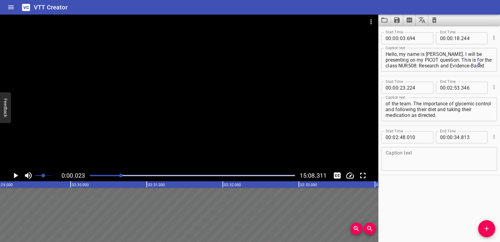
drag, startPoint x: 128, startPoint y: 175, endPoint x: 121, endPoint y: 176, distance: 7.3
click at [121, 176] on div at bounding box center [121, 176] width 4 height 4
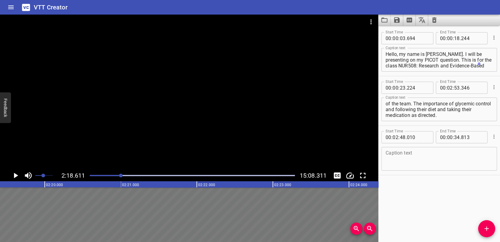
scroll to position [0, 10541]
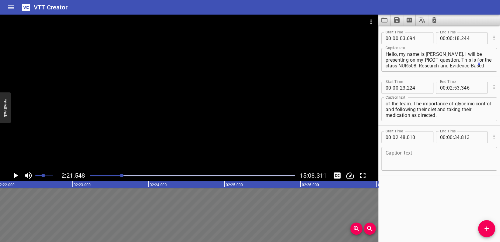
scroll to position [0, 10764]
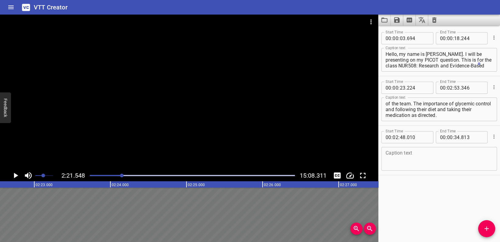
drag, startPoint x: 346, startPoint y: 208, endPoint x: 169, endPoint y: 208, distance: 176.4
type input "20"
type input "904"
type input "51"
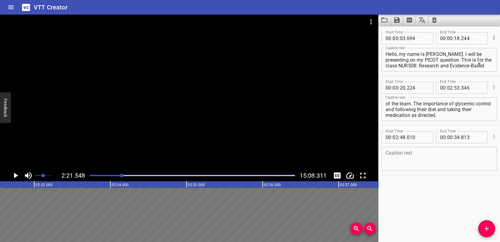
type input "026"
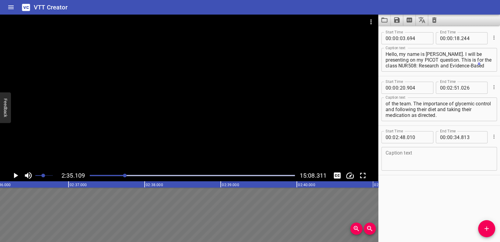
scroll to position [0, 11795]
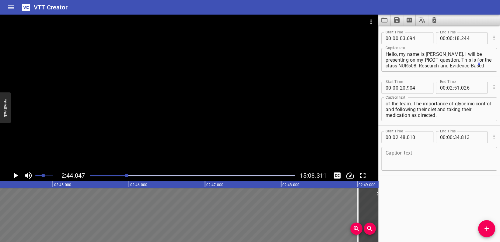
scroll to position [0, 12475]
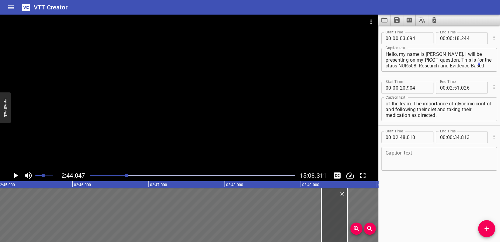
drag, startPoint x: 324, startPoint y: 205, endPoint x: 343, endPoint y: 204, distance: 19.8
click at [343, 204] on div at bounding box center [334, 215] width 26 height 55
type input "270"
type input "35"
drag, startPoint x: 347, startPoint y: 204, endPoint x: 364, endPoint y: 204, distance: 17.3
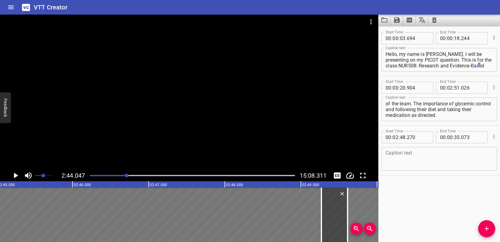
type input "301"
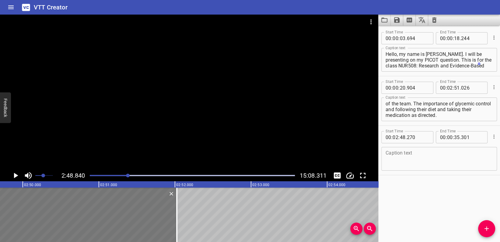
scroll to position [0, 12840]
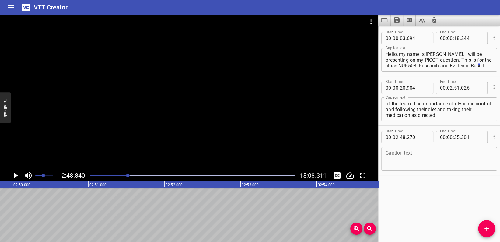
drag, startPoint x: 168, startPoint y: 214, endPoint x: 0, endPoint y: 200, distance: 168.8
type input "48"
type input "814"
drag, startPoint x: 70, startPoint y: 207, endPoint x: 86, endPoint y: 207, distance: 15.8
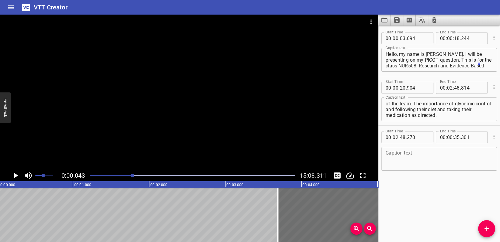
scroll to position [0, 3]
drag, startPoint x: 129, startPoint y: 176, endPoint x: 105, endPoint y: 177, distance: 24.1
click at [105, 177] on div at bounding box center [192, 176] width 212 height 9
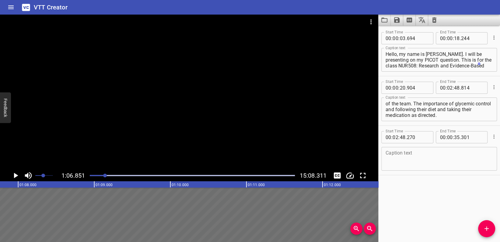
scroll to position [0, 5084]
drag, startPoint x: 107, startPoint y: 176, endPoint x: 120, endPoint y: 176, distance: 13.1
click at [120, 176] on div at bounding box center [192, 176] width 212 height 9
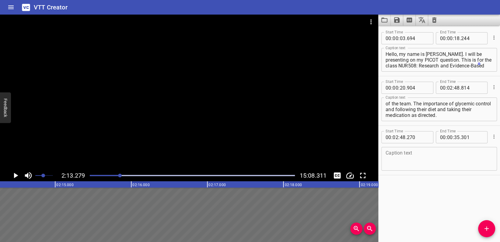
click at [110, 176] on div at bounding box center [192, 176] width 212 height 9
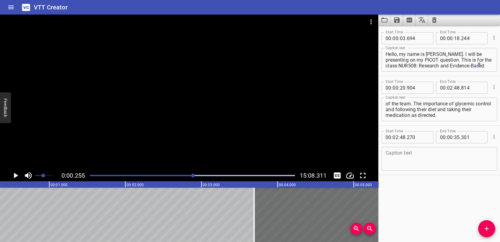
scroll to position [0, 19]
drag, startPoint x: 111, startPoint y: 176, endPoint x: 193, endPoint y: 180, distance: 82.2
click at [193, 180] on div "0:00.255 15:08.311" at bounding box center [189, 176] width 378 height 12
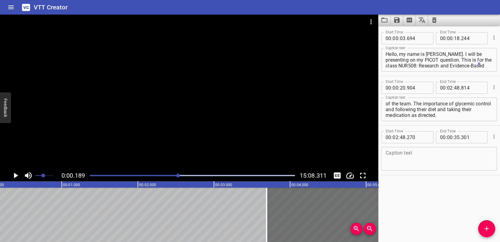
drag, startPoint x: 193, startPoint y: 177, endPoint x: 178, endPoint y: 177, distance: 14.9
click at [178, 177] on div at bounding box center [178, 176] width 4 height 4
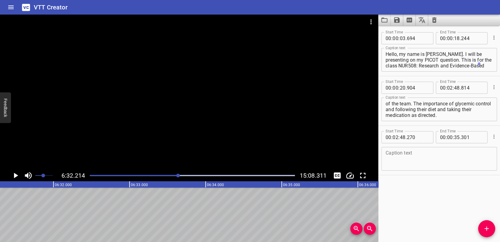
scroll to position [0, 29826]
drag, startPoint x: 178, startPoint y: 177, endPoint x: 165, endPoint y: 178, distance: 13.1
click at [165, 178] on div at bounding box center [192, 176] width 212 height 9
drag, startPoint x: 164, startPoint y: 176, endPoint x: 139, endPoint y: 176, distance: 24.7
click at [139, 176] on div at bounding box center [139, 176] width 4 height 4
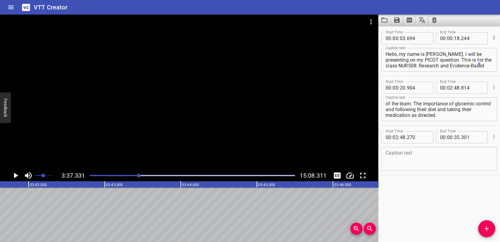
scroll to position [0, 16527]
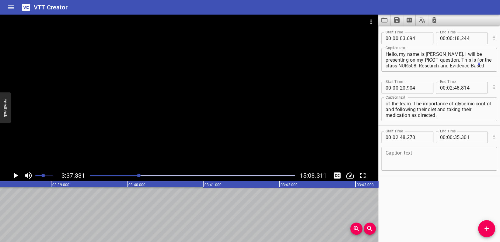
click at [130, 177] on div at bounding box center [192, 176] width 212 height 9
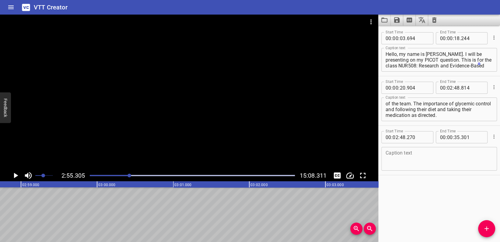
scroll to position [0, 13331]
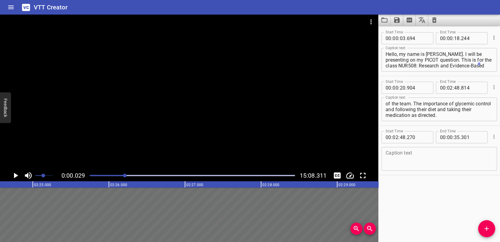
drag, startPoint x: 130, startPoint y: 177, endPoint x: 125, endPoint y: 177, distance: 5.5
click at [125, 177] on div at bounding box center [125, 176] width 4 height 4
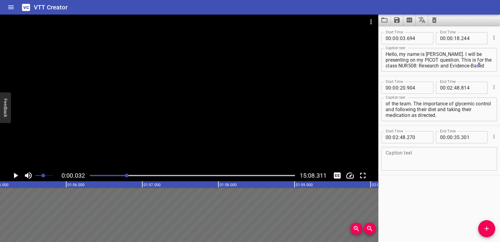
click at [127, 177] on div at bounding box center [127, 176] width 4 height 4
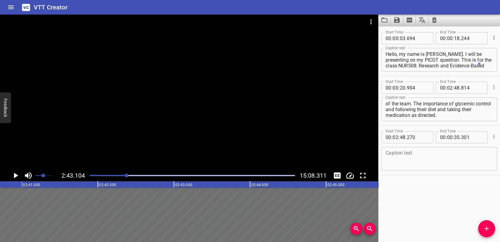
scroll to position [0, 12403]
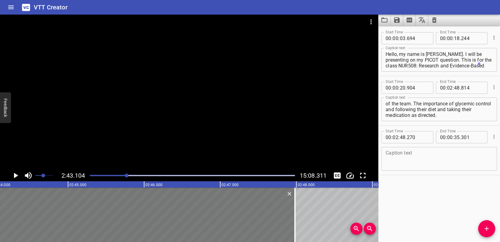
drag, startPoint x: 278, startPoint y: 224, endPoint x: 138, endPoint y: 228, distance: 140.3
type input "19"
type input "060"
type input "46"
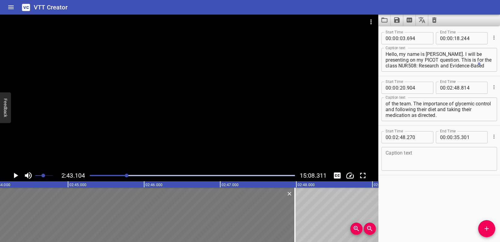
type input "970"
drag, startPoint x: 337, startPoint y: 210, endPoint x: 204, endPoint y: 211, distance: 132.9
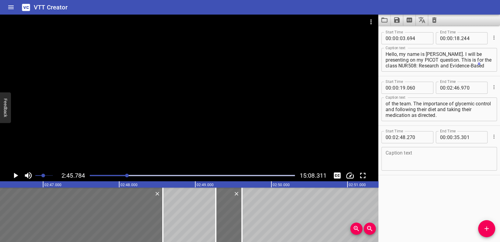
scroll to position [0, 12607]
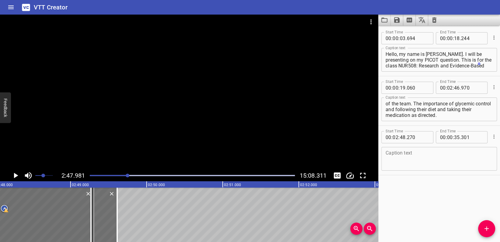
scroll to position [0, 12774]
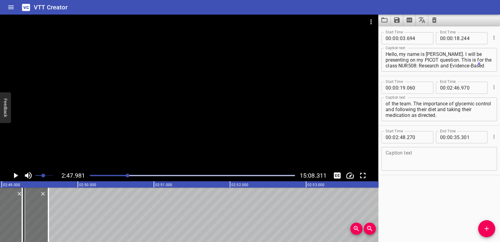
drag, startPoint x: 48, startPoint y: 213, endPoint x: 174, endPoint y: 217, distance: 125.7
type input "36"
type input "953"
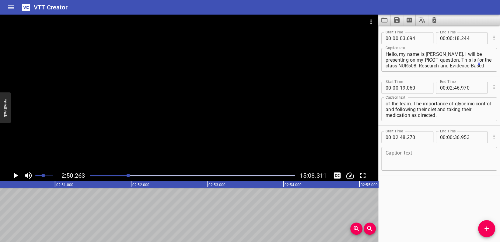
scroll to position [0, 12948]
drag, startPoint x: 74, startPoint y: 210, endPoint x: 197, endPoint y: 210, distance: 122.9
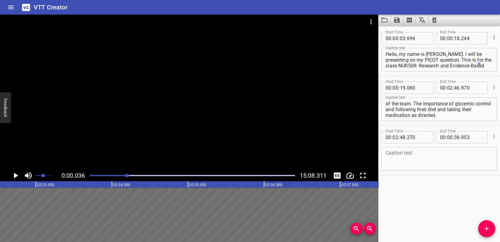
click at [127, 176] on div at bounding box center [127, 176] width 4 height 4
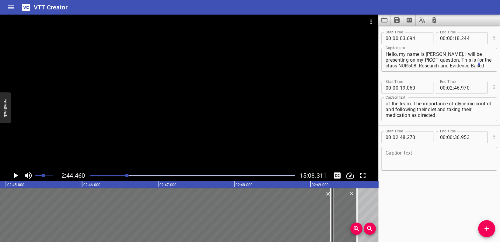
scroll to position [0, 12507]
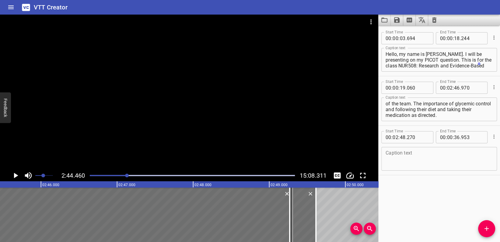
drag, startPoint x: 317, startPoint y: 207, endPoint x: 353, endPoint y: 207, distance: 36.5
type input "37"
type input "433"
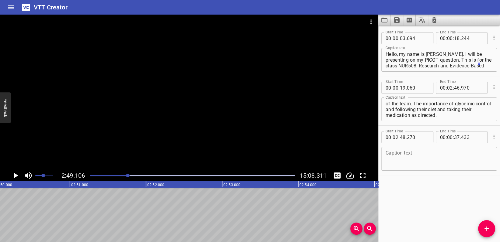
scroll to position [0, 12860]
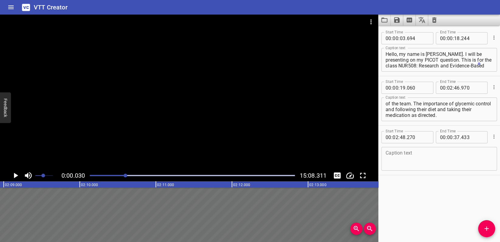
click at [126, 176] on div at bounding box center [125, 176] width 4 height 4
drag, startPoint x: 256, startPoint y: 213, endPoint x: 185, endPoint y: 210, distance: 70.6
type input "17"
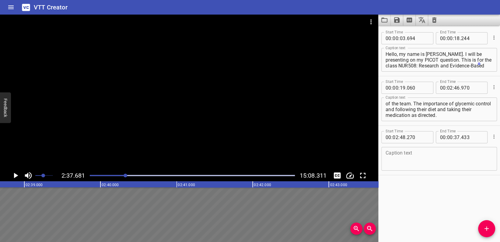
type input "996"
type input "45"
type input "906"
drag, startPoint x: 328, startPoint y: 207, endPoint x: 227, endPoint y: 202, distance: 101.4
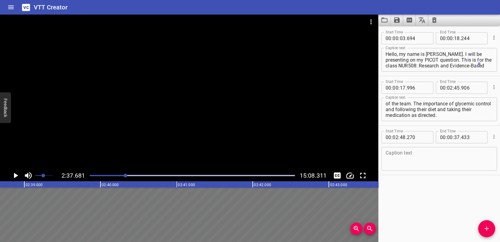
type input "16"
type input "664"
type input "44"
type input "574"
click at [389, 191] on div "Start Time 00 : 00 : 03 . 694 Start Time End Time 00 : 00 : 18 . 244 End Time C…" at bounding box center [439, 134] width 122 height 217
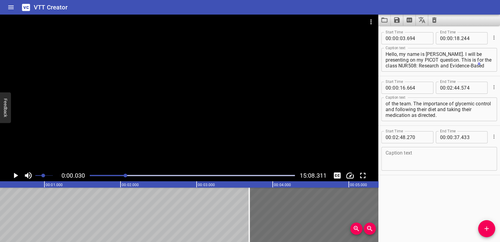
scroll to position [0, 2]
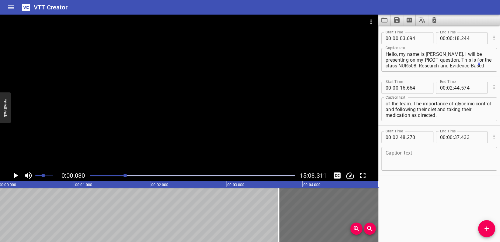
click at [125, 176] on div at bounding box center [125, 176] width 4 height 4
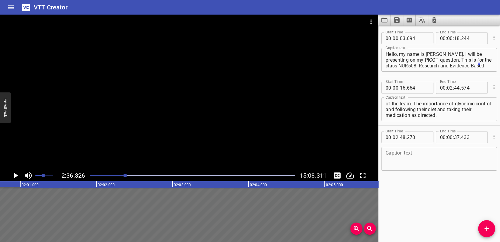
scroll to position [0, 11888]
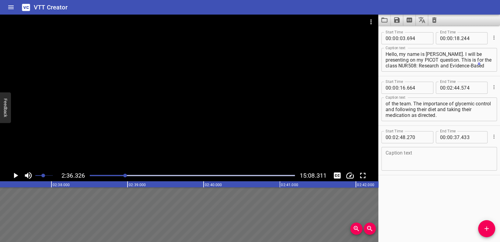
click at [130, 176] on div "Play progress" at bounding box center [192, 175] width 205 height 1
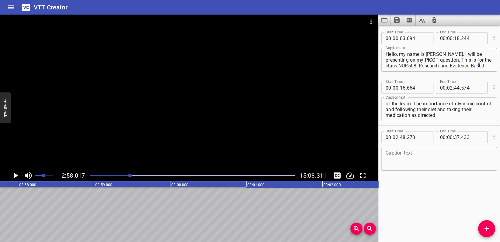
scroll to position [0, 13538]
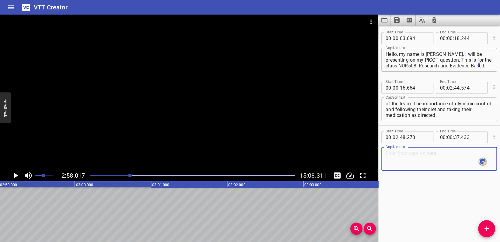
click at [391, 157] on textarea at bounding box center [438, 159] width 107 height 17
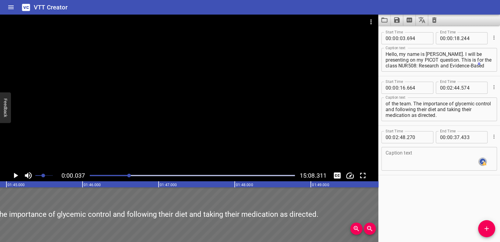
click at [129, 176] on div at bounding box center [129, 176] width 4 height 4
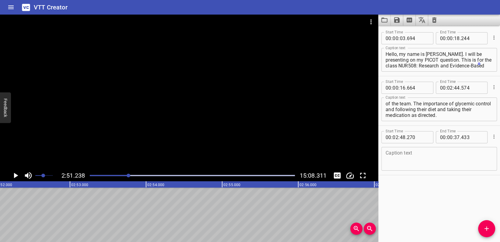
scroll to position [0, 13022]
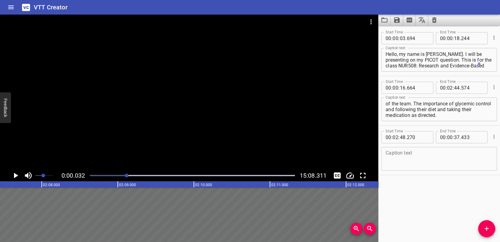
click at [126, 176] on div at bounding box center [127, 176] width 4 height 4
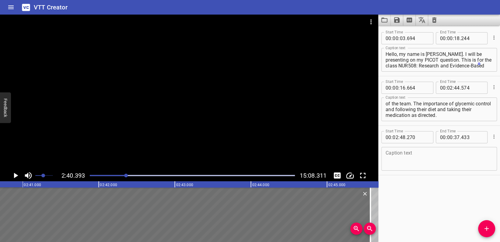
scroll to position [0, 12197]
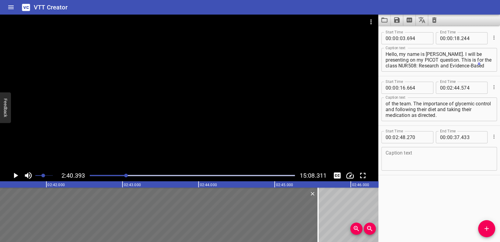
click at [126, 176] on div at bounding box center [126, 176] width 4 height 4
click at [127, 176] on div at bounding box center [126, 176] width 4 height 4
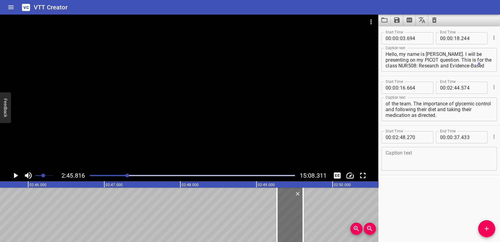
scroll to position [0, 12609]
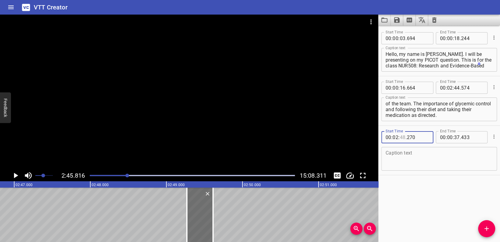
click at [405, 138] on input "number" at bounding box center [402, 137] width 6 height 12
type input "46"
type input "270"
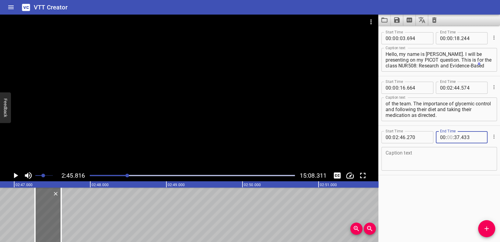
click at [447, 139] on input "number" at bounding box center [450, 137] width 6 height 12
type input "00"
drag, startPoint x: 61, startPoint y: 201, endPoint x: 117, endPoint y: 207, distance: 56.7
type input "38"
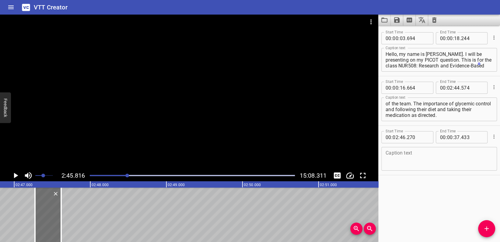
type input "173"
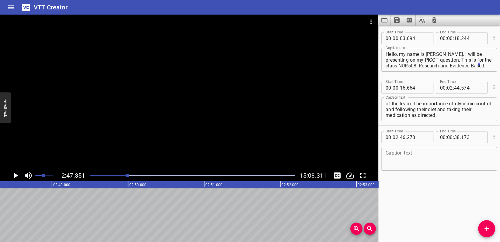
scroll to position [0, 12726]
drag, startPoint x: 350, startPoint y: 216, endPoint x: 282, endPoint y: 213, distance: 68.5
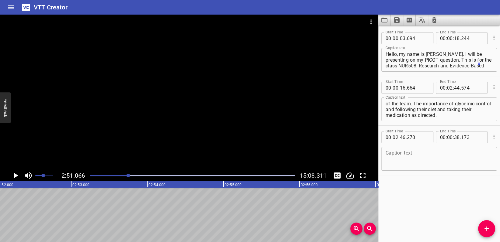
drag, startPoint x: 325, startPoint y: 210, endPoint x: 311, endPoint y: 210, distance: 13.4
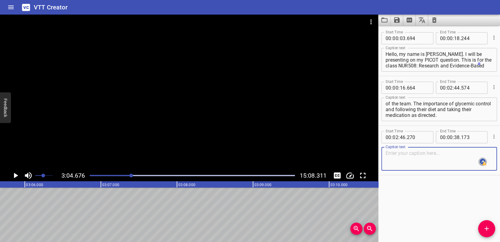
click at [399, 152] on textarea at bounding box center [438, 159] width 107 height 17
type textarea "D"
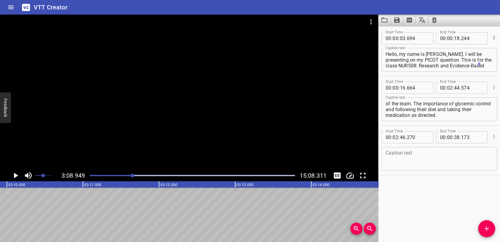
scroll to position [0, 14369]
click at [396, 149] on div "Caption text" at bounding box center [439, 159] width 116 height 24
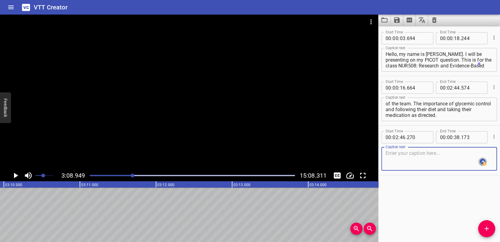
click at [395, 154] on textarea at bounding box center [438, 159] width 107 height 17
click at [0, 0] on icon "Please click to verify you’re human" at bounding box center [0, 0] width 0 height 0
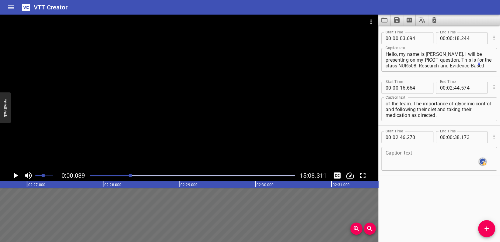
click at [130, 175] on div at bounding box center [130, 176] width 4 height 4
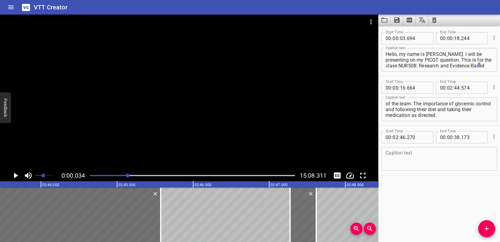
drag, startPoint x: 130, startPoint y: 175, endPoint x: 127, endPoint y: 175, distance: 3.3
click at [127, 175] on div at bounding box center [128, 176] width 4 height 4
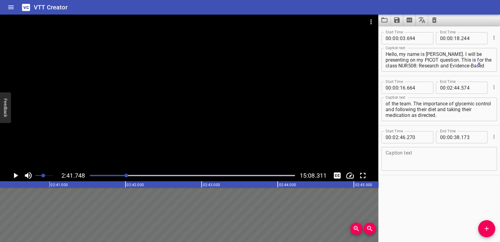
scroll to position [0, 12300]
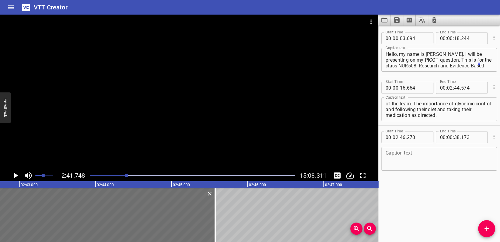
drag, startPoint x: 342, startPoint y: 210, endPoint x: 410, endPoint y: 208, distance: 67.9
click at [410, 208] on main "2:41.748 15:08.311 00:00.000 00:01.000 00:02.000 00:03.000 00:04.000 00:05.000 …" at bounding box center [250, 129] width 500 height 228
type input "47"
type input "162"
drag, startPoint x: 337, startPoint y: 210, endPoint x: 245, endPoint y: 211, distance: 92.5
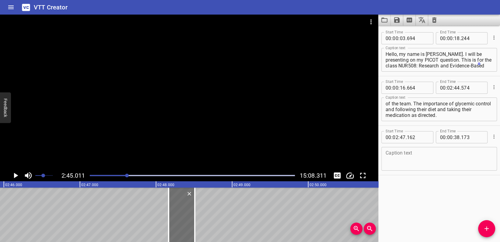
scroll to position [0, 12548]
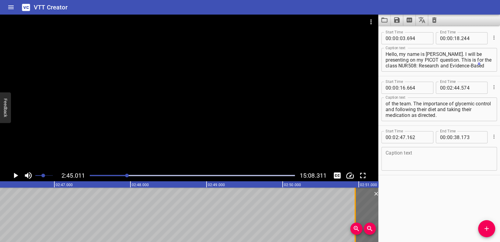
drag, startPoint x: 165, startPoint y: 206, endPoint x: 373, endPoint y: 215, distance: 208.9
click at [358, 215] on div at bounding box center [355, 215] width 6 height 55
type input "50"
type input "262"
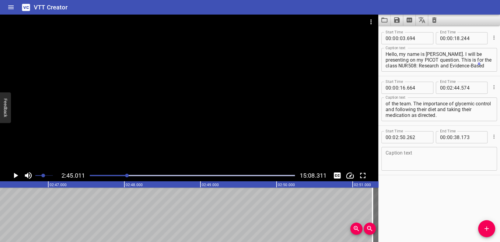
drag, startPoint x: 304, startPoint y: 210, endPoint x: 231, endPoint y: 206, distance: 73.4
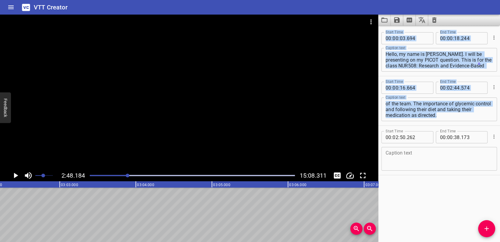
scroll to position [0, 13812]
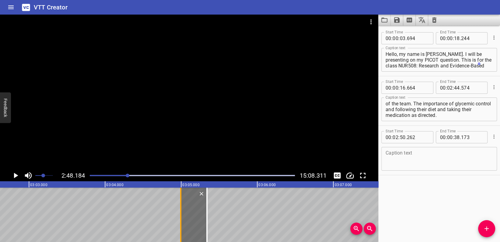
drag, startPoint x: 159, startPoint y: 208, endPoint x: 182, endPoint y: 209, distance: 22.5
click at [182, 210] on div at bounding box center [181, 215] width 6 height 55
type input "03"
type input "997"
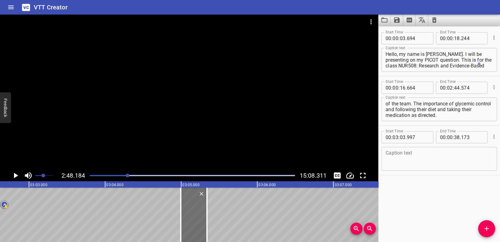
click at [399, 153] on textarea at bounding box center [438, 159] width 107 height 17
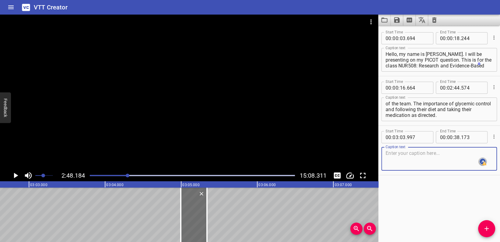
click at [398, 165] on textarea at bounding box center [438, 159] width 107 height 17
drag, startPoint x: 208, startPoint y: 214, endPoint x: 221, endPoint y: 214, distance: 13.1
type input "357"
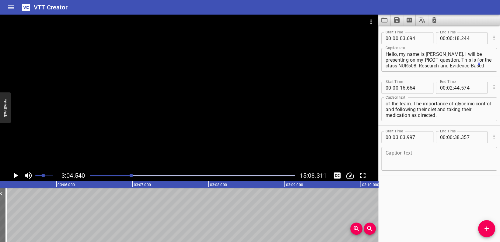
scroll to position [0, 14034]
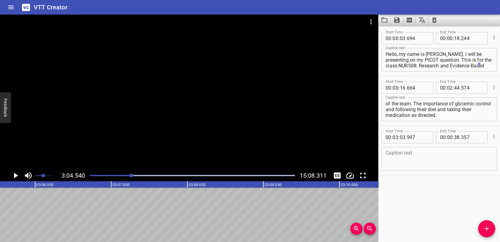
drag, startPoint x: 294, startPoint y: 219, endPoint x: 201, endPoint y: 212, distance: 93.9
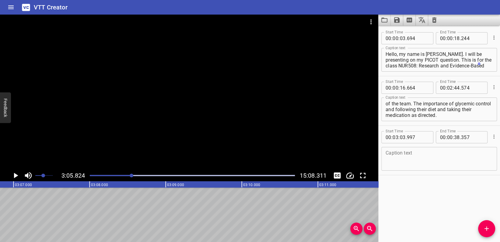
drag, startPoint x: 341, startPoint y: 202, endPoint x: 134, endPoint y: 208, distance: 206.9
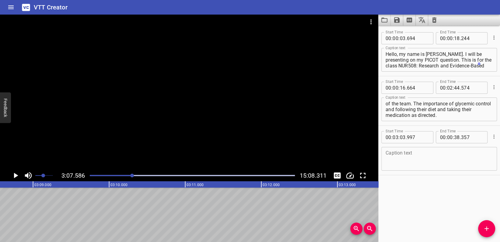
scroll to position [0, 14265]
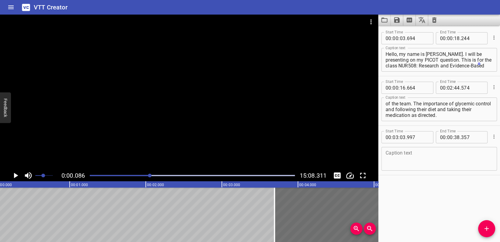
drag, startPoint x: 132, startPoint y: 176, endPoint x: 150, endPoint y: 176, distance: 17.7
click at [150, 176] on div at bounding box center [150, 176] width 4 height 4
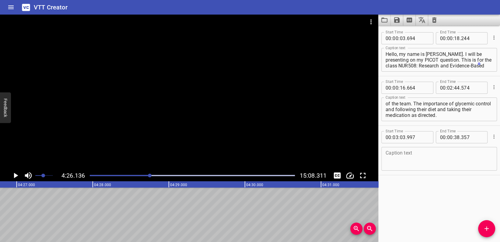
scroll to position [0, 20239]
click at [148, 177] on div at bounding box center [148, 176] width 4 height 4
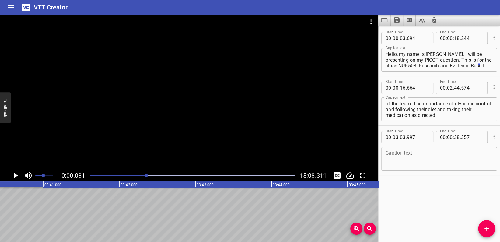
click at [145, 177] on div at bounding box center [146, 176] width 4 height 4
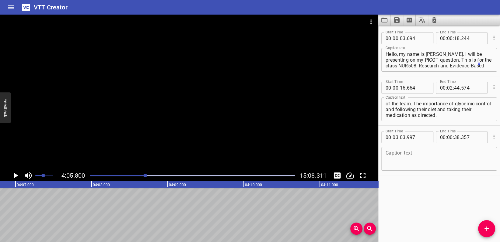
scroll to position [0, 18692]
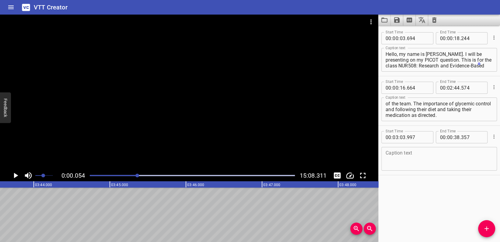
drag, startPoint x: 145, startPoint y: 176, endPoint x: 137, endPoint y: 176, distance: 7.3
click at [137, 176] on div at bounding box center [137, 176] width 4 height 4
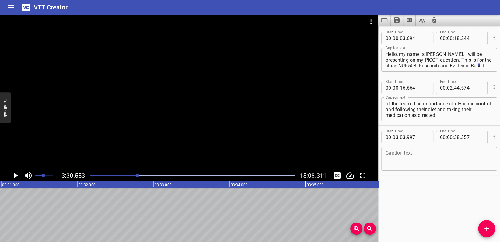
scroll to position [0, 16012]
drag, startPoint x: 132, startPoint y: 176, endPoint x: 127, endPoint y: 176, distance: 5.5
click at [129, 176] on div at bounding box center [131, 176] width 4 height 4
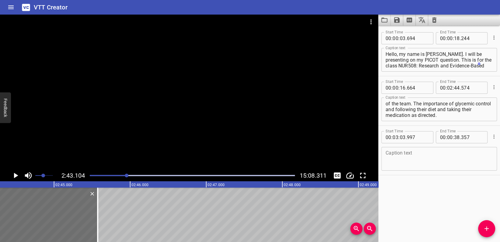
scroll to position [0, 12403]
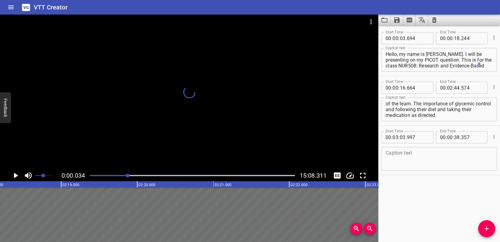
click at [128, 176] on div at bounding box center [128, 176] width 4 height 4
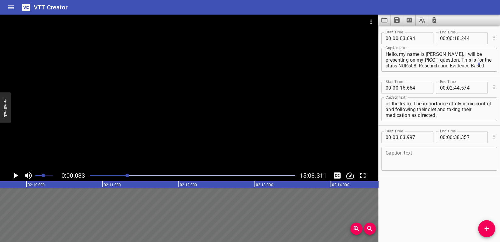
click at [127, 176] on div at bounding box center [127, 176] width 4 height 4
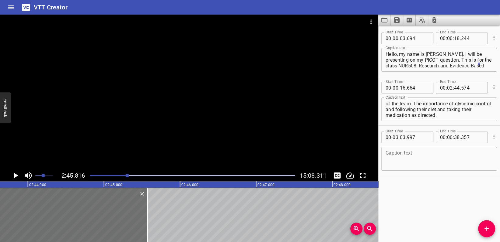
scroll to position [0, 12609]
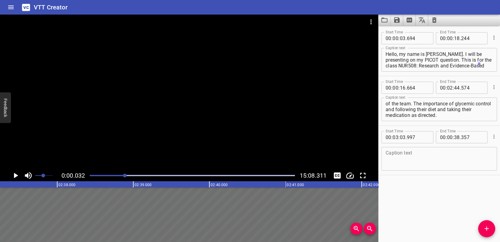
click at [125, 176] on div at bounding box center [125, 176] width 4 height 4
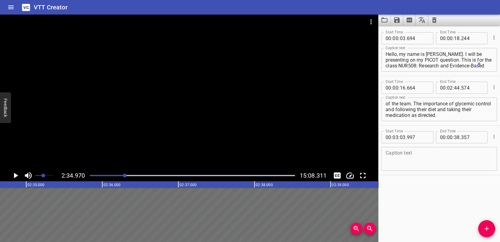
scroll to position [0, 11785]
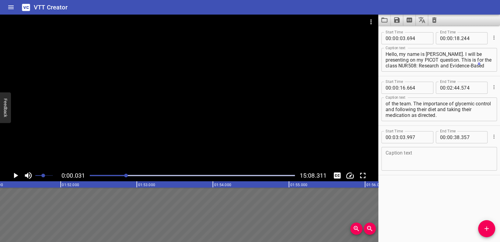
click at [126, 176] on div at bounding box center [126, 176] width 4 height 4
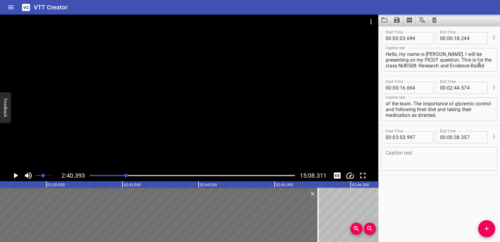
click at [128, 176] on div at bounding box center [126, 176] width 4 height 4
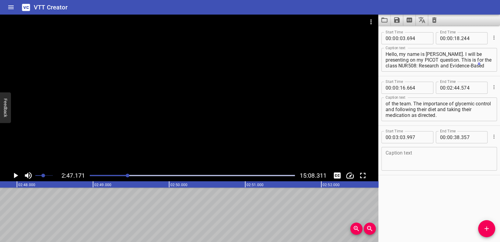
scroll to position [0, 12713]
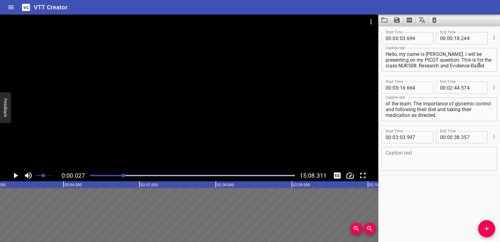
drag, startPoint x: 127, startPoint y: 175, endPoint x: 123, endPoint y: 175, distance: 3.3
click at [123, 175] on div at bounding box center [123, 176] width 4 height 4
click at [125, 175] on div at bounding box center [125, 176] width 4 height 4
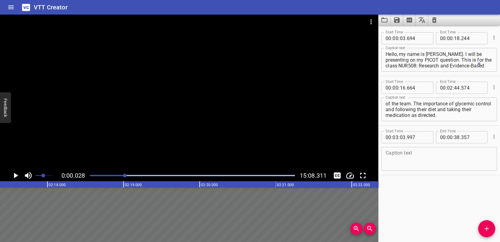
click at [125, 174] on div at bounding box center [125, 176] width 4 height 4
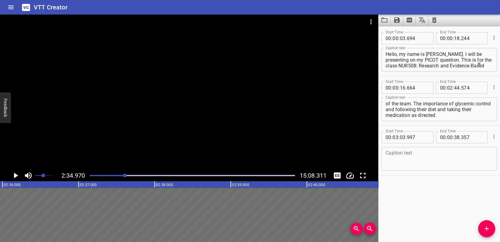
click at [128, 175] on div "Play progress" at bounding box center [192, 175] width 205 height 1
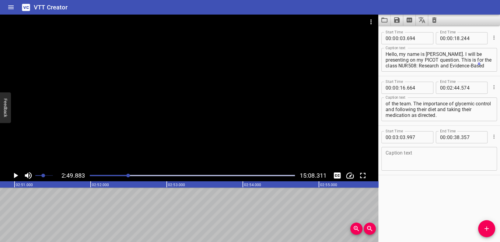
scroll to position [0, 12919]
click at [397, 138] on input "number" at bounding box center [395, 137] width 6 height 12
type input "02"
type input "47"
type input "000"
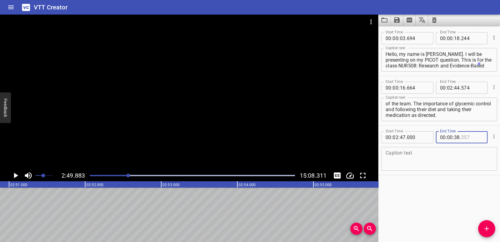
click at [470, 135] on input "number" at bounding box center [472, 137] width 22 height 12
type input "357"
click at [449, 137] on input "number" at bounding box center [450, 137] width 6 height 12
type input "00"
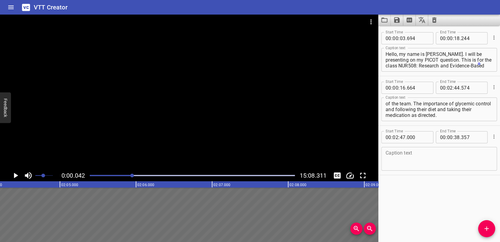
click at [132, 175] on div at bounding box center [132, 176] width 4 height 4
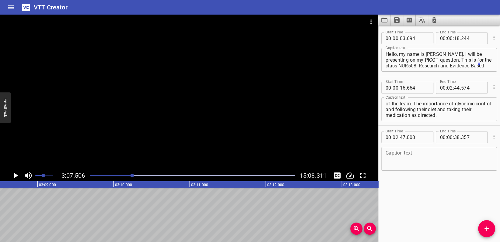
scroll to position [0, 14259]
click at [137, 175] on div at bounding box center [192, 176] width 212 height 9
click at [141, 175] on div "Play progress" at bounding box center [192, 175] width 205 height 1
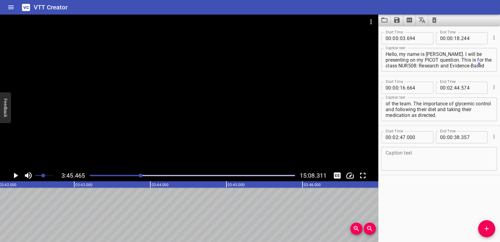
scroll to position [0, 17146]
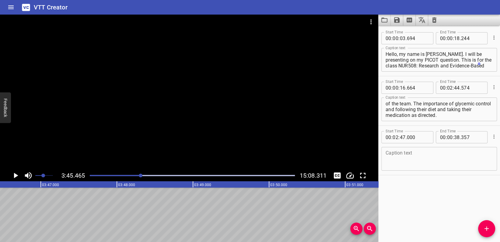
click at [146, 176] on div "Play progress" at bounding box center [192, 175] width 205 height 1
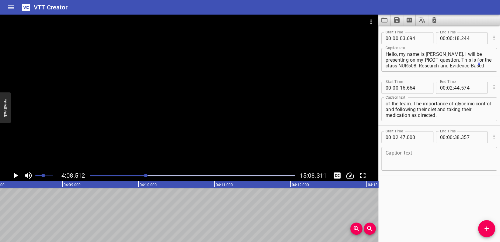
scroll to position [0, 18898]
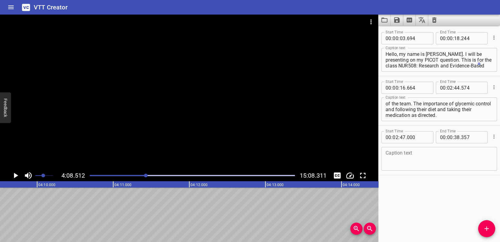
click at [148, 176] on div "Play progress" at bounding box center [192, 175] width 205 height 1
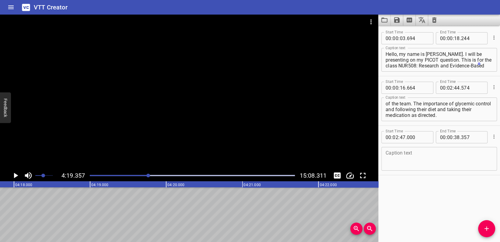
scroll to position [0, 19723]
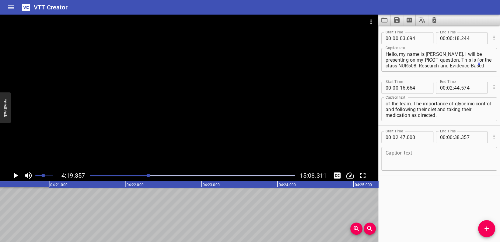
click at [152, 176] on div "Play progress" at bounding box center [192, 175] width 205 height 1
click at [154, 176] on div "Play progress" at bounding box center [192, 175] width 205 height 1
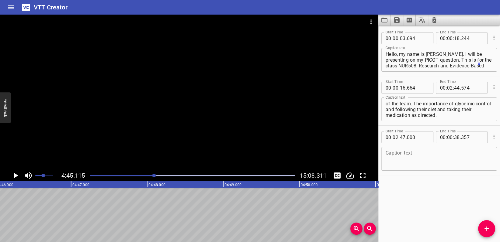
scroll to position [0, 21682]
click at [157, 176] on div "Play progress" at bounding box center [192, 175] width 205 height 1
click at [159, 176] on div "Play progress" at bounding box center [192, 175] width 205 height 1
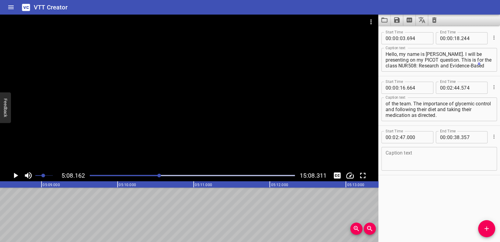
scroll to position [0, 23435]
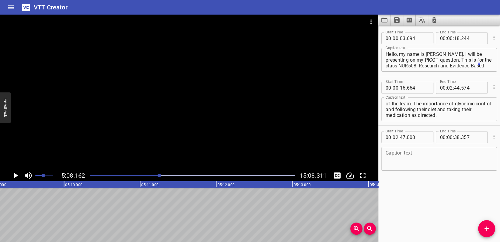
click at [163, 176] on div "Play progress" at bounding box center [192, 175] width 205 height 1
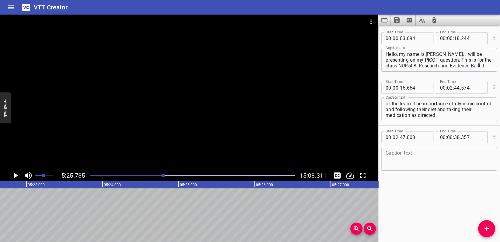
scroll to position [0, 24775]
click at [167, 176] on div "Play progress" at bounding box center [192, 175] width 205 height 1
click at [170, 176] on div "Play progress" at bounding box center [192, 175] width 205 height 1
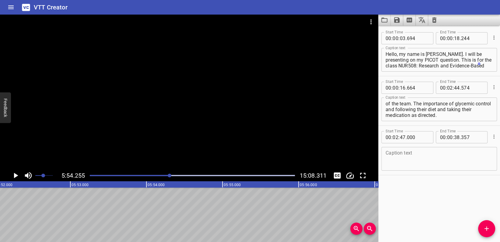
scroll to position [0, 26940]
click at [171, 176] on div at bounding box center [170, 176] width 4 height 4
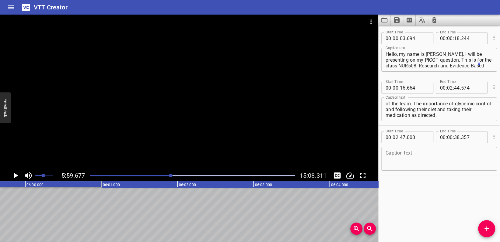
scroll to position [0, 27352]
click at [173, 176] on div "Play progress" at bounding box center [192, 175] width 205 height 1
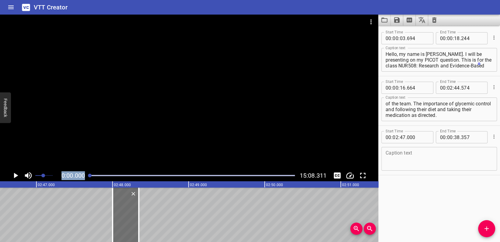
drag, startPoint x: 173, startPoint y: 176, endPoint x: 13, endPoint y: 175, distance: 160.6
click at [14, 176] on div "0:00.000 15:08.311" at bounding box center [189, 176] width 378 height 12
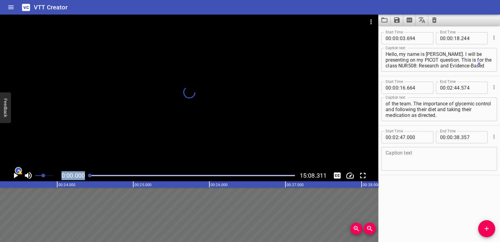
click at [12, 174] on icon "Play/Pause" at bounding box center [15, 175] width 9 height 9
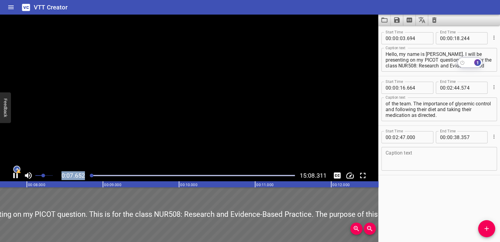
click at [485, 65] on div "1" at bounding box center [471, 63] width 28 height 13
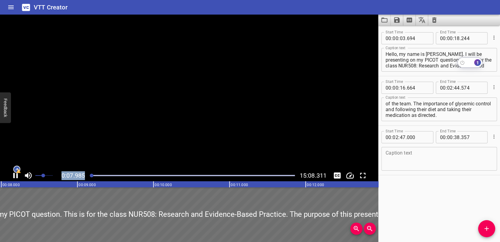
click at [483, 65] on div "1" at bounding box center [471, 63] width 28 height 13
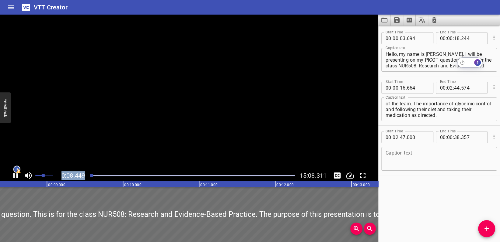
click at [485, 61] on div "1" at bounding box center [471, 63] width 28 height 13
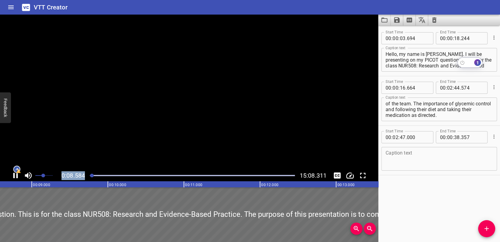
click at [485, 61] on div "1" at bounding box center [471, 63] width 28 height 13
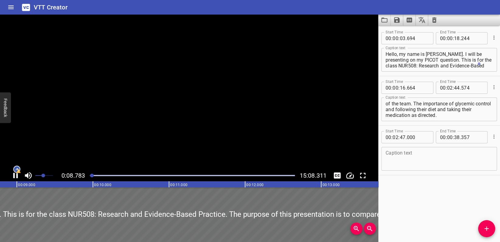
click at [441, 64] on textarea "Hello, my name is Diana Vidal. I will be presenting on my PICOT question. This …" at bounding box center [438, 59] width 107 height 17
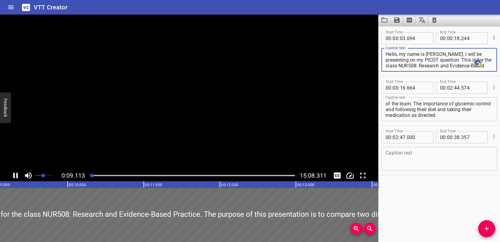
click at [467, 66] on textarea "Hello, my name is Diana Vidal. I will be presenting on my PICOT question. This …" at bounding box center [438, 59] width 107 height 17
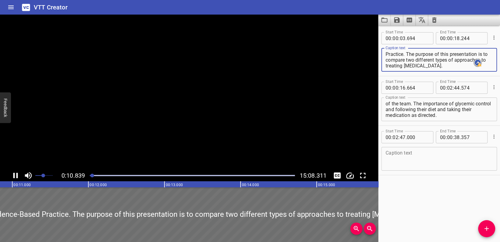
scroll to position [23, 0]
click at [423, 59] on textarea "Hello, my name is Diana Vidal. I will be presenting on my PICOT question. This …" at bounding box center [438, 59] width 107 height 17
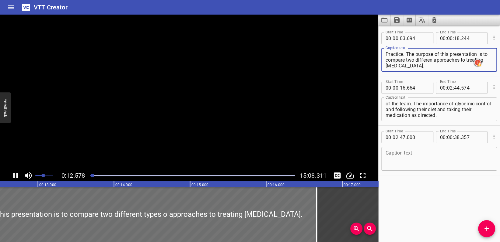
scroll to position [17, 0]
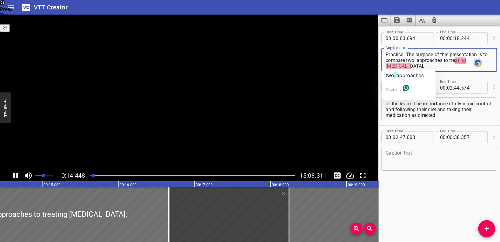
click at [405, 67] on textarea "Hello, my name is Diana Vidal. I will be presenting on my PICOT question. This …" at bounding box center [438, 59] width 107 height 17
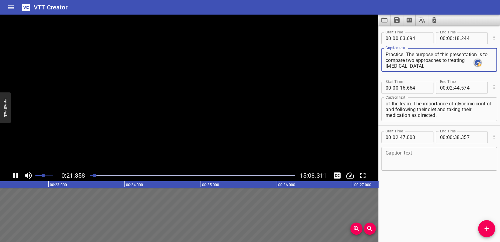
type textarea "Hello, my name is [PERSON_NAME]. I will be presenting on my PICOT question. Thi…"
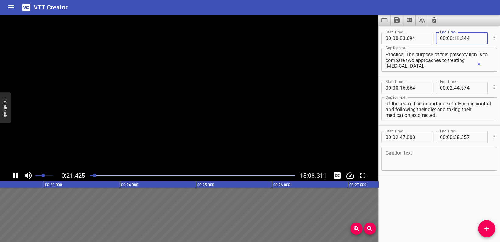
click at [456, 38] on input "number" at bounding box center [457, 38] width 6 height 12
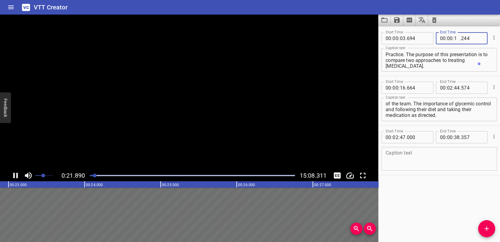
type input "17"
type input "000"
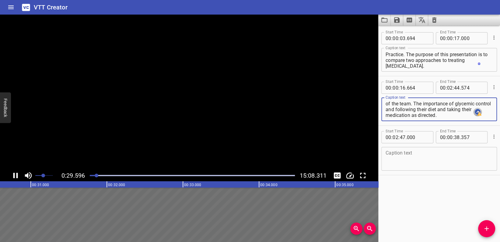
click at [431, 109] on textarea "The PICOT question for this presentation is Do type 2 diabetics have better gly…" at bounding box center [438, 109] width 107 height 17
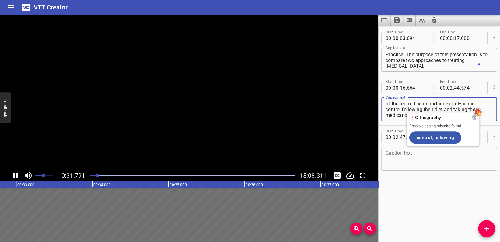
click at [0, 0] on span "control," at bounding box center [0, 0] width 0 height 0
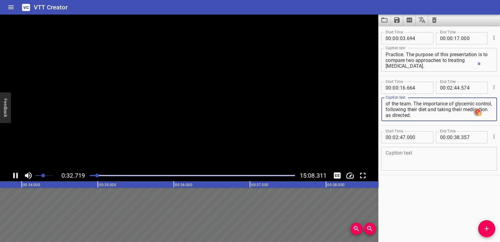
click at [0, 0] on span "diet" at bounding box center [0, 0] width 0 height 0
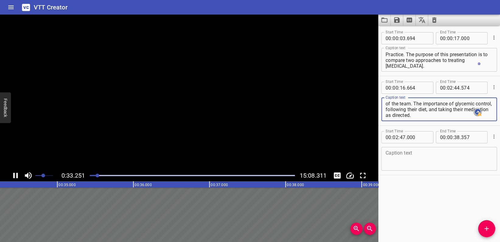
type textarea "The PICOT question for this presentation is Do type 2 diabetics have better gly…"
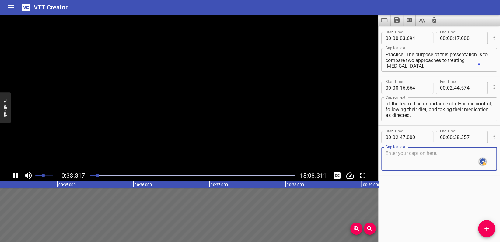
click at [408, 152] on textarea at bounding box center [438, 159] width 107 height 17
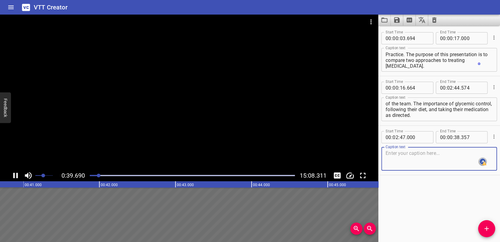
click at [122, 175] on div "Play progress" at bounding box center [192, 175] width 205 height 1
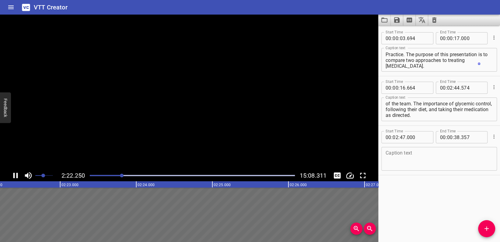
click at [122, 175] on div at bounding box center [122, 176] width 4 height 4
click at [130, 176] on div "Play progress" at bounding box center [192, 175] width 205 height 1
drag, startPoint x: 130, startPoint y: 176, endPoint x: 127, endPoint y: 176, distance: 3.7
click at [127, 176] on div at bounding box center [126, 176] width 4 height 4
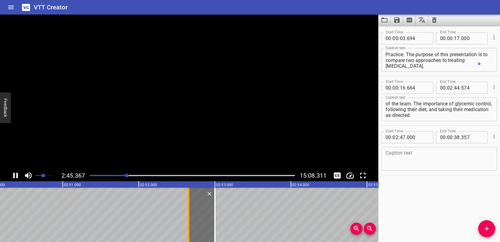
drag, startPoint x: 269, startPoint y: 210, endPoint x: 369, endPoint y: 209, distance: 99.5
click at [215, 209] on div at bounding box center [202, 215] width 26 height 55
type input "54"
type input "161"
type input "45"
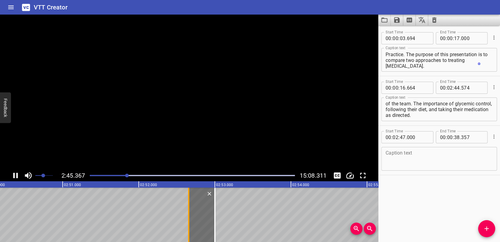
type input "518"
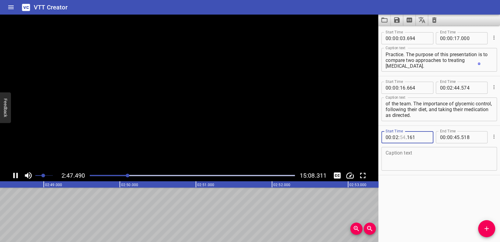
click at [404, 139] on input "number" at bounding box center [402, 137] width 6 height 12
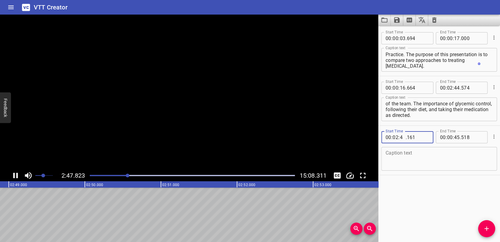
type input "46"
type input "000"
click at [475, 136] on input "number" at bounding box center [472, 137] width 22 height 12
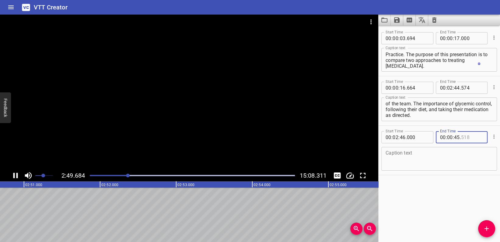
type input "518"
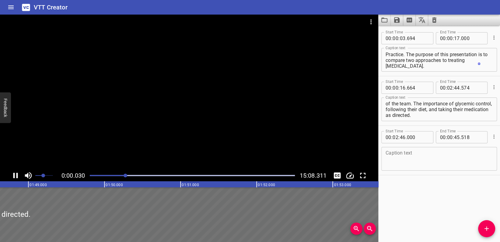
click at [126, 176] on div at bounding box center [125, 176] width 4 height 4
click at [392, 156] on textarea at bounding box center [438, 159] width 107 height 17
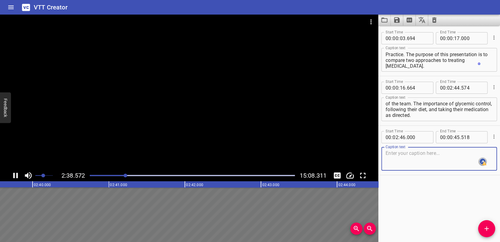
type input "702"
type input "611"
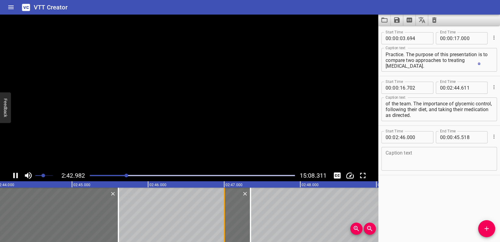
click at [241, 197] on div at bounding box center [237, 215] width 26 height 55
type input "072"
type input "590"
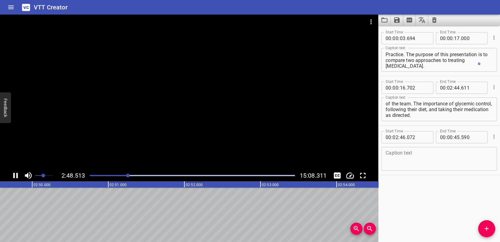
click at [16, 177] on icon "Play/Pause" at bounding box center [15, 175] width 9 height 9
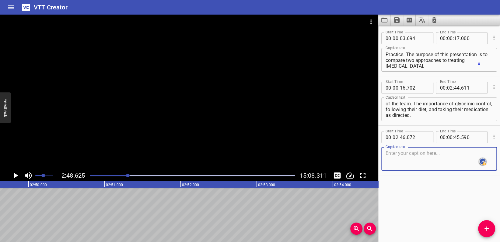
click at [395, 154] on textarea at bounding box center [438, 159] width 107 height 17
click at [408, 153] on textarea "Diabetes related statistics a" at bounding box center [438, 159] width 107 height 17
click at [0, 0] on div "-related" at bounding box center [0, 0] width 0 height 0
click at [427, 153] on textarea "Diabetes-related statistics a" at bounding box center [438, 159] width 107 height 17
click at [431, 153] on textarea "Diabetes-related statistics a" at bounding box center [438, 159] width 107 height 17
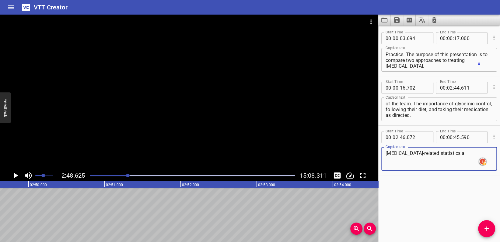
click at [447, 152] on textarea "Diabetes-related statistics a" at bounding box center [438, 159] width 107 height 17
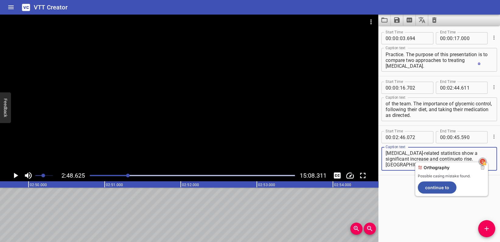
click at [435, 159] on textarea "Diabetes-related statistics show a significant increase and continueto rise. Nu…" at bounding box center [438, 159] width 107 height 17
click at [0, 0] on span "continue to" at bounding box center [0, 0] width 0 height 0
click at [0, 0] on span "Add" at bounding box center [0, 0] width 0 height 0
click at [407, 168] on div "Diabetes-related statistics show a significant increase and continue to rise. N…" at bounding box center [439, 159] width 116 height 24
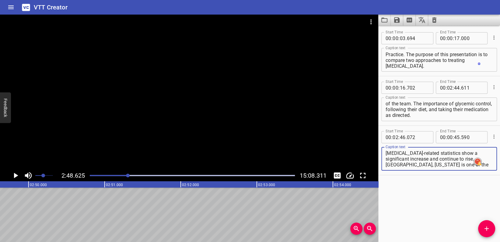
scroll to position [5, 0]
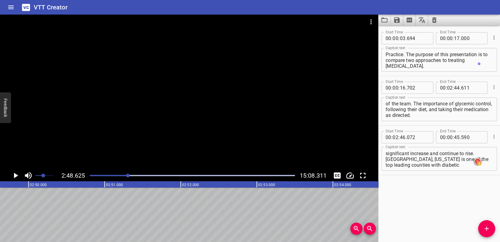
click at [410, 179] on div "Start Time 00 : 00 : 03 . 694 Start Time End Time 00 : 00 : 17 . 000 End Time C…" at bounding box center [439, 134] width 122 height 217
click at [451, 164] on textarea "Diabetes-related statistics show a significant increase and continue to rise. N…" at bounding box center [438, 159] width 107 height 17
click at [0, 0] on span "Texas" at bounding box center [0, 0] width 0 height 0
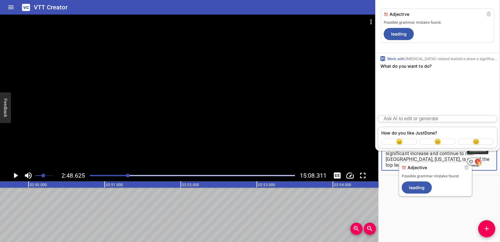
click at [478, 160] on button "1" at bounding box center [478, 162] width 6 height 6
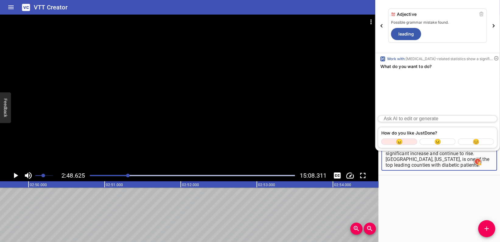
click at [405, 140] on button "😠" at bounding box center [399, 142] width 36 height 6
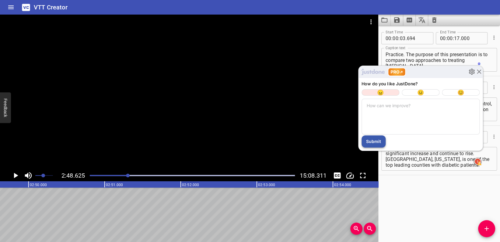
click at [377, 139] on button "Submit" at bounding box center [373, 142] width 24 height 12
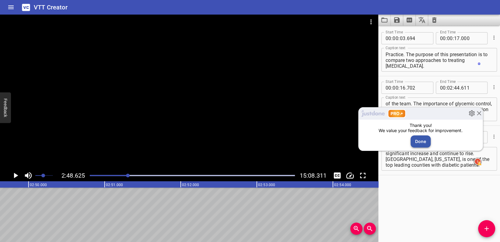
click at [415, 143] on button "Done" at bounding box center [420, 142] width 20 height 12
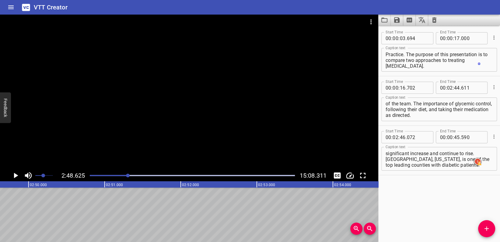
click at [0, 0] on span "Don't show again" at bounding box center [0, 0] width 0 height 0
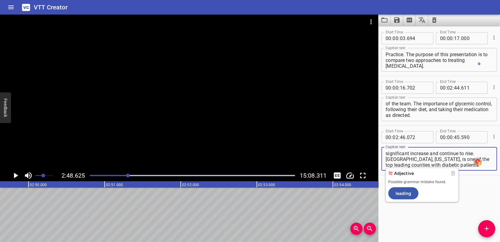
click at [391, 167] on textarea "Diabetes-related statistics show a significant increase and continue to rise. N…" at bounding box center [438, 159] width 107 height 17
click at [402, 165] on textarea "Diabetes-related statistics show a significant increase and continue to rise. N…" at bounding box center [438, 159] width 107 height 17
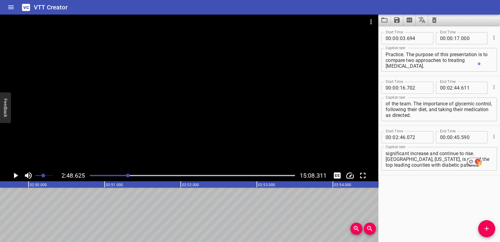
click at [472, 165] on div "1" at bounding box center [474, 161] width 14 height 7
click at [472, 166] on textarea "Diabetes-related statistics show a significant increase and continue to rise. N…" at bounding box center [438, 159] width 107 height 17
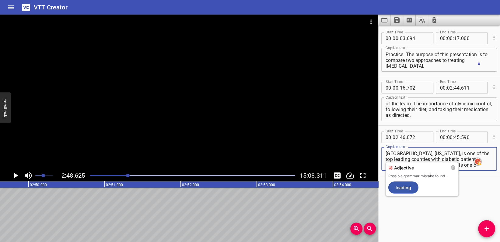
click at [401, 161] on textarea "Diabetes-related statistics show a significant increase and continue to rise. N…" at bounding box center [438, 159] width 107 height 17
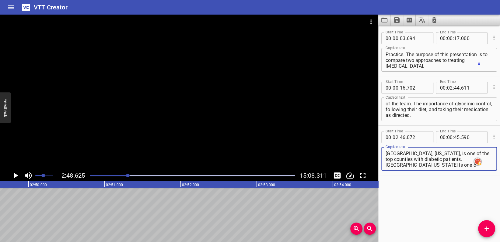
scroll to position [11, 0]
click at [0, 0] on span "the counties" at bounding box center [0, 0] width 0 height 0
click at [409, 160] on textarea "Diabetes-related statistics show a significant increase and continue to rise. N…" at bounding box center [438, 159] width 107 height 17
click at [0, 0] on span "counties with" at bounding box center [0, 0] width 0 height 0
click at [0, 0] on span "of diabetic" at bounding box center [0, 0] width 0 height 0
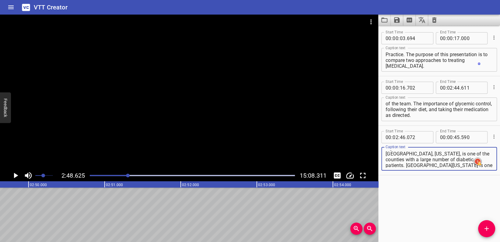
click at [454, 164] on textarea "Diabetes-related statistics show a significant increase and continue to rise. N…" at bounding box center [438, 159] width 107 height 17
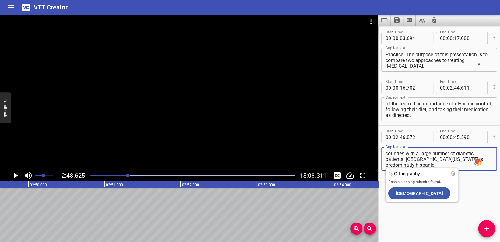
click at [398, 166] on textarea "Diabetes-related statistics show a significant increase and continue to rise. N…" at bounding box center [438, 159] width 107 height 17
click at [0, 0] on span "predominantly Hispanic." at bounding box center [0, 0] width 0 height 0
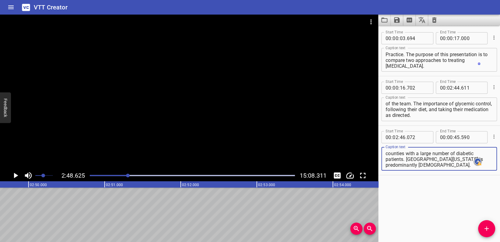
click at [447, 159] on textarea "Diabetes-related statistics show a significant increase and continue to rise. N…" at bounding box center [438, 159] width 107 height 17
click at [414, 166] on textarea "Diabetes-related statistics show a significant increase and continue to rise. N…" at bounding box center [438, 159] width 107 height 17
click at [0, 0] on span "number" at bounding box center [0, 0] width 0 height 0
click at [426, 166] on textarea "Diabetes-related statistics show a significant increase and continue to rise. N…" at bounding box center [438, 159] width 107 height 17
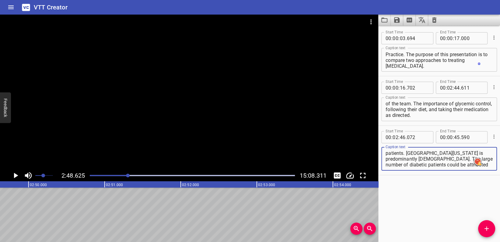
scroll to position [29, 0]
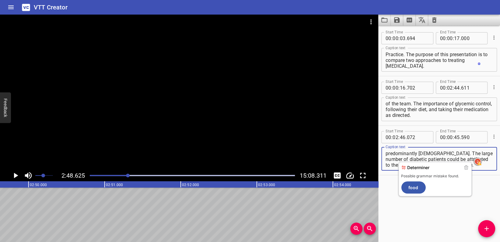
click at [457, 160] on textarea "Diabetes-related statistics show a significant increase and continue to rise. N…" at bounding box center [438, 159] width 107 height 17
click at [477, 179] on div "Start Time 00 : 00 : 03 . 694 Start Time End Time 00 : 00 : 17 . 000 End Time C…" at bounding box center [439, 134] width 122 height 217
click at [451, 165] on textarea "Diabetes-related statistics show a significant increase and continue to rise. N…" at bounding box center [438, 159] width 107 height 17
click at [459, 160] on textarea "Diabetes-related statistics show a significant increase and continue to rise. N…" at bounding box center [438, 159] width 107 height 17
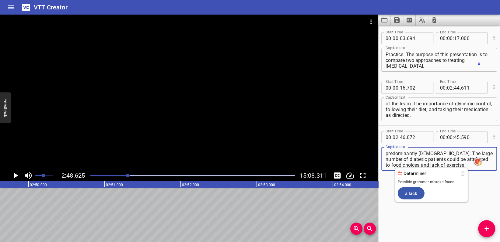
click at [400, 166] on textarea "Diabetes-related statistics show a significant increase and continue to rise. N…" at bounding box center [438, 159] width 107 height 17
click at [394, 165] on textarea "Diabetes-related statistics show a significant increase and continue to rise. N…" at bounding box center [438, 159] width 107 height 17
click at [395, 164] on textarea "Diabetes-related statistics show a significant increase and continue to rise. N…" at bounding box center [438, 159] width 107 height 17
click at [451, 166] on textarea "Diabetes-related statistics show a significant increase and continue to rise. N…" at bounding box center [438, 159] width 107 height 17
click at [397, 167] on textarea "Diabetes-related statistics show a significant increase and continue to rise. N…" at bounding box center [438, 159] width 107 height 17
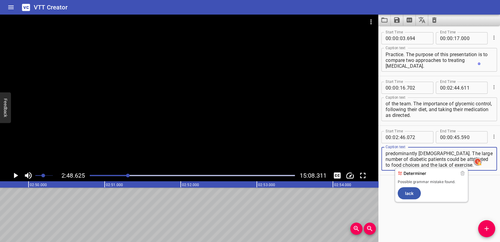
click at [404, 167] on textarea "Diabetes-related statistics show a significant increase and continue to rise. N…" at bounding box center [438, 159] width 107 height 17
click at [436, 165] on textarea "Diabetes-related statistics show a significant increase and continue to rise. N…" at bounding box center [438, 159] width 107 height 17
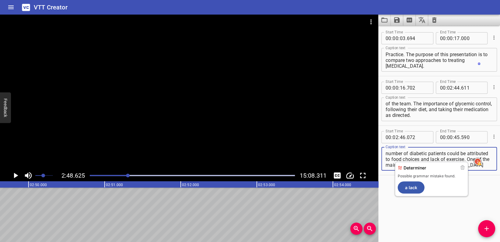
drag, startPoint x: 401, startPoint y: 160, endPoint x: 405, endPoint y: 179, distance: 19.7
click at [402, 163] on html "VTT Creator Caption Editor Batch Transcribe Account Privacy Contact 2:48.625 15…" at bounding box center [250, 121] width 500 height 242
click at [472, 168] on div "Diabetes-related statistics show a significant increase and continue to rise. N…" at bounding box center [439, 159] width 116 height 24
click at [461, 167] on textarea "Diabetes-related statistics show a significant increase and continue to rise. N…" at bounding box center [438, 159] width 107 height 17
click at [0, 0] on span "includes" at bounding box center [0, 0] width 0 height 0
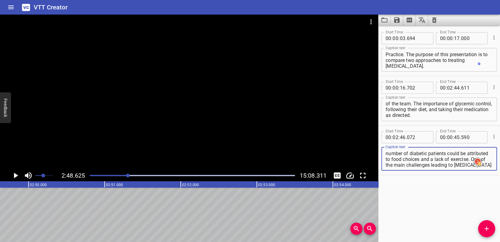
type textarea "Diabetes-related statistics show a significant increase and continue to rise. N…"
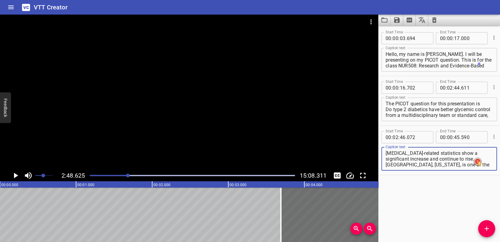
click at [484, 168] on div "[MEDICAL_DATA]-related statistics show a significant increase and continue to r…" at bounding box center [439, 159] width 116 height 24
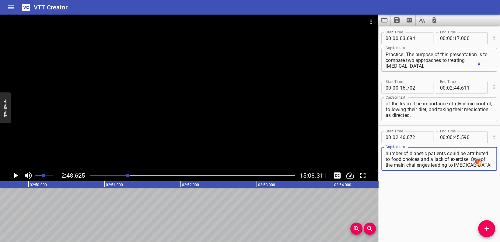
scroll to position [17, 0]
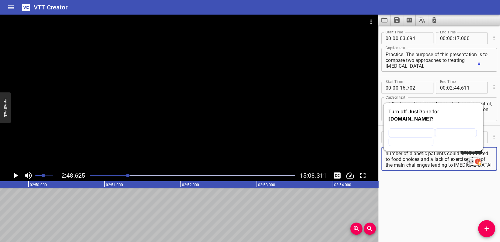
click at [471, 162] on icon "Turn off JustDone on this website" at bounding box center [470, 162] width 5 height 6
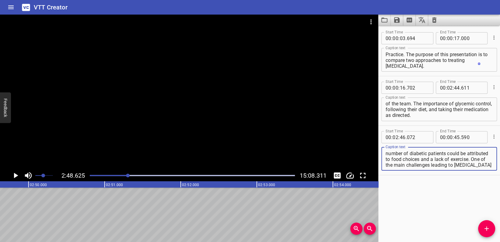
click at [480, 165] on textarea "[MEDICAL_DATA]-related statistics show a significant increase and continue to r…" at bounding box center [438, 159] width 107 height 17
click at [16, 174] on icon "Play/Pause" at bounding box center [15, 175] width 9 height 9
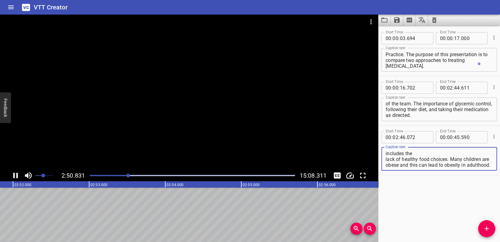
click at [396, 158] on textarea "[MEDICAL_DATA]-related statistics show a significant increase and continue to r…" at bounding box center [438, 159] width 107 height 17
click at [0, 0] on span "obese" at bounding box center [0, 0] width 0 height 0
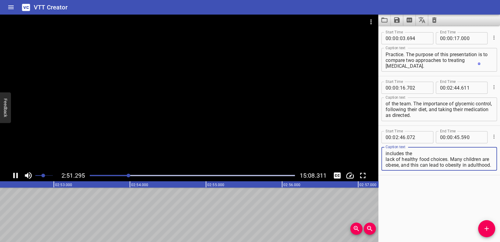
click at [433, 166] on textarea "[MEDICAL_DATA]-related statistics show a significant increase and continue to r…" at bounding box center [438, 159] width 107 height 17
type textarea "[MEDICAL_DATA]-related statistics show a significant increase and continue to r…"
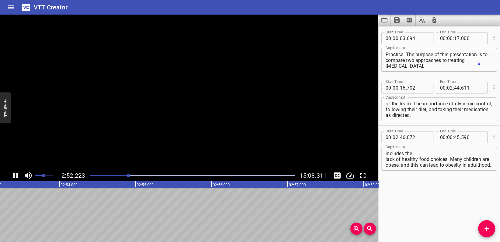
click at [460, 179] on div "Start Time 00 : 00 : 03 . 694 Start Time End Time 00 : 00 : 17 . 000 End Time C…" at bounding box center [439, 134] width 122 height 217
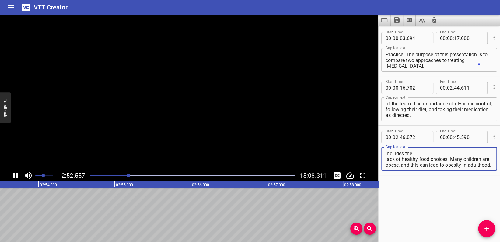
drag, startPoint x: 421, startPoint y: 163, endPoint x: 441, endPoint y: 169, distance: 21.3
click at [421, 163] on textarea "[MEDICAL_DATA]-related statistics show a significant increase and continue to r…" at bounding box center [438, 159] width 107 height 17
click at [446, 183] on div "Start Time 00 : 00 : 03 . 694 Start Time End Time 00 : 00 : 17 . 000 End Time C…" at bounding box center [439, 134] width 122 height 217
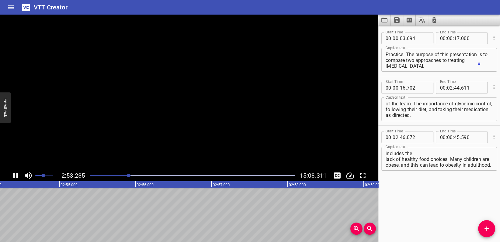
click at [460, 138] on span "." at bounding box center [460, 137] width 1 height 12
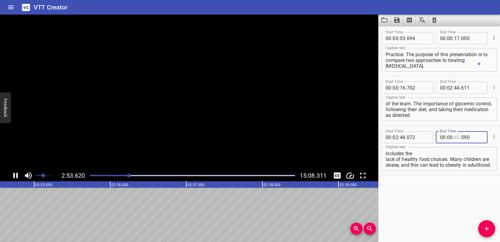
click at [457, 137] on input "number" at bounding box center [457, 137] width 6 height 12
type input "45"
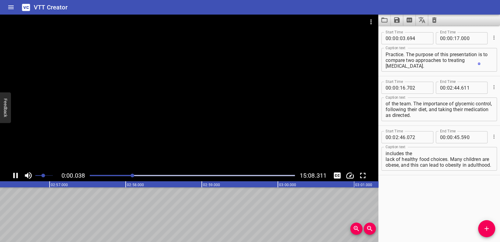
scroll to position [0, 13203]
drag, startPoint x: 129, startPoint y: 176, endPoint x: 133, endPoint y: 176, distance: 4.0
click at [133, 176] on div at bounding box center [132, 176] width 4 height 4
click at [136, 176] on div at bounding box center [192, 176] width 212 height 9
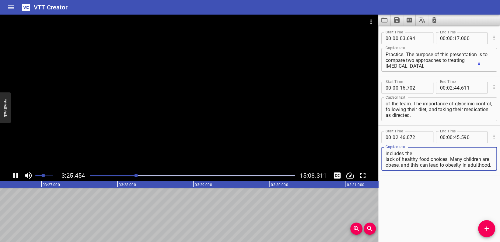
click at [416, 166] on textarea "[MEDICAL_DATA]-related statistics show a significant increase and continue to r…" at bounding box center [438, 159] width 107 height 17
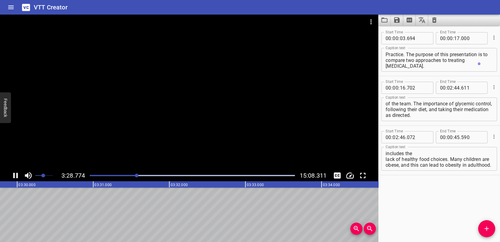
click at [141, 176] on div at bounding box center [192, 176] width 212 height 9
click at [151, 175] on div "Play progress" at bounding box center [192, 175] width 205 height 1
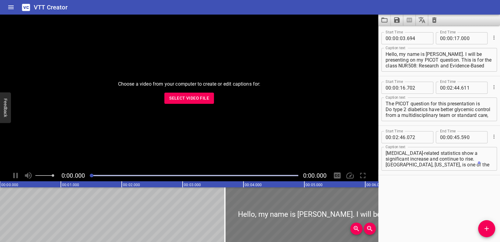
click at [174, 99] on span "Select Video File" at bounding box center [189, 99] width 40 height 8
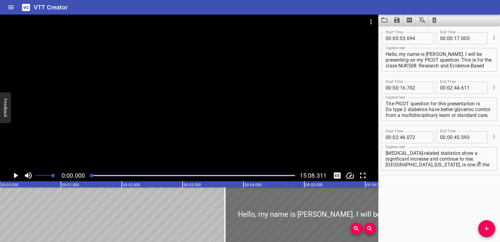
click at [13, 176] on icon "Play/Pause" at bounding box center [15, 175] width 9 height 9
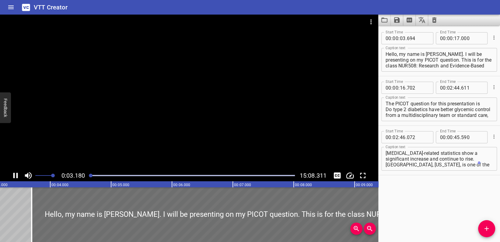
click at [474, 165] on textarea "[MEDICAL_DATA]-related statistics show a significant increase and continue to r…" at bounding box center [438, 159] width 107 height 17
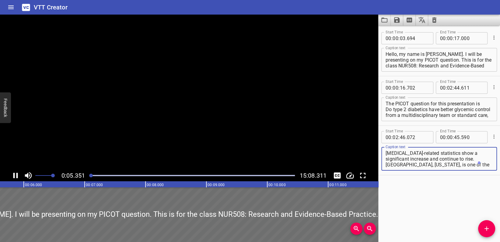
click at [460, 137] on span "." at bounding box center [460, 137] width 1 height 12
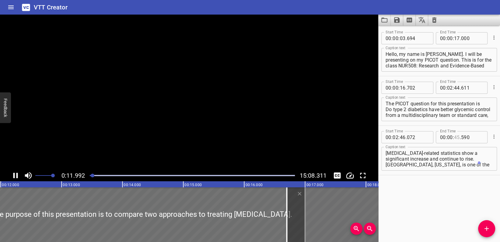
click at [456, 137] on input "number" at bounding box center [457, 137] width 6 height 12
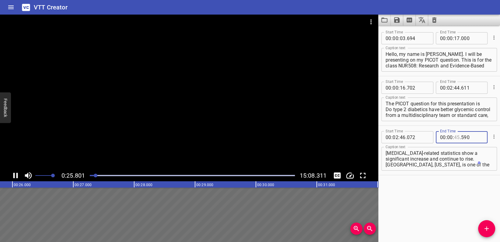
type input "45"
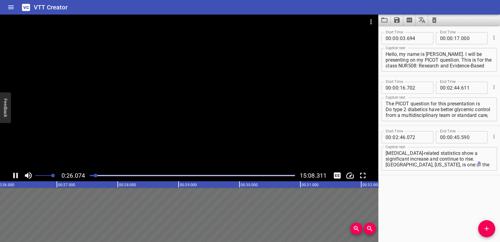
click at [132, 175] on div "Play progress" at bounding box center [192, 175] width 205 height 1
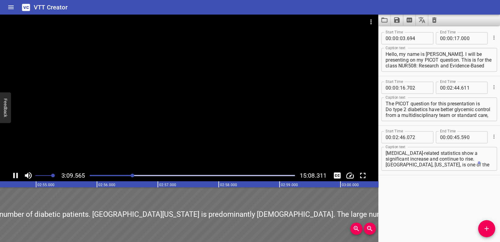
click at [132, 175] on div at bounding box center [132, 176] width 4 height 4
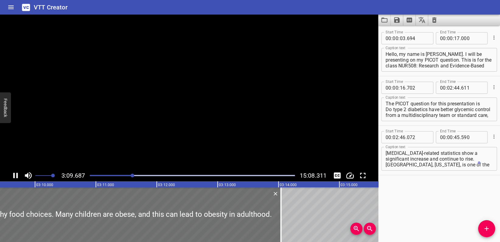
click at [132, 175] on div at bounding box center [132, 176] width 4 height 4
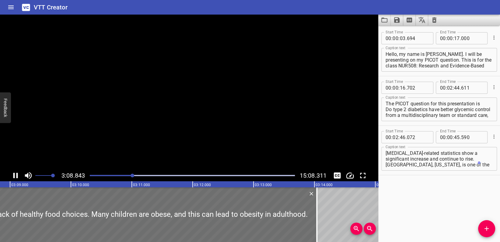
click at [132, 175] on div at bounding box center [132, 176] width 4 height 4
drag, startPoint x: 148, startPoint y: 207, endPoint x: 160, endPoint y: 207, distance: 12.2
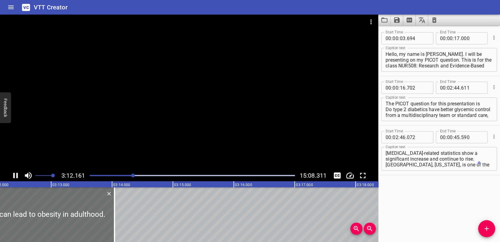
click at [13, 172] on icon "Play/Pause" at bounding box center [15, 175] width 9 height 9
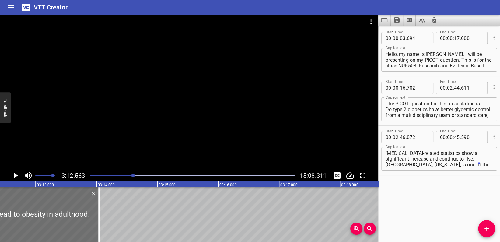
scroll to position [0, 11715]
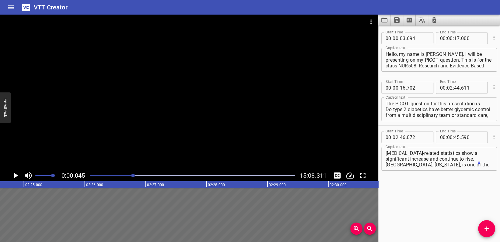
click at [133, 175] on div at bounding box center [133, 176] width 4 height 4
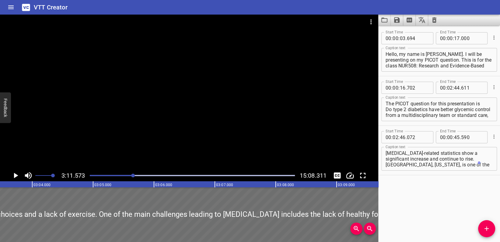
click at [133, 175] on div at bounding box center [133, 176] width 4 height 4
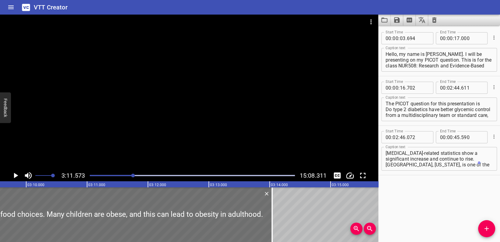
scroll to position [0, 11655]
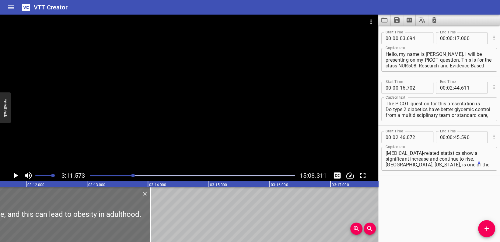
click at [16, 175] on icon "Play/Pause" at bounding box center [16, 175] width 4 height 5
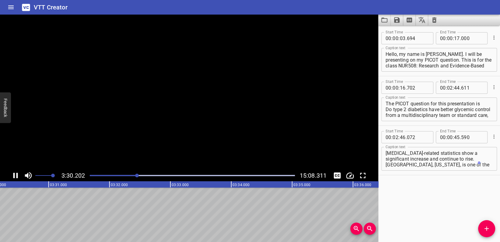
click at [13, 176] on icon "Play/Pause" at bounding box center [15, 175] width 5 height 5
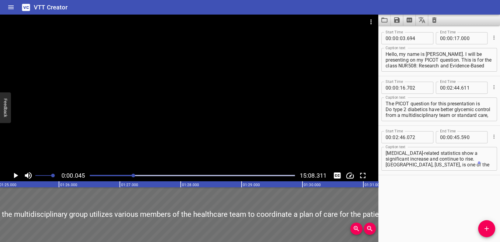
click at [134, 177] on div at bounding box center [133, 176] width 4 height 4
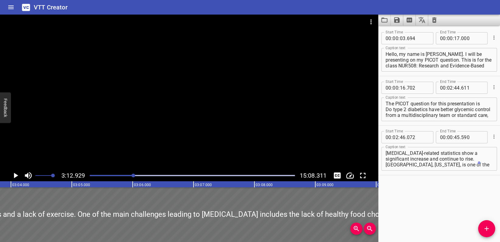
scroll to position [0, 11737]
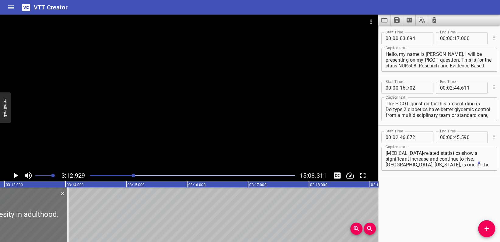
click at [134, 177] on div at bounding box center [133, 176] width 4 height 4
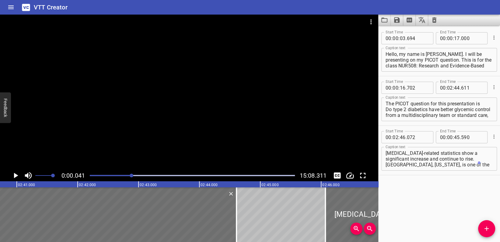
click at [132, 177] on div at bounding box center [132, 176] width 4 height 4
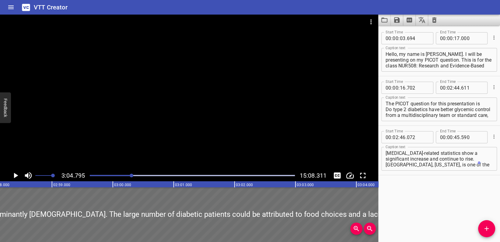
scroll to position [0, 11242]
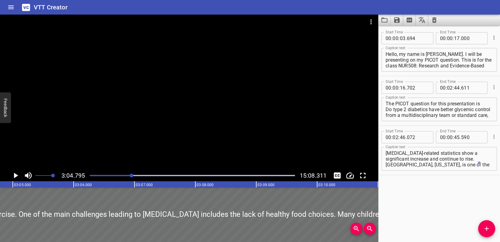
drag, startPoint x: 348, startPoint y: 210, endPoint x: 367, endPoint y: 210, distance: 18.6
type input "900"
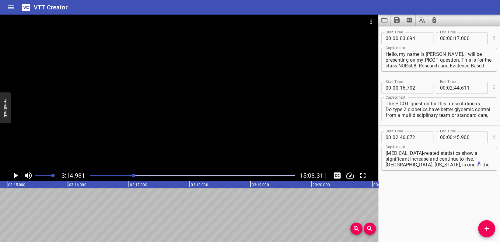
scroll to position [0, 11862]
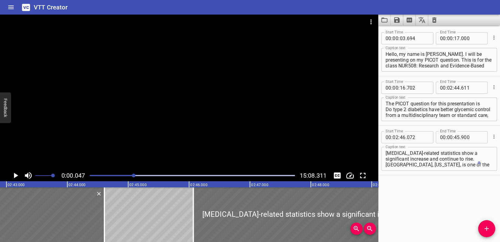
click at [134, 175] on div at bounding box center [134, 176] width 4 height 4
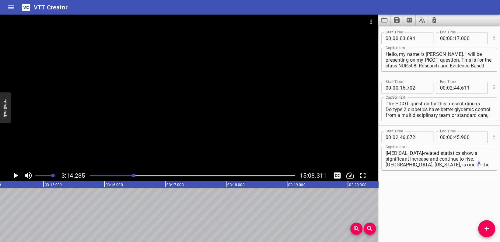
click at [123, 176] on div "Play progress" at bounding box center [31, 175] width 205 height 1
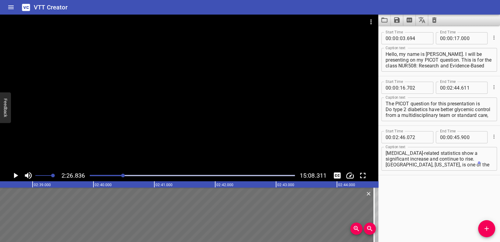
scroll to position [0, 8933]
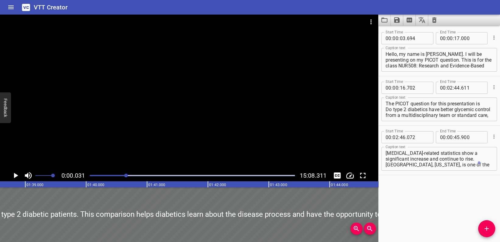
click at [126, 176] on div at bounding box center [126, 176] width 4 height 4
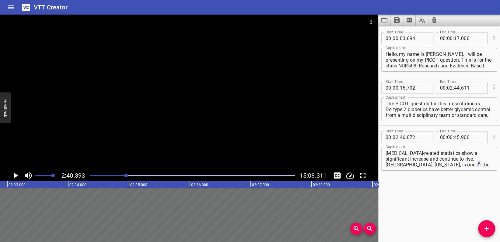
scroll to position [0, 9758]
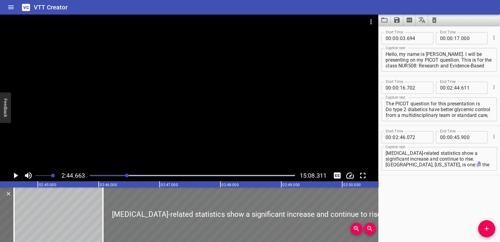
scroll to position [0, 10017]
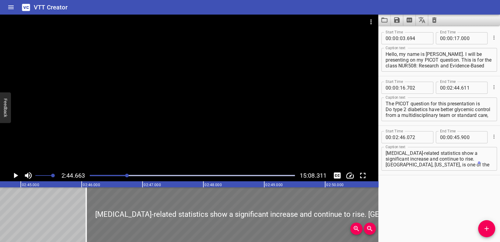
type input "077"
type input "905"
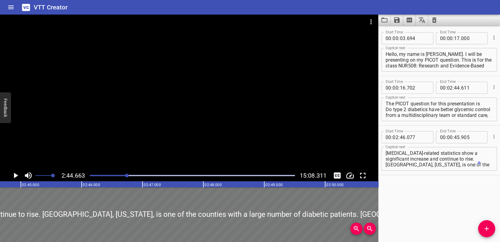
drag, startPoint x: 325, startPoint y: 204, endPoint x: 7, endPoint y: 210, distance: 318.9
type input "40"
type input "727"
type input "40"
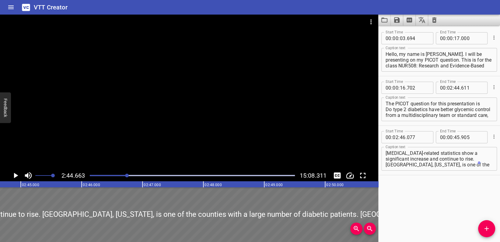
type input "555"
drag, startPoint x: 334, startPoint y: 208, endPoint x: 0, endPoint y: 192, distance: 334.7
click at [0, 194] on div at bounding box center [294, 215] width 1702 height 55
type input "34"
type input "687"
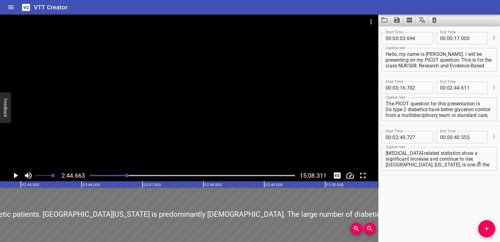
type input "34"
type input "515"
drag, startPoint x: 346, startPoint y: 211, endPoint x: 71, endPoint y: 203, distance: 274.5
type input "29"
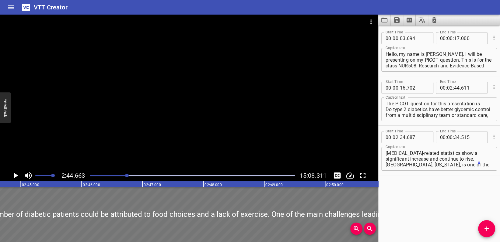
type input "892"
type input "29"
type input "720"
drag, startPoint x: 353, startPoint y: 204, endPoint x: 41, endPoint y: 193, distance: 311.7
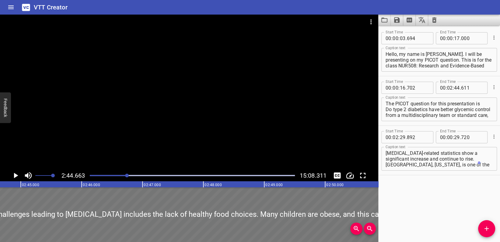
type input "24"
type input "622"
type input "24"
type input "450"
click at [405, 137] on input "number" at bounding box center [402, 137] width 6 height 12
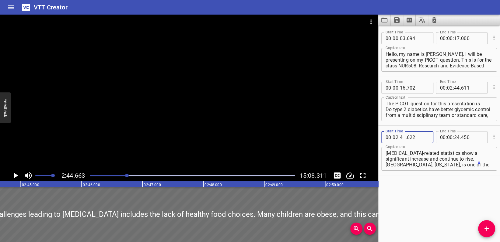
type input "46"
type input "000"
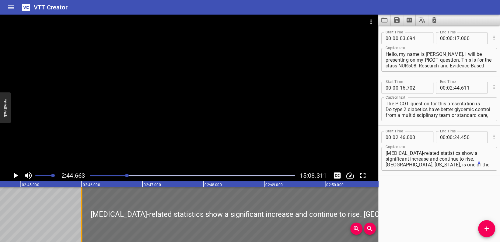
click at [81, 210] on div at bounding box center [81, 215] width 1 height 55
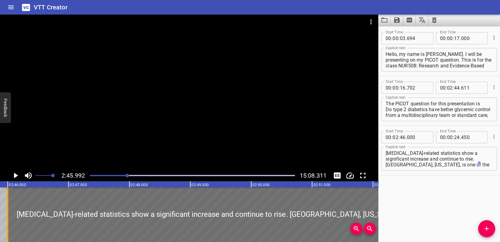
scroll to position [0, 10098]
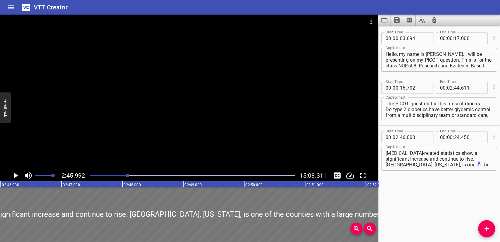
drag, startPoint x: 302, startPoint y: 204, endPoint x: 125, endPoint y: 194, distance: 177.6
type input "42"
type input "340"
type input "20"
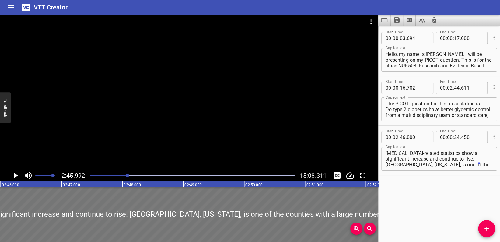
type input "790"
drag, startPoint x: 331, startPoint y: 204, endPoint x: 131, endPoint y: 204, distance: 199.9
click at [131, 204] on div at bounding box center [468, 215] width 1702 height 55
type input "38"
type input "510"
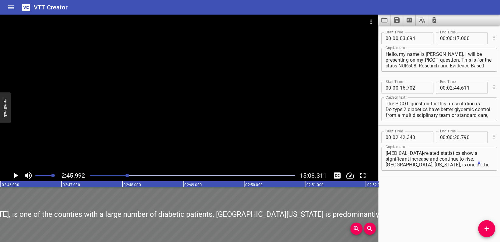
type input "16"
type input "960"
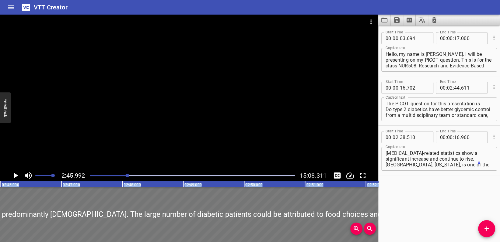
drag, startPoint x: 313, startPoint y: 198, endPoint x: 146, endPoint y: 188, distance: 167.3
type input "34"
type input "240"
type input "12"
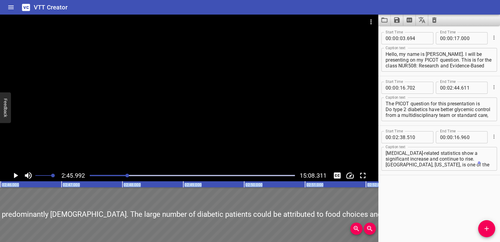
type input "690"
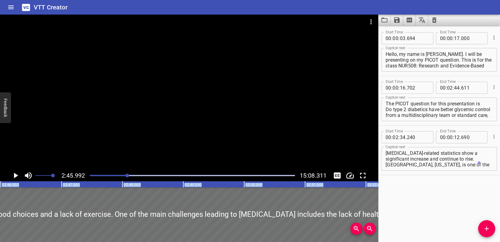
click at [13, 175] on icon "Play/Pause" at bounding box center [15, 175] width 9 height 9
type input "28"
type input "850"
type input "07"
type input "300"
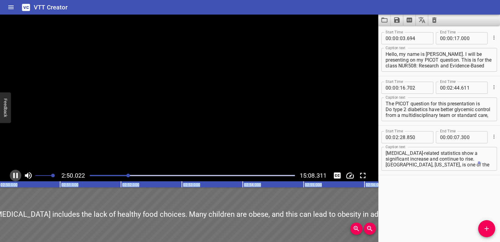
click at [13, 175] on icon "Play/Pause" at bounding box center [15, 175] width 5 height 5
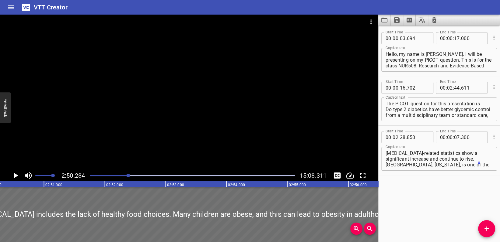
click at [460, 87] on span "." at bounding box center [460, 88] width 1 height 12
click at [456, 87] on input "number" at bounding box center [457, 88] width 6 height 12
type input "53"
type input "000"
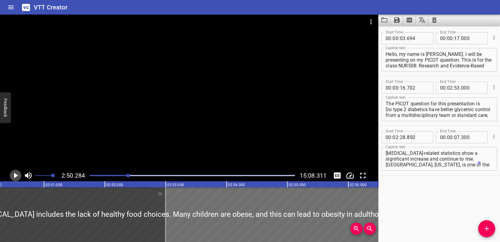
click at [16, 176] on icon "Play/Pause" at bounding box center [16, 175] width 4 height 5
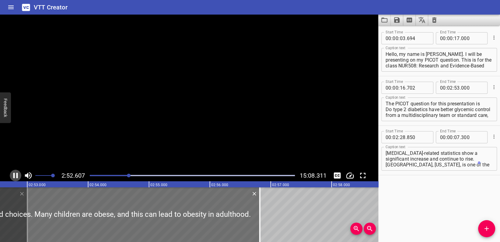
click at [16, 176] on icon "Play/Pause" at bounding box center [15, 175] width 9 height 9
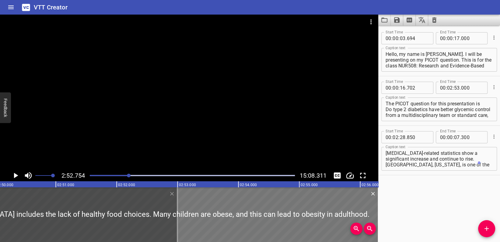
scroll to position [0, 10317]
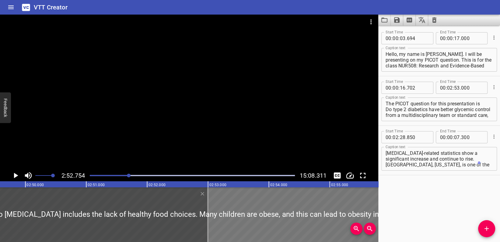
drag, startPoint x: 15, startPoint y: 194, endPoint x: 192, endPoint y: 204, distance: 177.0
type input "593"
type input "043"
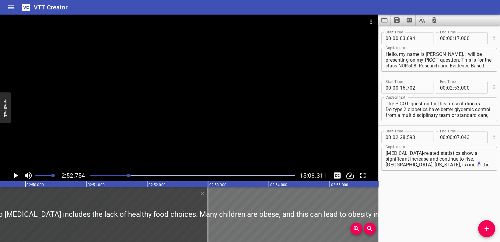
drag, startPoint x: 361, startPoint y: 193, endPoint x: 231, endPoint y: 204, distance: 130.6
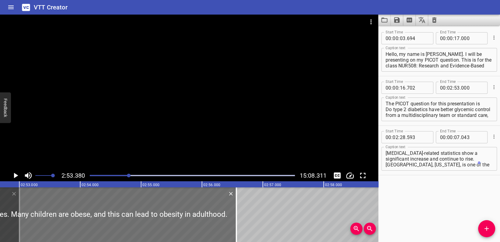
scroll to position [0, 10548]
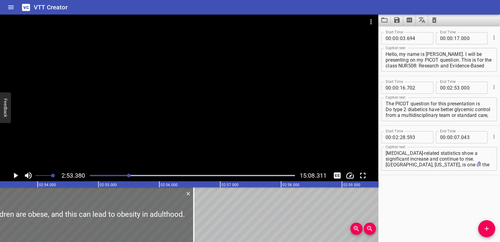
drag, startPoint x: 283, startPoint y: 203, endPoint x: 182, endPoint y: 205, distance: 101.0
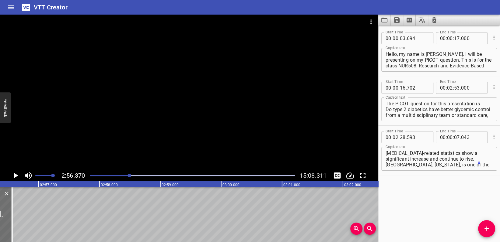
scroll to position [0, 10730]
click at [466, 167] on textarea "[MEDICAL_DATA]-related statistics show a significant increase and continue to r…" at bounding box center [438, 159] width 107 height 17
click at [486, 228] on icon "Add Cue" at bounding box center [486, 229] width 4 height 4
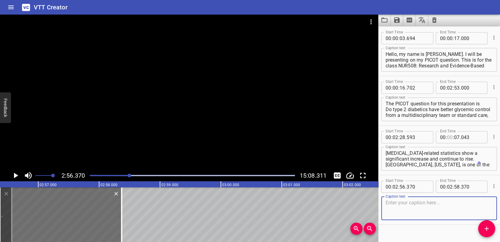
click at [450, 137] on input "number" at bounding box center [450, 137] width 6 height 12
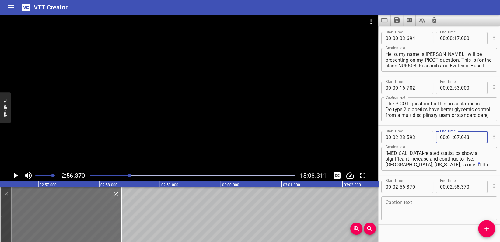
type input "02"
click at [454, 137] on input "4.0" at bounding box center [457, 137] width 6 height 12
type input "00"
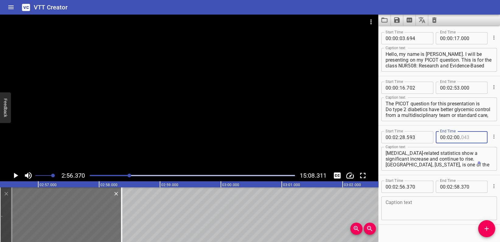
type input "043"
click at [456, 137] on input "number" at bounding box center [457, 137] width 6 height 12
type input "00"
click at [447, 139] on input "number" at bounding box center [450, 137] width 6 height 12
type input "03"
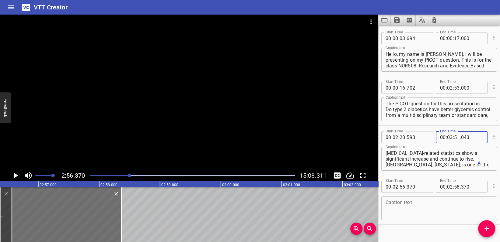
type input "50"
type input "000"
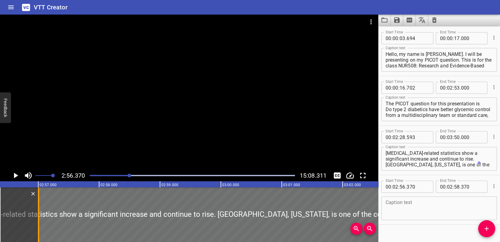
drag, startPoint x: 121, startPoint y: 204, endPoint x: 38, endPoint y: 204, distance: 83.0
click at [38, 204] on div at bounding box center [38, 215] width 1 height 55
type input "57"
type input "005"
click at [404, 136] on input "number" at bounding box center [402, 137] width 6 height 12
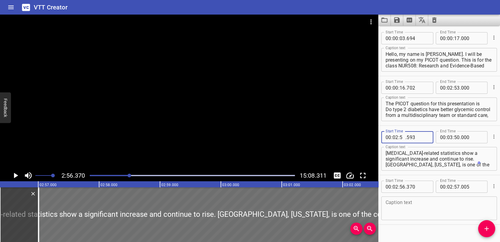
type input "57"
type input "000"
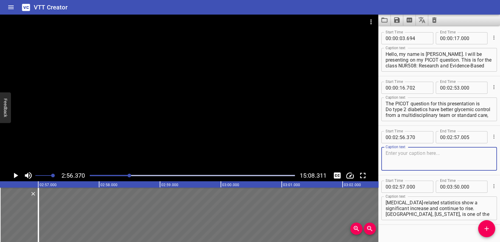
click at [419, 154] on textarea at bounding box center [438, 159] width 107 height 17
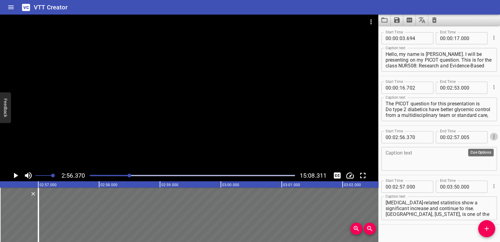
click at [491, 135] on icon "Cue Options" at bounding box center [494, 137] width 6 height 6
click at [467, 147] on li "Delete Cue" at bounding box center [468, 147] width 53 height 11
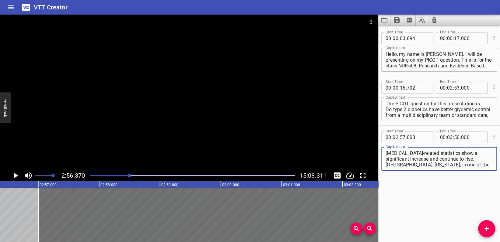
click at [464, 165] on textarea "[MEDICAL_DATA]-related statistics show a significant increase and continue to r…" at bounding box center [438, 159] width 107 height 17
click at [474, 164] on textarea "[MEDICAL_DATA]-related statistics show a significant increase and continue to r…" at bounding box center [438, 159] width 107 height 17
type textarea "[MEDICAL_DATA]-related statistics show a significant increase and continue to r…"
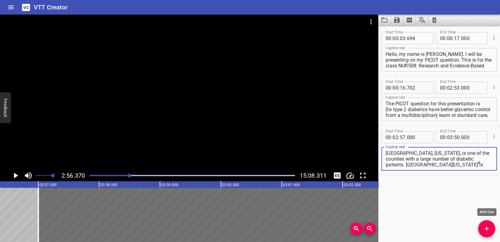
click at [490, 230] on span "Add Cue" at bounding box center [486, 228] width 17 height 7
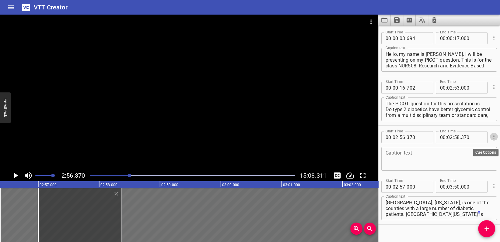
click at [493, 136] on icon "Cue Options" at bounding box center [493, 137] width 1 height 4
click at [461, 150] on li "Delete Cue" at bounding box center [468, 147] width 53 height 11
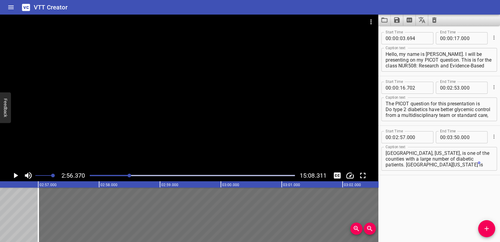
click at [480, 175] on div "Start Time 00 : 02 : 57 . 000 Start Time End Time 00 : 03 : 50 . 000 End Time C…" at bounding box center [439, 150] width 122 height 49
click at [470, 164] on textarea "[MEDICAL_DATA]-related statistics show a significant increase and continue to r…" at bounding box center [438, 159] width 107 height 17
click at [16, 176] on icon "Play/Pause" at bounding box center [16, 175] width 4 height 5
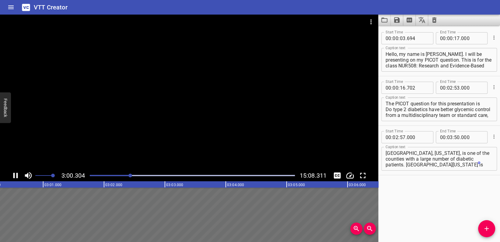
scroll to position [0, 0]
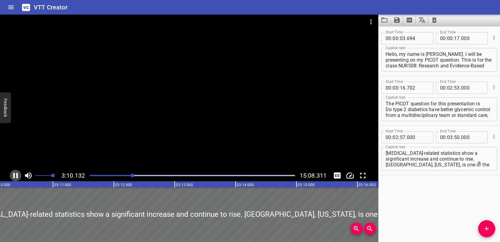
click at [16, 174] on icon "Play/Pause" at bounding box center [15, 175] width 9 height 9
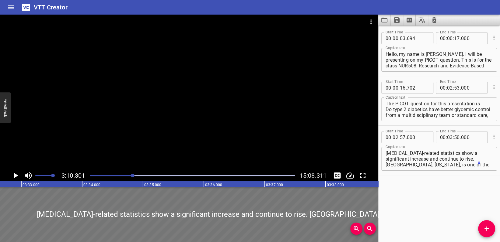
scroll to position [0, 12911]
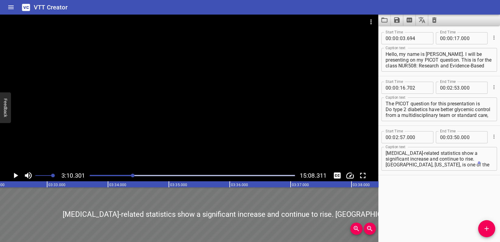
drag, startPoint x: 30, startPoint y: 200, endPoint x: 0, endPoint y: 204, distance: 29.7
type input "03"
type input "18"
type input "452"
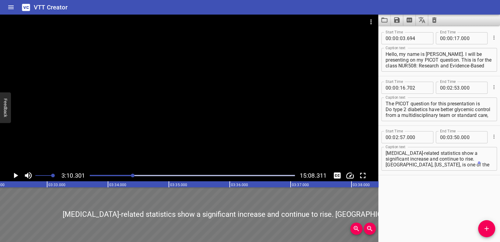
type input "04"
type input "11"
type input "452"
drag, startPoint x: 48, startPoint y: 218, endPoint x: 0, endPoint y: 204, distance: 49.9
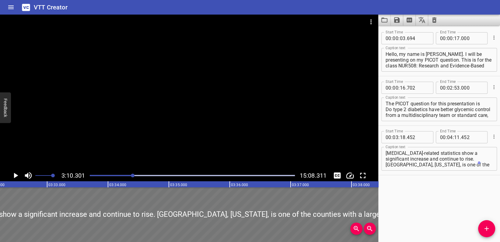
type input "17"
type input "662"
type input "10"
type input "662"
drag, startPoint x: 68, startPoint y: 195, endPoint x: 0, endPoint y: 193, distance: 67.8
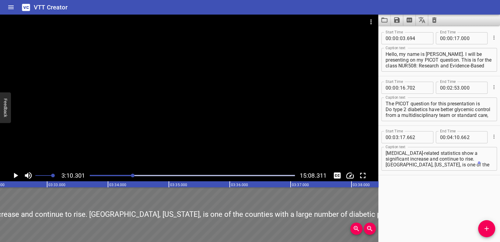
type input "16"
type input "547"
type input "09"
type input "547"
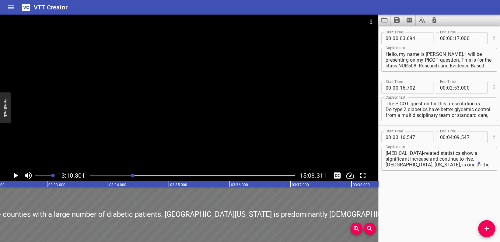
drag, startPoint x: 323, startPoint y: 199, endPoint x: 79, endPoint y: 207, distance: 243.5
click at [80, 207] on div at bounding box center [416, 215] width 3224 height 55
type input "12"
type input "562"
type input "05"
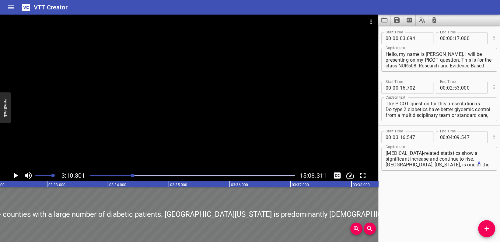
type input "562"
drag, startPoint x: 73, startPoint y: 199, endPoint x: 0, endPoint y: 172, distance: 78.1
click at [43, 198] on div at bounding box center [428, 215] width 3224 height 55
type input "067"
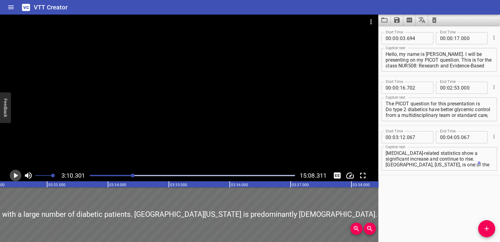
click at [16, 173] on icon "Play/Pause" at bounding box center [15, 175] width 9 height 9
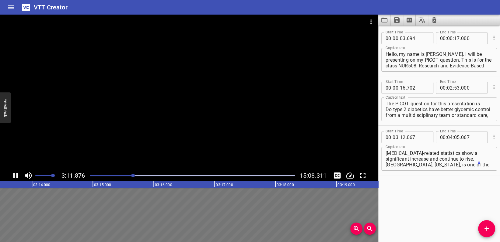
type input "11"
type input "012"
type input "04"
type input "012"
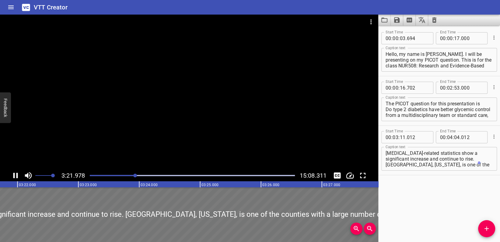
drag, startPoint x: 264, startPoint y: 221, endPoint x: 0, endPoint y: 217, distance: 264.4
type input "06"
type input "712"
type input "03"
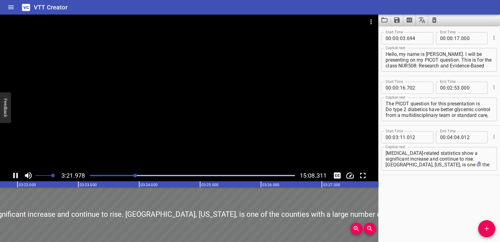
type input "59"
type input "712"
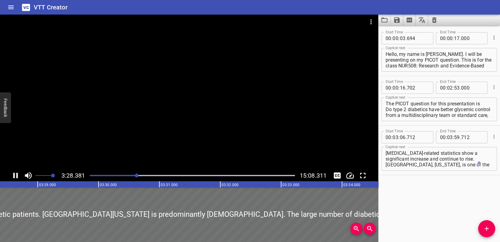
click at [473, 166] on textarea "[MEDICAL_DATA]-related statistics show a significant increase and continue to r…" at bounding box center [438, 159] width 107 height 17
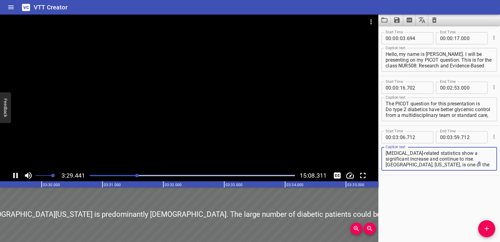
scroll to position [52, 0]
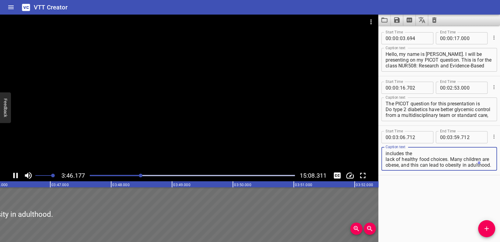
click at [18, 174] on icon "Play/Pause" at bounding box center [15, 175] width 5 height 5
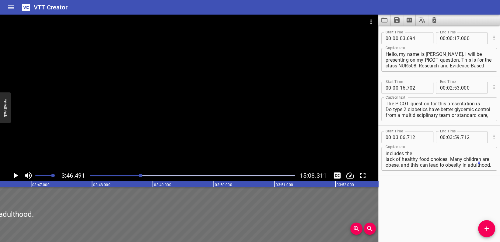
click at [449, 152] on textarea "[MEDICAL_DATA]-related statistics show a significant increase and continue to r…" at bounding box center [438, 159] width 107 height 17
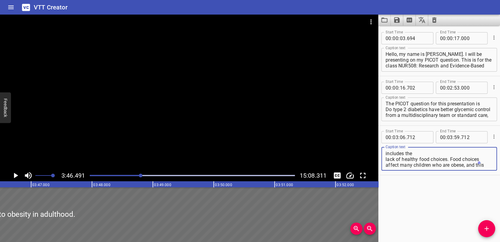
click at [468, 164] on textarea "[MEDICAL_DATA]-related statistics show a significant increase and continue to r…" at bounding box center [438, 159] width 107 height 17
type textarea "[MEDICAL_DATA]-related statistics show a significant increase and continue to r…"
click at [14, 174] on icon "Play/Pause" at bounding box center [16, 175] width 4 height 5
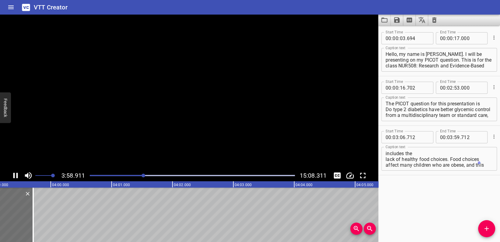
click at [14, 174] on icon "Play/Pause" at bounding box center [15, 175] width 5 height 5
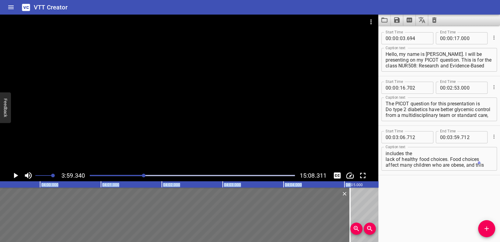
drag, startPoint x: 30, startPoint y: 193, endPoint x: 350, endPoint y: 184, distance: 320.4
type input "04"
type input "05"
type input "087"
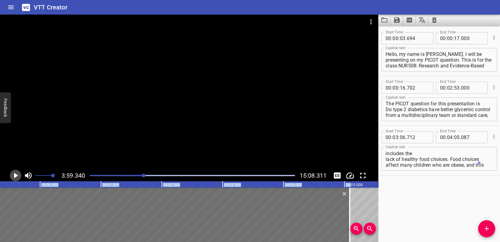
click at [16, 175] on icon "Play/Pause" at bounding box center [16, 175] width 4 height 5
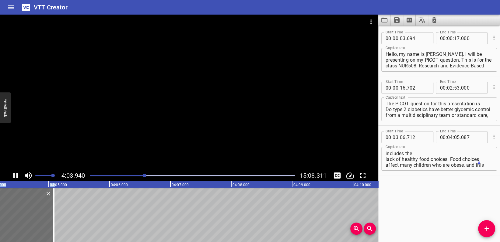
click at [17, 174] on icon "Play/Pause" at bounding box center [15, 175] width 5 height 5
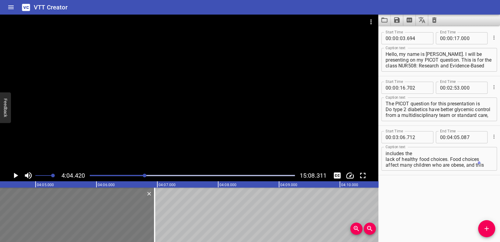
drag, startPoint x: 43, startPoint y: 202, endPoint x: 114, endPoint y: 197, distance: 71.4
click at [155, 202] on div at bounding box center [154, 215] width 6 height 55
type input "06"
type input "947"
click at [17, 174] on icon "Play/Pause" at bounding box center [15, 175] width 9 height 9
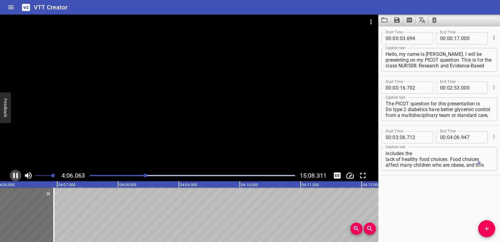
click at [15, 174] on icon "Play/Pause" at bounding box center [15, 175] width 9 height 9
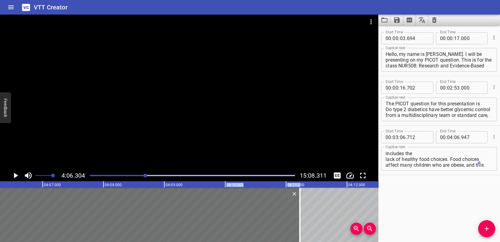
drag, startPoint x: 39, startPoint y: 200, endPoint x: 224, endPoint y: 179, distance: 185.6
type input "11"
type input "202"
click at [16, 174] on icon "Play/Pause" at bounding box center [15, 175] width 9 height 9
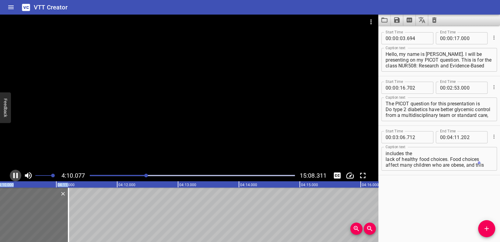
click at [12, 175] on icon "Play/Pause" at bounding box center [15, 175] width 9 height 9
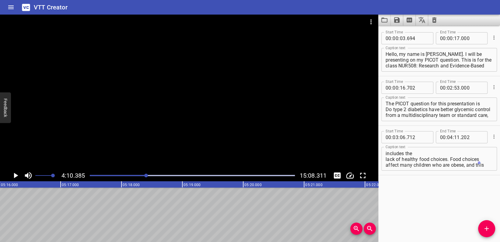
scroll to position [0, 19827]
drag, startPoint x: 57, startPoint y: 217, endPoint x: 455, endPoint y: 185, distance: 398.8
click at [458, 185] on main "4:10.385 15:08.311 00:00.000 00:01.000 00:02.000 00:03.000 00:04.000 00:05.000 …" at bounding box center [250, 129] width 500 height 228
type input "05"
type input "33"
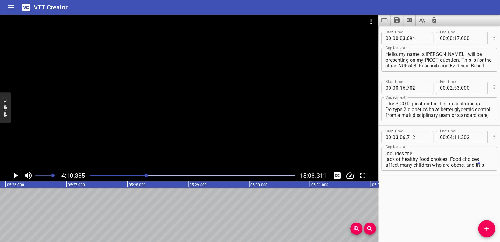
type input "459"
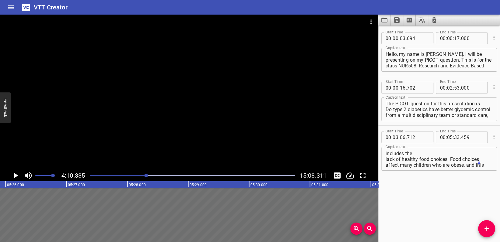
click at [15, 176] on icon "Play/Pause" at bounding box center [16, 175] width 4 height 5
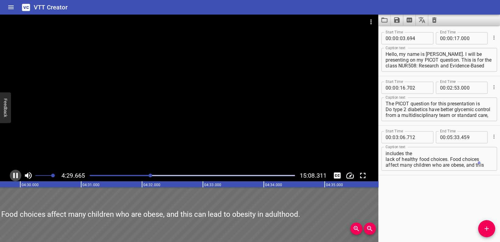
click at [14, 174] on icon "Play/Pause" at bounding box center [15, 175] width 5 height 5
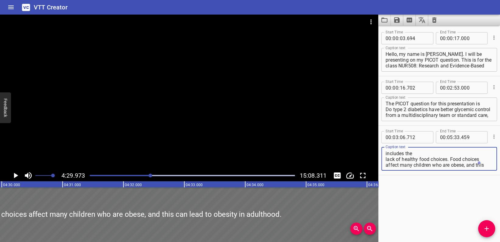
click at [471, 164] on textarea "[MEDICAL_DATA]-related statistics show a significant increase and continue to r…" at bounding box center [438, 159] width 107 height 17
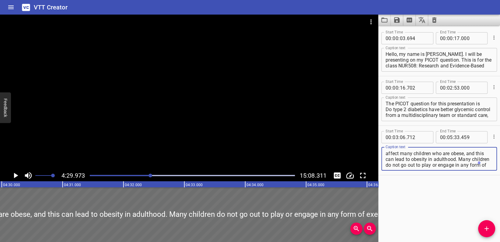
click at [438, 167] on textarea "[MEDICAL_DATA]-related statistics show a significant increase and continue to r…" at bounding box center [438, 159] width 107 height 17
type textarea "[MEDICAL_DATA]-related statistics show a significant increase and continue to r…"
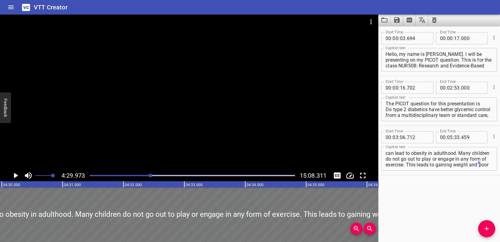
drag, startPoint x: 358, startPoint y: 192, endPoint x: 352, endPoint y: 200, distance: 10.6
type input "602"
type input "349"
click at [16, 174] on icon "Play/Pause" at bounding box center [15, 175] width 9 height 9
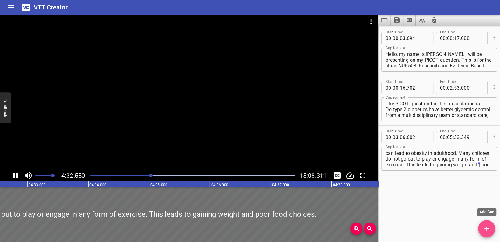
click at [488, 226] on icon "Add Cue" at bounding box center [486, 228] width 7 height 7
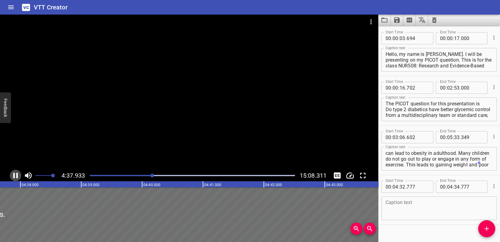
click at [17, 174] on icon "Play/Pause" at bounding box center [15, 175] width 5 height 5
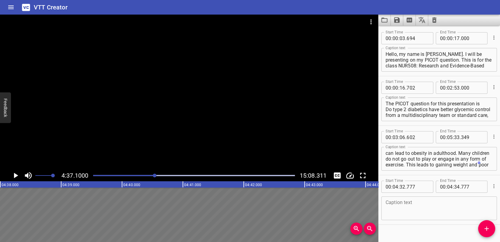
scroll to position [0, 16913]
drag, startPoint x: 55, startPoint y: 191, endPoint x: 293, endPoint y: 204, distance: 238.5
type input "10"
type input "697"
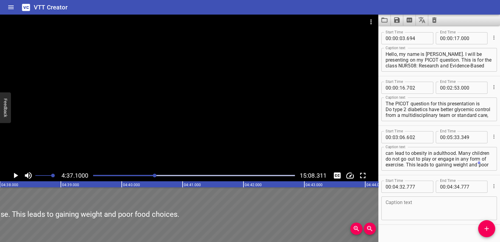
type input "37"
type input "444"
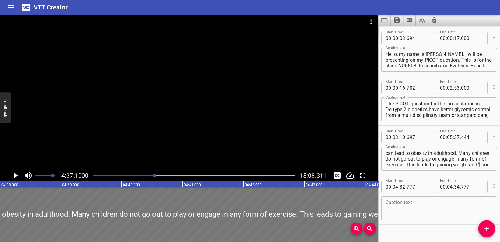
drag, startPoint x: 151, startPoint y: 211, endPoint x: 356, endPoint y: 221, distance: 205.8
type input "14"
type input "527"
type input "41"
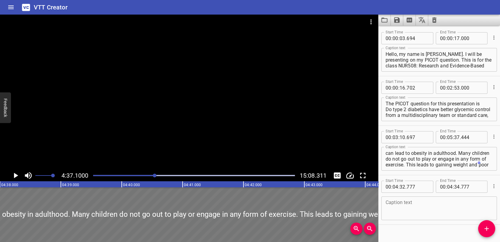
type input "274"
click at [18, 176] on icon "Play/Pause" at bounding box center [16, 175] width 4 height 5
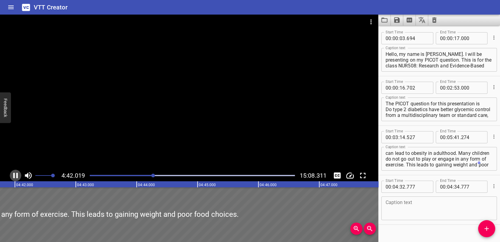
click at [17, 175] on icon "Play/Pause" at bounding box center [15, 175] width 5 height 5
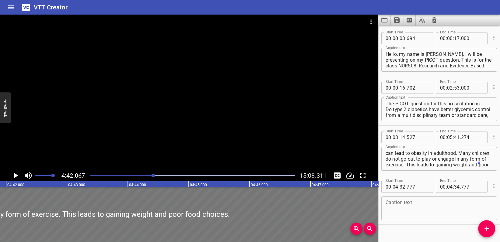
scroll to position [0, 17160]
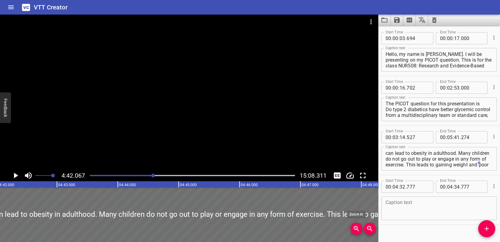
drag, startPoint x: 82, startPoint y: 211, endPoint x: 357, endPoint y: 226, distance: 274.7
click at [357, 226] on div "00:00.000 00:01.000 00:02.000 00:03.000 00:04.000 00:05.000 00:06.000 00:07.000…" at bounding box center [189, 212] width 378 height 61
type input "19"
type input "037"
type input "45"
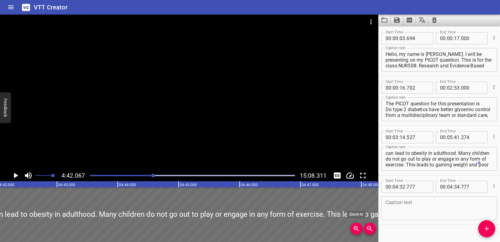
type input "784"
click at [16, 175] on icon "Play/Pause" at bounding box center [16, 175] width 4 height 5
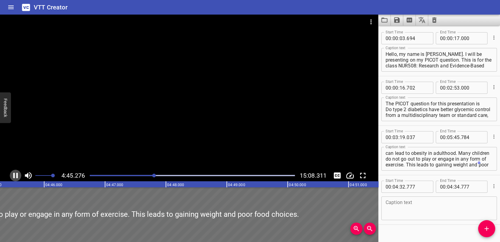
click at [12, 174] on icon "Play/Pause" at bounding box center [15, 175] width 9 height 9
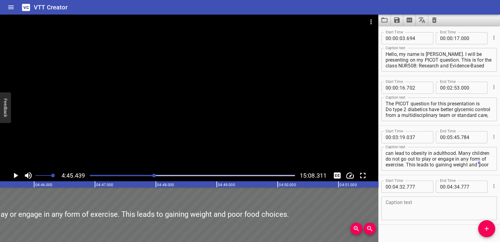
click at [282, 89] on div at bounding box center [189, 92] width 378 height 155
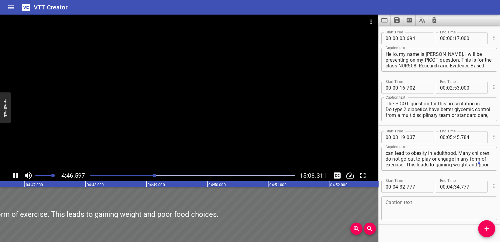
drag, startPoint x: 213, startPoint y: 114, endPoint x: 207, endPoint y: 155, distance: 41.1
click at [207, 155] on div at bounding box center [189, 92] width 378 height 155
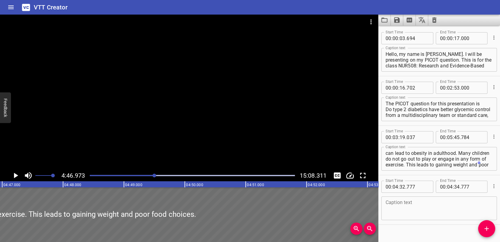
scroll to position [0, 17458]
click at [13, 175] on icon "Play/Pause" at bounding box center [15, 175] width 9 height 9
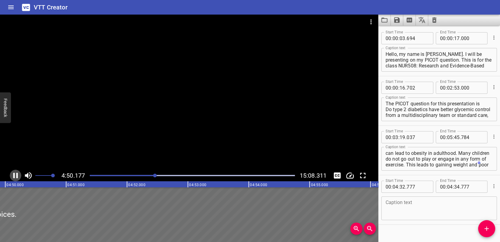
click at [16, 175] on icon "Play/Pause" at bounding box center [15, 175] width 5 height 5
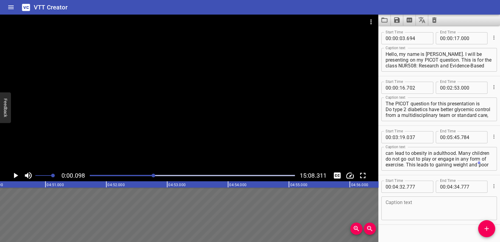
scroll to position [10, 0]
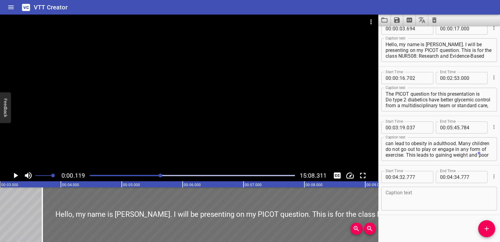
drag, startPoint x: 154, startPoint y: 176, endPoint x: 161, endPoint y: 176, distance: 6.4
click at [161, 176] on div at bounding box center [160, 176] width 4 height 4
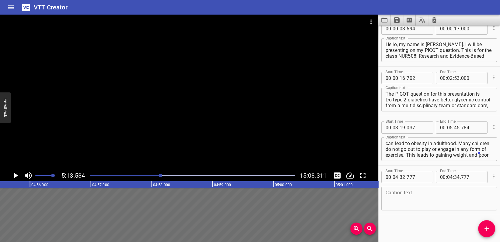
scroll to position [0, 19078]
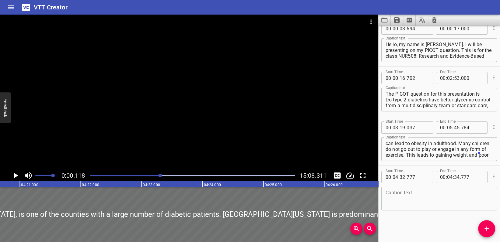
click at [160, 176] on div at bounding box center [160, 176] width 4 height 4
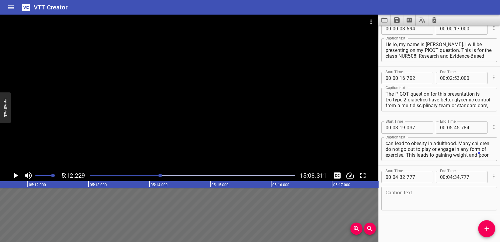
scroll to position [0, 18995]
drag, startPoint x: 160, startPoint y: 176, endPoint x: 157, endPoint y: 176, distance: 3.4
click at [157, 176] on div at bounding box center [157, 176] width 4 height 4
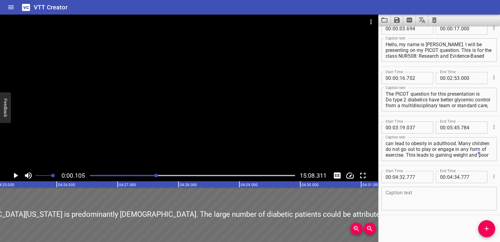
click at [156, 176] on div at bounding box center [156, 176] width 4 height 4
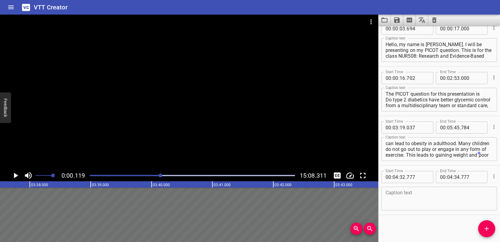
drag, startPoint x: 157, startPoint y: 176, endPoint x: 161, endPoint y: 176, distance: 3.7
click at [161, 176] on div at bounding box center [160, 176] width 4 height 4
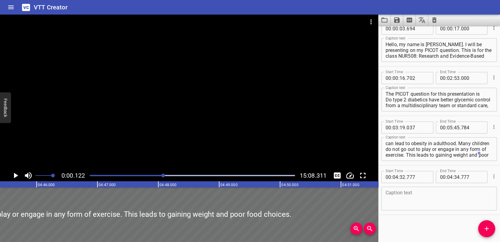
click at [163, 176] on div at bounding box center [163, 176] width 4 height 4
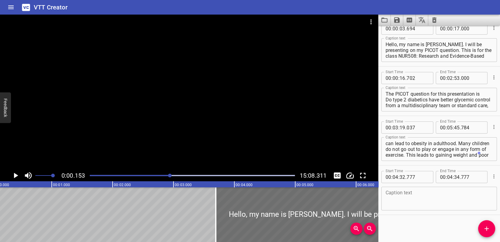
scroll to position [0, 13]
click at [186, 176] on div at bounding box center [185, 176] width 4 height 4
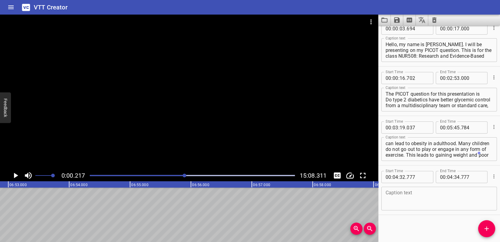
click at [185, 176] on div at bounding box center [185, 176] width 4 height 4
click at [183, 176] on div at bounding box center [183, 176] width 4 height 4
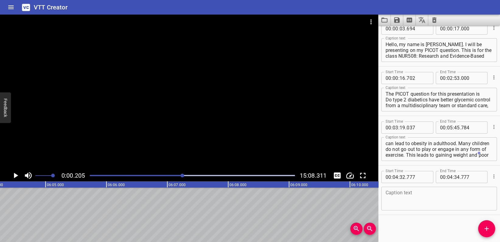
click at [183, 176] on div at bounding box center [182, 176] width 4 height 4
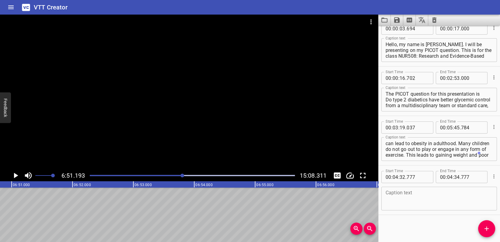
scroll to position [0, 25016]
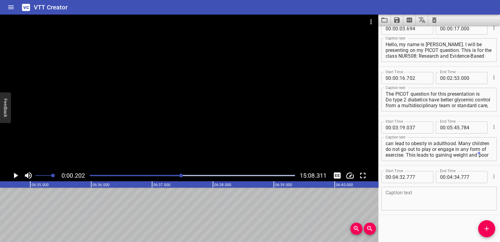
click at [181, 176] on div at bounding box center [181, 176] width 4 height 4
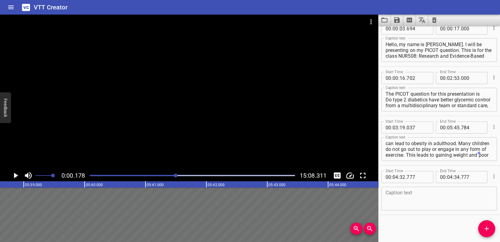
drag, startPoint x: 181, startPoint y: 177, endPoint x: 176, endPoint y: 177, distance: 5.2
click at [176, 177] on div at bounding box center [192, 176] width 212 height 9
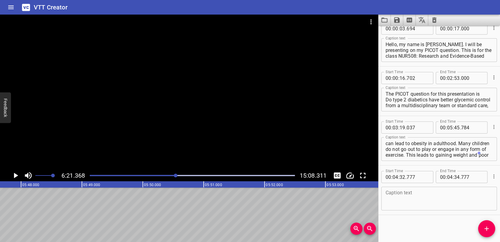
scroll to position [0, 23201]
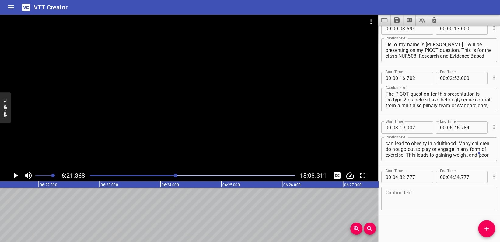
click at [453, 176] on span ":" at bounding box center [453, 177] width 1 height 12
click at [399, 177] on span ":" at bounding box center [398, 177] width 1 height 12
click at [401, 176] on input "number" at bounding box center [402, 177] width 6 height 12
type input "32"
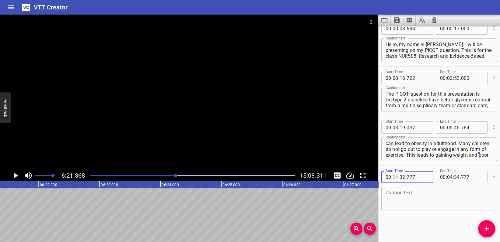
click at [398, 176] on input "number" at bounding box center [395, 177] width 6 height 12
type input "06"
type input "21"
type input "000"
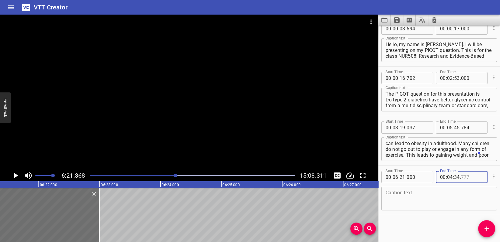
click at [469, 177] on input "number" at bounding box center [472, 177] width 22 height 12
type input "777"
drag, startPoint x: 450, startPoint y: 178, endPoint x: 451, endPoint y: 175, distance: 3.1
click at [451, 177] on div "00 : : 34 . 777" at bounding box center [462, 177] width 52 height 12
type input "09"
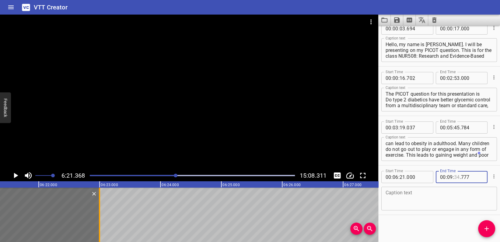
type input "34"
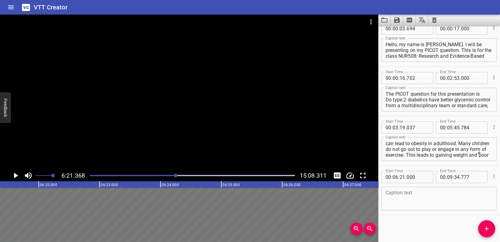
drag, startPoint x: 101, startPoint y: 207, endPoint x: 94, endPoint y: 206, distance: 6.7
type input "667"
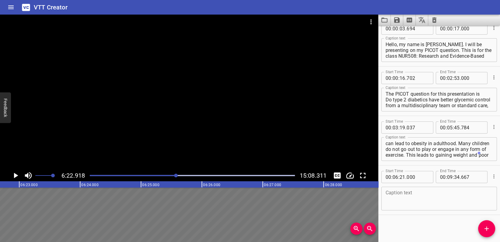
scroll to position [0, 23295]
drag, startPoint x: 124, startPoint y: 216, endPoint x: 260, endPoint y: 215, distance: 136.0
type input "23"
type input "235"
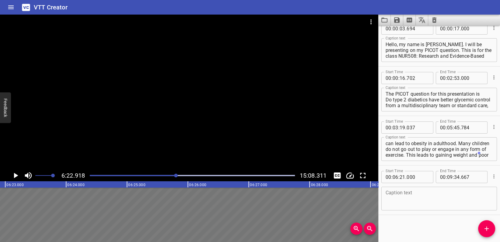
type input "36"
type input "902"
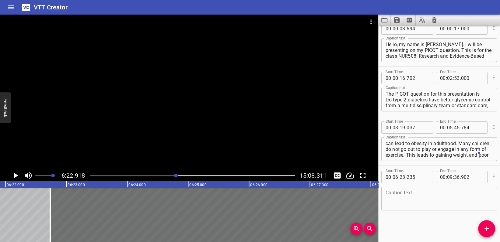
drag, startPoint x: 16, startPoint y: 204, endPoint x: 0, endPoint y: 204, distance: 15.8
type input "21"
type input "454"
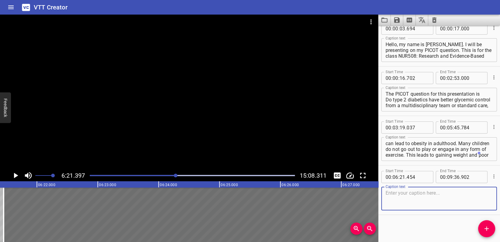
click at [400, 193] on textarea at bounding box center [438, 198] width 107 height 17
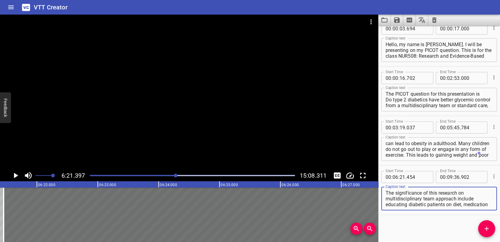
scroll to position [5, 0]
click at [398, 195] on textarea "The significance of this research on multidisciplinary team approach include ed…" at bounding box center [438, 198] width 107 height 17
click at [0, 0] on qb-div "Correct the article the multidisciplinary" at bounding box center [0, 0] width 0 height 0
click at [0, 0] on qb-div "Use a different part of speech includes" at bounding box center [0, 0] width 0 height 0
click at [454, 204] on textarea "The significance of this research on the multidisciplinary team approach includ…" at bounding box center [438, 198] width 107 height 17
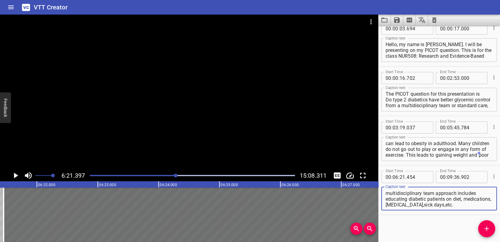
click at [0, 0] on span "etc." at bounding box center [0, 0] width 0 height 0
click at [433, 206] on textarea "The significance of this research on the multidisciplinary team approach includ…" at bounding box center [438, 198] width 107 height 17
click at [0, 0] on span "care," at bounding box center [0, 0] width 0 height 0
click at [471, 204] on textarea "The significance of this research on the multidisciplinary team approach includ…" at bounding box center [438, 198] width 107 height 17
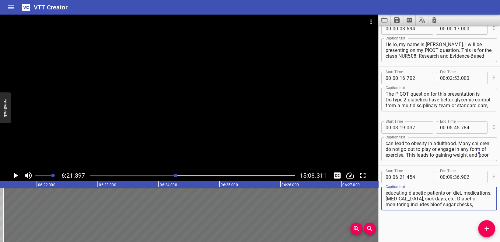
click at [458, 201] on textarea "The significance of this research on the multidisciplinary team approach includ…" at bounding box center [438, 198] width 107 height 17
click at [0, 0] on span "blood" at bounding box center [0, 0] width 0 height 0
click at [414, 206] on textarea "The significance of this research on the multidisciplinary team approach includ…" at bounding box center [438, 198] width 107 height 17
click at [0, 0] on span "checks and monitoring" at bounding box center [0, 0] width 0 height 0
click at [395, 210] on div "The significance of this research on the multidisciplinary team approach includ…" at bounding box center [439, 199] width 116 height 24
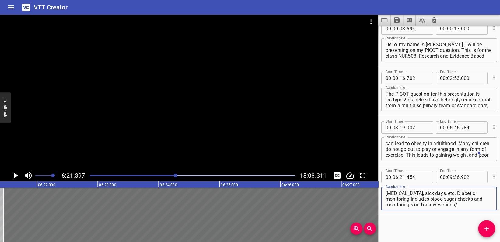
click at [0, 0] on span "wounds." at bounding box center [0, 0] width 0 height 0
click at [447, 206] on textarea "The significance of this research on the multidisciplinary team approach includ…" at bounding box center [438, 198] width 107 height 17
click at [0, 0] on span "statuses." at bounding box center [0, 0] width 0 height 0
click at [422, 208] on div "The significance of this research on the multidisciplinary team approach includ…" at bounding box center [439, 199] width 116 height 24
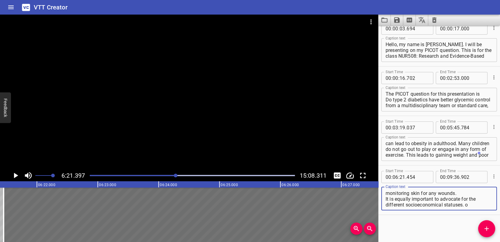
click at [418, 207] on textarea "The significance of this research on the multidisciplinary team approach includ…" at bounding box center [438, 198] width 107 height 17
click at [0, 0] on span "socioeconomic" at bounding box center [0, 0] width 0 height 0
click at [468, 205] on textarea "The significance of this research on the multidisciplinary team approach includ…" at bounding box center [438, 198] width 107 height 17
click at [481, 230] on span "Add Cue" at bounding box center [486, 228] width 17 height 7
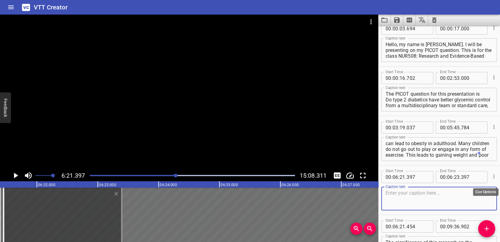
click at [491, 177] on icon "Cue Options" at bounding box center [494, 177] width 6 height 6
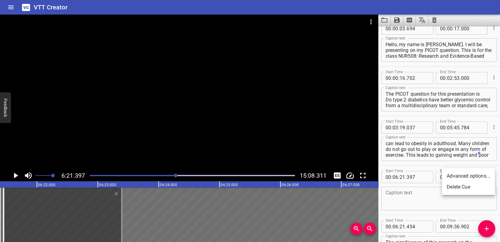
click at [476, 185] on li "Delete Cue" at bounding box center [468, 187] width 53 height 11
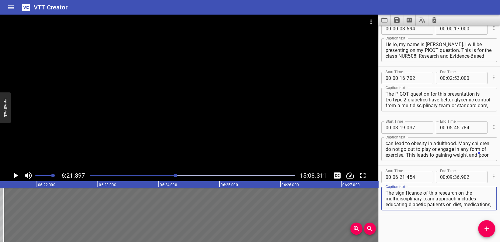
click at [465, 205] on textarea "The significance of this research on the multidisciplinary team approach includ…" at bounding box center [438, 198] width 107 height 17
click at [473, 204] on body "VTT Creator Caption Editor Batch Transcribe Account Privacy Contact 6:21.397 15…" at bounding box center [250, 121] width 500 height 242
click at [468, 205] on textarea "The significance of this research on the multidisciplinary team approach includ…" at bounding box center [438, 198] width 107 height 17
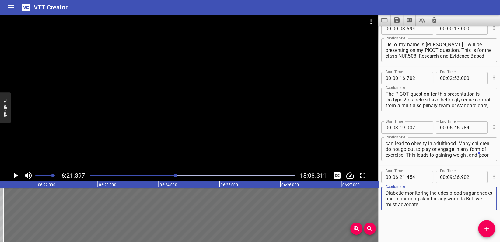
click at [390, 204] on textarea "The significance of this research on the multidisciplinary team approach includ…" at bounding box center [438, 198] width 107 height 17
click at [0, 0] on span "wounds." at bounding box center [0, 0] width 0 height 0
click at [472, 202] on textarea "The significance of this research on the multidisciplinary team approach includ…" at bounding box center [438, 198] width 107 height 17
type textarea "The significance of this research on the multidisciplinary team approach includ…"
click at [11, 175] on icon "Play/Pause" at bounding box center [15, 175] width 9 height 9
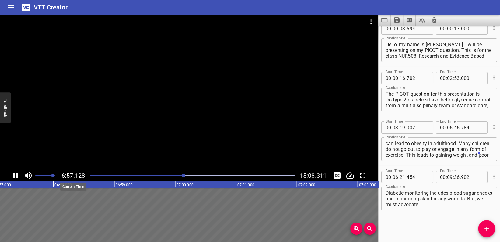
click at [77, 176] on span "6:57.128" at bounding box center [72, 175] width 23 height 7
click at [71, 178] on span "7:00.313" at bounding box center [72, 175] width 23 height 7
click at [16, 176] on icon "Play/Pause" at bounding box center [15, 175] width 9 height 9
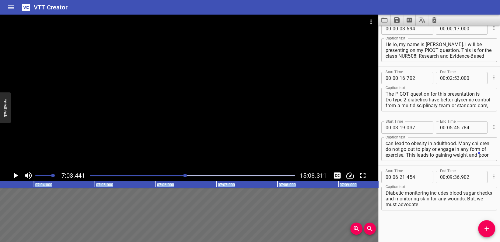
drag, startPoint x: 75, startPoint y: 216, endPoint x: 293, endPoint y: 254, distance: 220.5
click at [293, 242] on html "VTT Creator Caption Editor Batch Transcribe Account Privacy Contact 7:03.441 15…" at bounding box center [250, 121] width 500 height 242
type input "26"
type input "019"
type input "41"
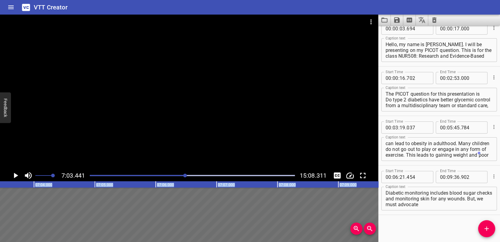
type input "467"
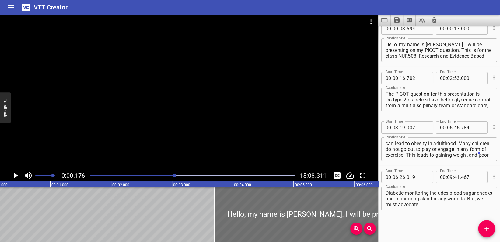
scroll to position [0, 10]
drag, startPoint x: 183, startPoint y: 176, endPoint x: 177, endPoint y: 169, distance: 9.7
click at [177, 169] on div "0:00.171 15:08.311" at bounding box center [189, 98] width 378 height 167
click at [12, 177] on icon "Play/Pause" at bounding box center [15, 175] width 9 height 9
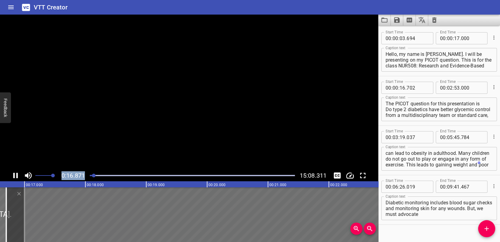
scroll to position [10, 0]
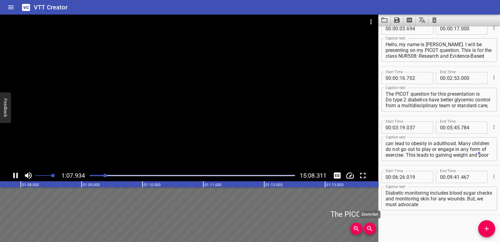
drag, startPoint x: 61, startPoint y: 184, endPoint x: 370, endPoint y: 223, distance: 312.1
click at [371, 224] on div "00:00.000 00:01.000 00:02.000 00:03.000 00:04.000 00:05.000 00:06.000 00:07.000…" at bounding box center [189, 212] width 378 height 61
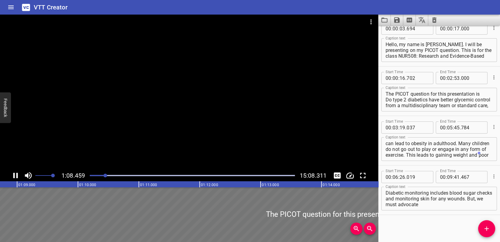
drag, startPoint x: 205, startPoint y: 228, endPoint x: 50, endPoint y: 227, distance: 154.8
click at [50, 227] on div "00:00.000 00:01.000 00:02.000 00:03.000 00:04.000 00:05.000 00:06.000 00:07.000…" at bounding box center [189, 212] width 378 height 61
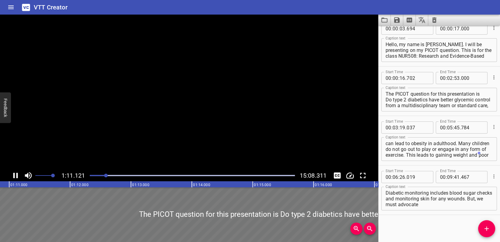
type input "17"
type input "009"
type input "308"
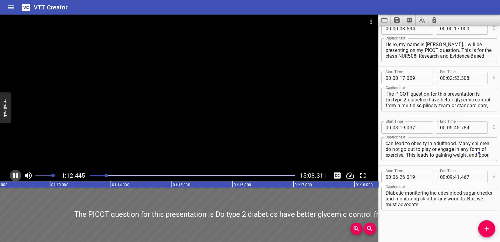
click at [16, 175] on icon "Play/Pause" at bounding box center [15, 175] width 5 height 5
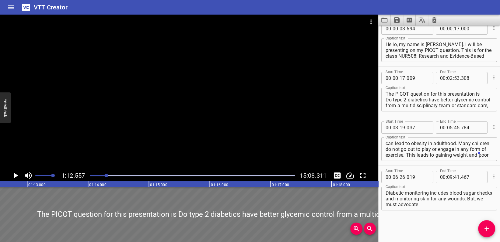
drag, startPoint x: 18, startPoint y: 201, endPoint x: 0, endPoint y: 201, distance: 17.7
type input "16"
type input "774"
type input "073"
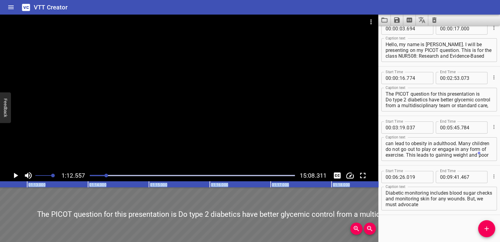
drag, startPoint x: 29, startPoint y: 185, endPoint x: 101, endPoint y: 192, distance: 72.7
drag, startPoint x: 85, startPoint y: 186, endPoint x: 118, endPoint y: 186, distance: 32.5
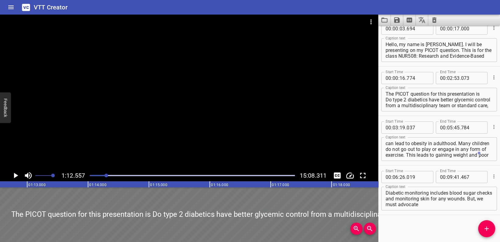
drag, startPoint x: 26, startPoint y: 203, endPoint x: 0, endPoint y: 197, distance: 26.4
type input "349"
type input "52"
type input "648"
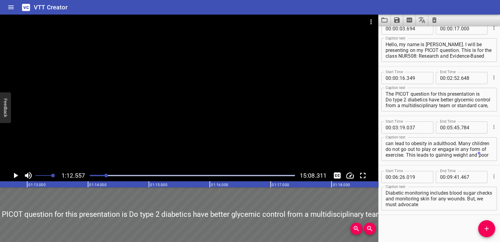
drag, startPoint x: 25, startPoint y: 192, endPoint x: 0, endPoint y: 186, distance: 25.2
type input "15"
type input "708"
type input "006"
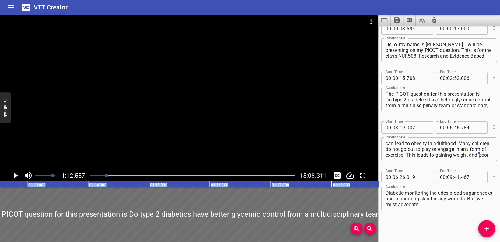
scroll to position [0, 4398]
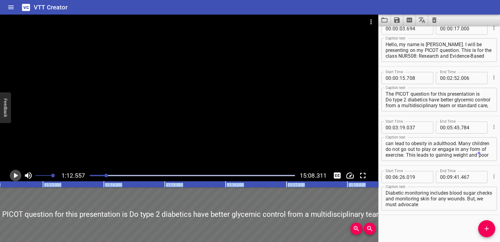
click at [17, 175] on icon "Play/Pause" at bounding box center [16, 175] width 4 height 5
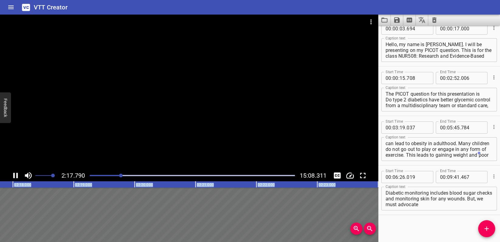
scroll to position [0, 8399]
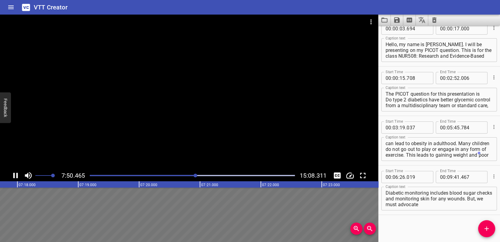
type input "34"
type input "249"
type input "49"
type input "698"
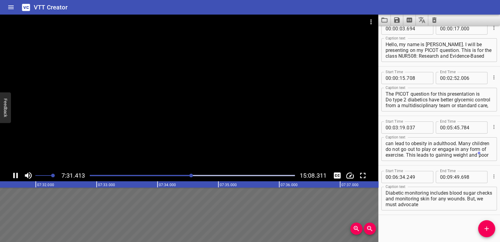
click at [46, 158] on div at bounding box center [189, 92] width 378 height 155
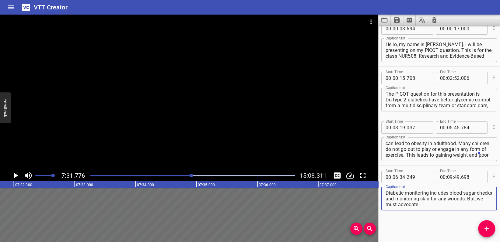
click at [464, 206] on textarea "The significance of this research on the multidisciplinary team approach includ…" at bounding box center [438, 198] width 107 height 17
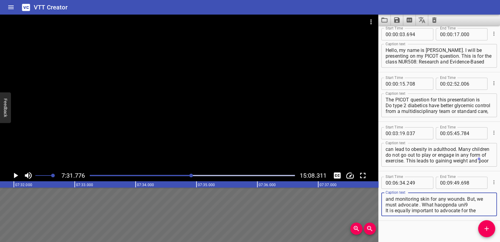
scroll to position [0, 0]
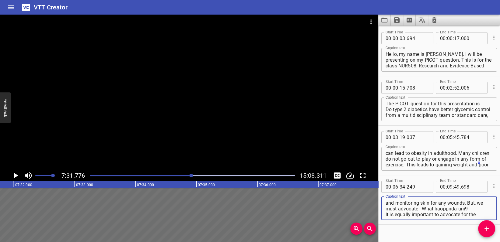
type textarea "The significance of this research on the multidisciplinary team approach includ…"
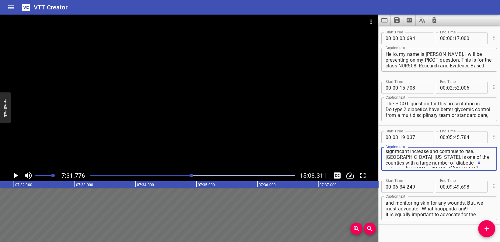
scroll to position [2, 0]
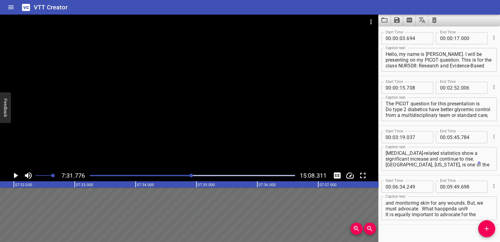
drag, startPoint x: 63, startPoint y: 174, endPoint x: 97, endPoint y: 165, distance: 35.1
click at [116, 166] on div "7:31.776 15:08.311" at bounding box center [189, 98] width 378 height 167
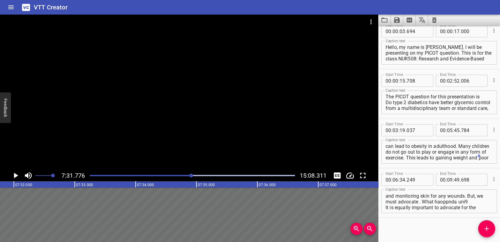
scroll to position [10, 0]
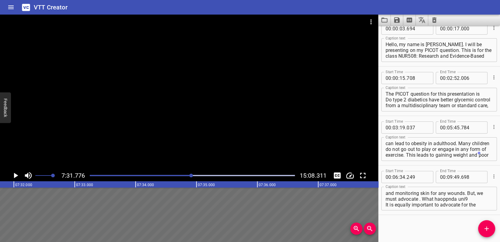
click at [331, 152] on div at bounding box center [189, 92] width 378 height 155
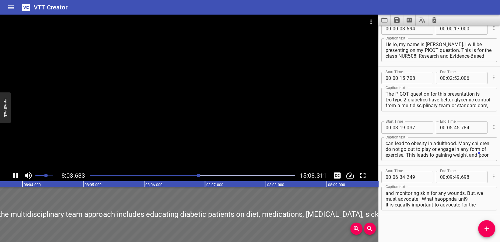
click at [46, 177] on span "Set video volume" at bounding box center [46, 176] width 4 height 4
drag, startPoint x: 45, startPoint y: 176, endPoint x: 39, endPoint y: 177, distance: 6.1
click at [39, 177] on span "Set video volume" at bounding box center [40, 176] width 4 height 4
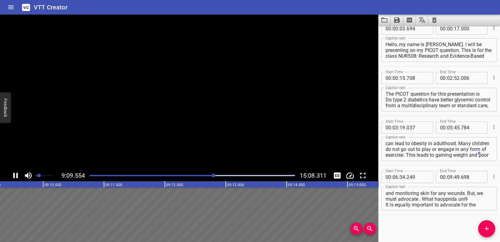
scroll to position [0, 33433]
